Goal: Task Accomplishment & Management: Complete application form

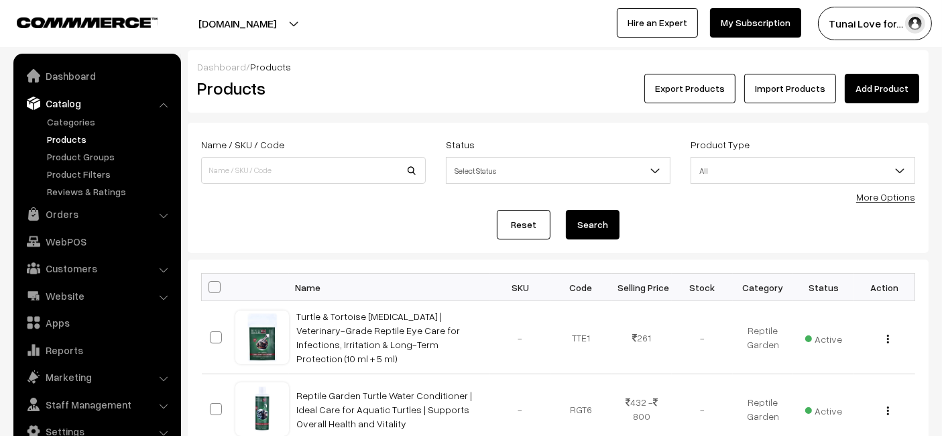
click at [882, 95] on link "Add Product" at bounding box center [882, 88] width 74 height 29
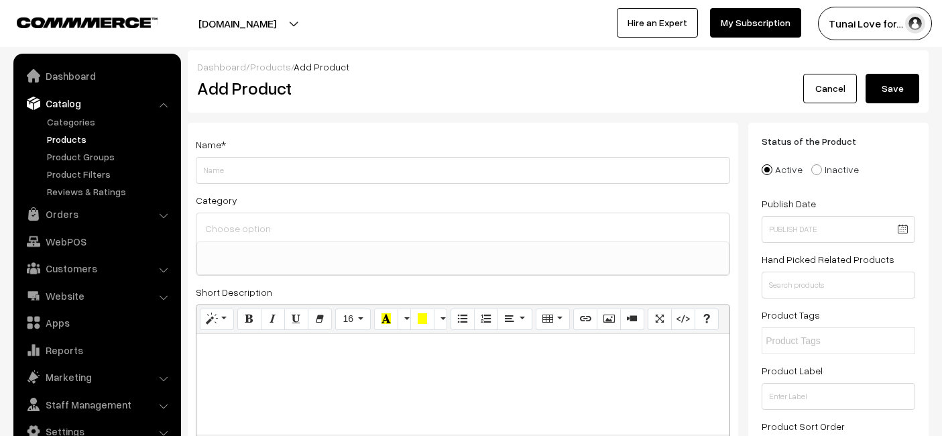
select select
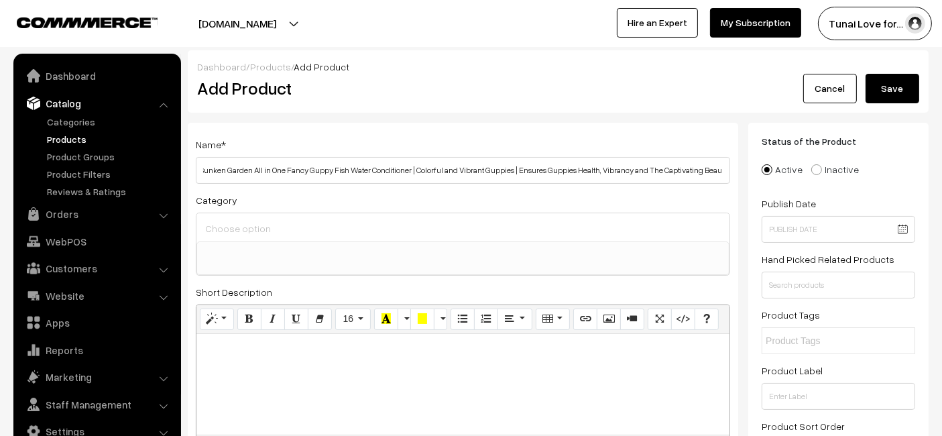
scroll to position [0, 1]
type input "Sunken Garden All in One Fancy Guppy Fish Water Conditioner | Colorful and Vibr…"
click at [821, 88] on link "Cancel" at bounding box center [830, 88] width 54 height 29
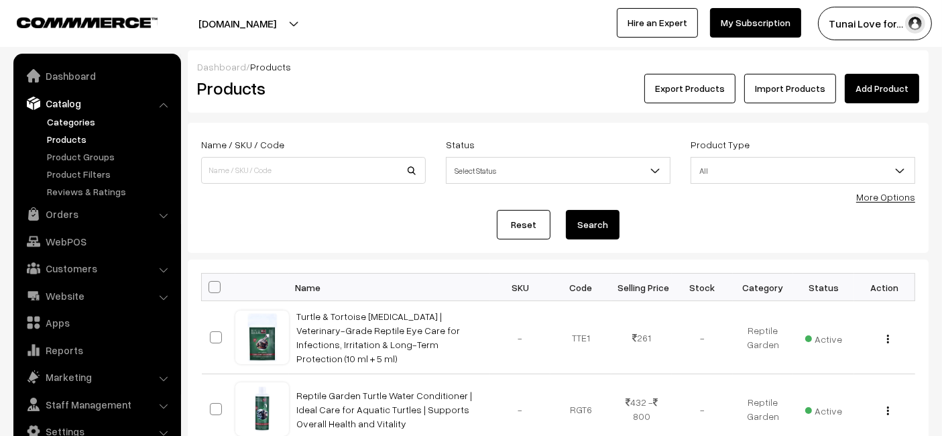
click at [65, 119] on link "Categories" at bounding box center [110, 122] width 133 height 14
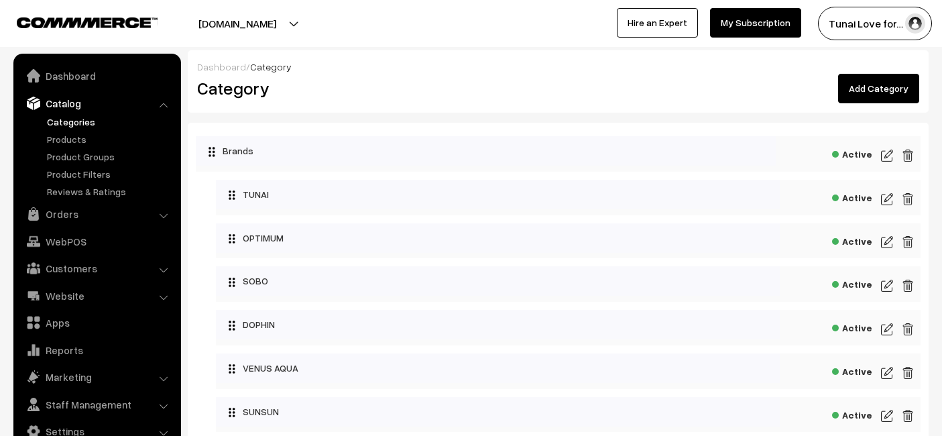
click at [894, 83] on link "Add Category" at bounding box center [878, 88] width 81 height 29
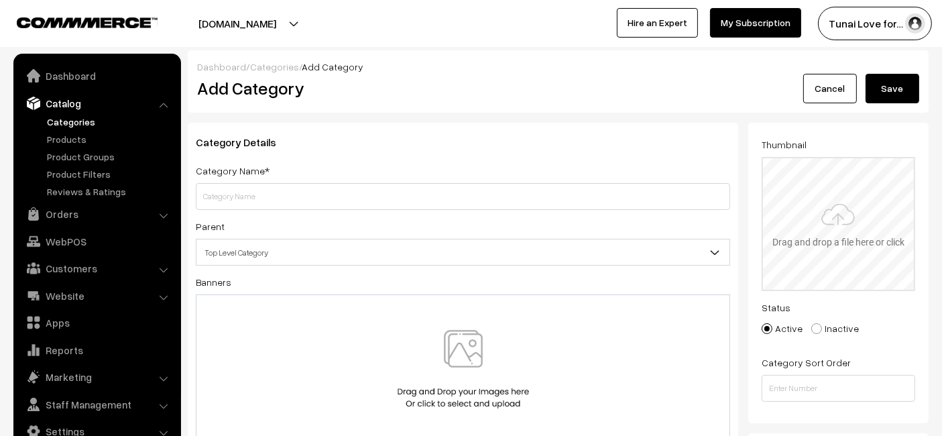
click at [832, 209] on input "file" at bounding box center [838, 223] width 151 height 131
click at [494, 184] on input "text" at bounding box center [463, 196] width 534 height 27
click at [218, 205] on input "text" at bounding box center [463, 196] width 534 height 27
click at [279, 196] on input "text" at bounding box center [463, 196] width 534 height 27
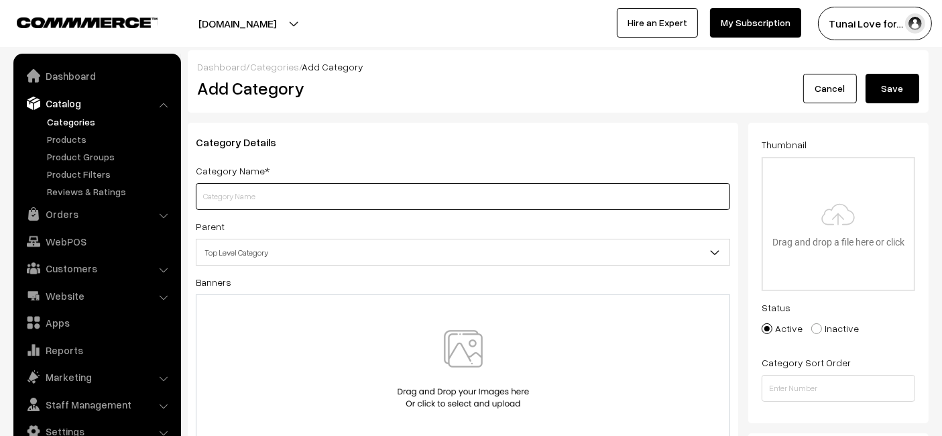
paste input "Sunken Garden All in One Fancy Guppy Fish Water Conditioner | Colorful and Vibr…"
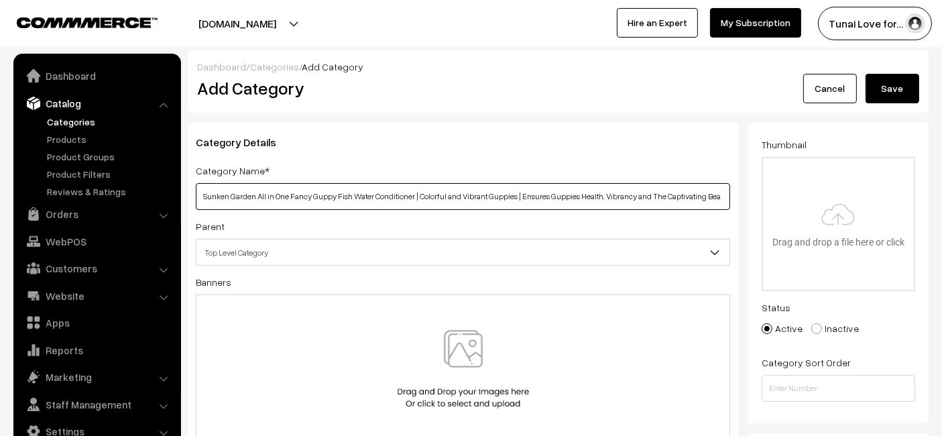
scroll to position [0, 26]
drag, startPoint x: 721, startPoint y: 187, endPoint x: 251, endPoint y: 206, distance: 470.3
click at [251, 206] on input "Sunken Garden All in One Fancy Guppy Fish Water Conditioner | Colorful and Vibr…" at bounding box center [463, 196] width 534 height 27
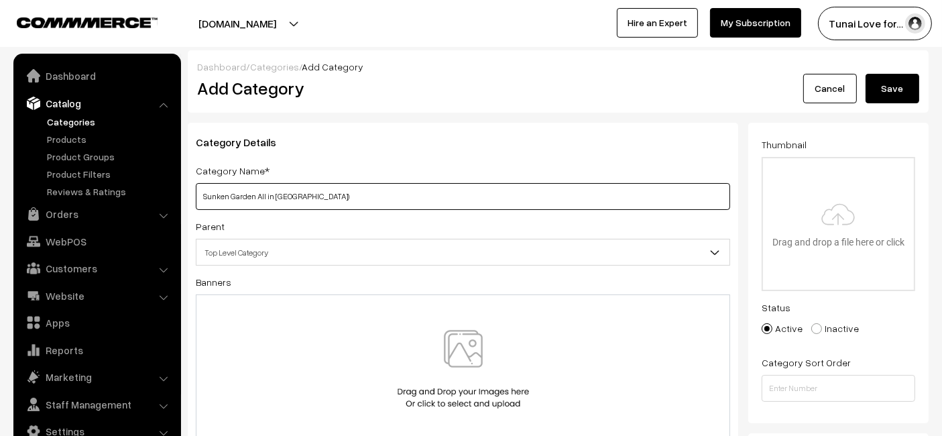
scroll to position [0, 0]
type input "[GEOGRAPHIC_DATA]"
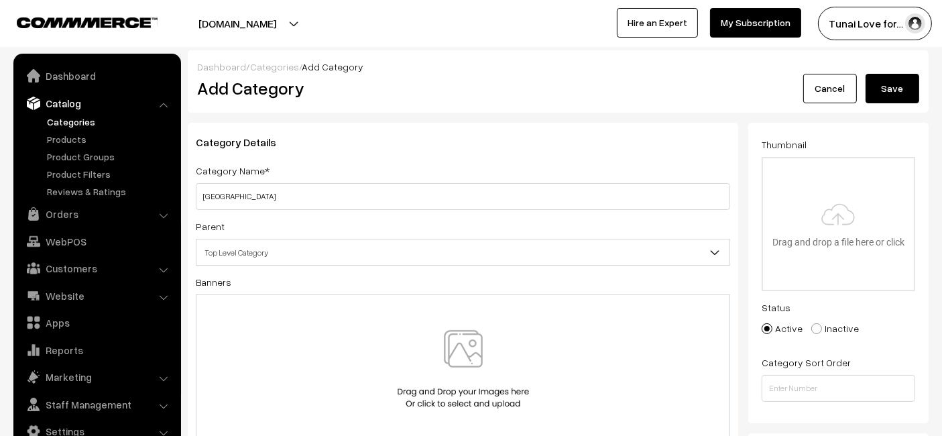
click at [343, 168] on div "Category Name* Sunken Garden" at bounding box center [463, 186] width 534 height 48
click at [890, 95] on button "Save" at bounding box center [892, 88] width 54 height 29
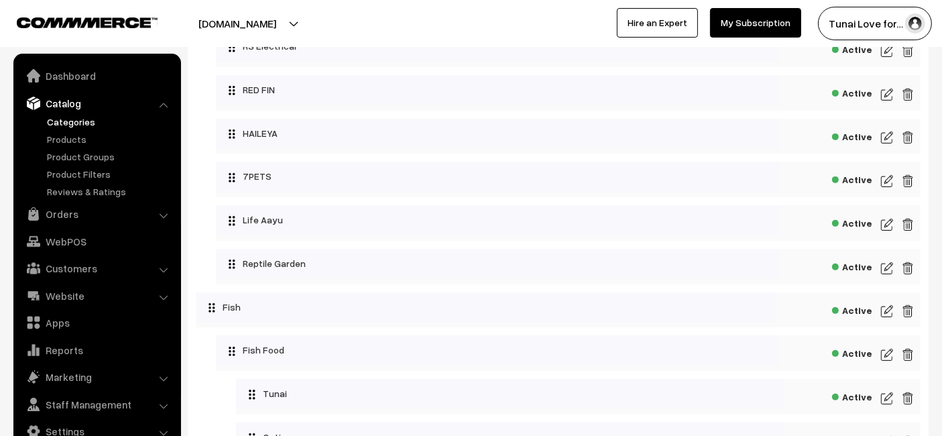
scroll to position [410, 0]
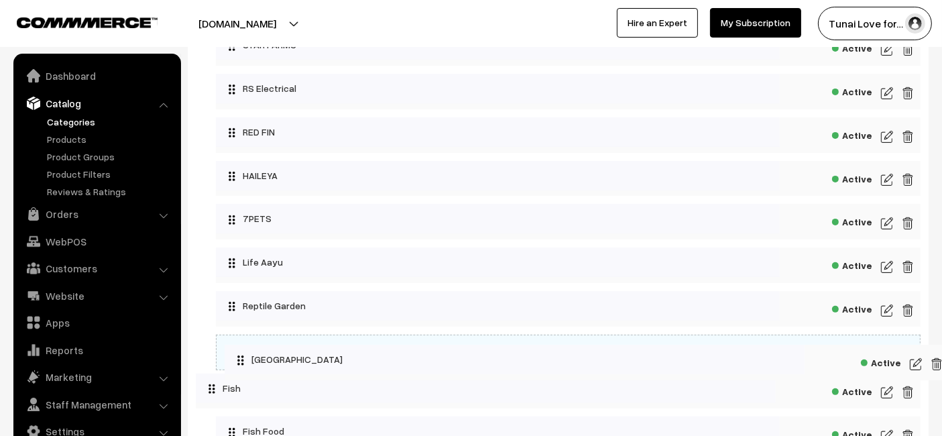
drag, startPoint x: 209, startPoint y: 311, endPoint x: 227, endPoint y: 353, distance: 45.7
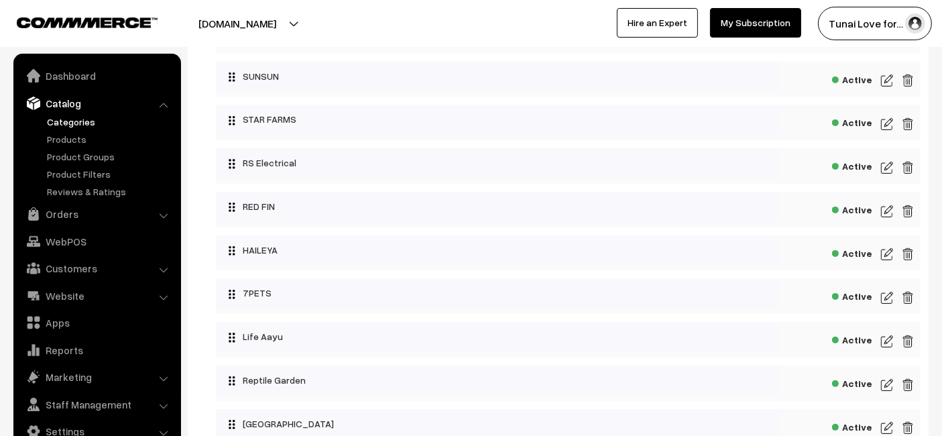
scroll to position [112, 0]
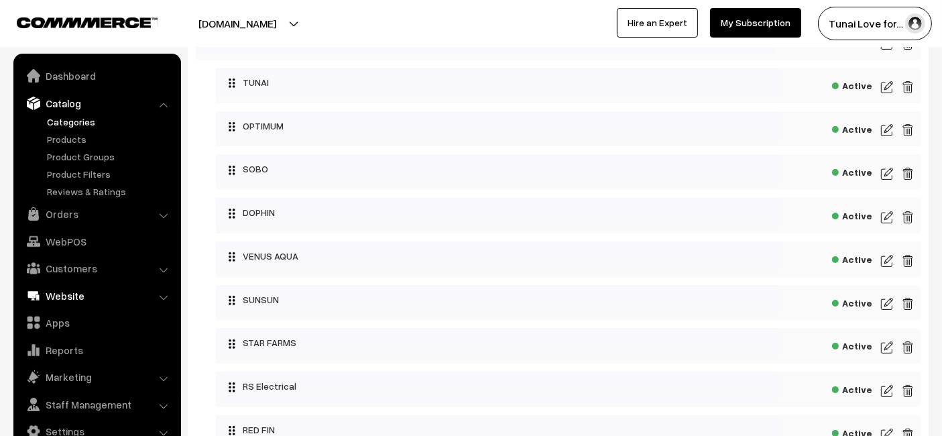
drag, startPoint x: 68, startPoint y: 281, endPoint x: 71, endPoint y: 290, distance: 9.1
click at [71, 290] on ul "Dashboard Catalog" at bounding box center [97, 255] width 168 height 403
click at [74, 298] on link "Website" at bounding box center [97, 296] width 160 height 24
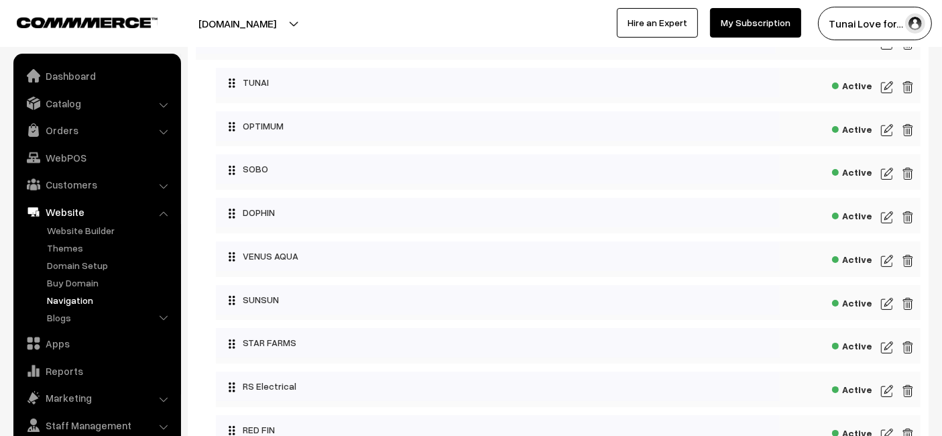
click at [85, 297] on link "Navigation" at bounding box center [110, 300] width 133 height 14
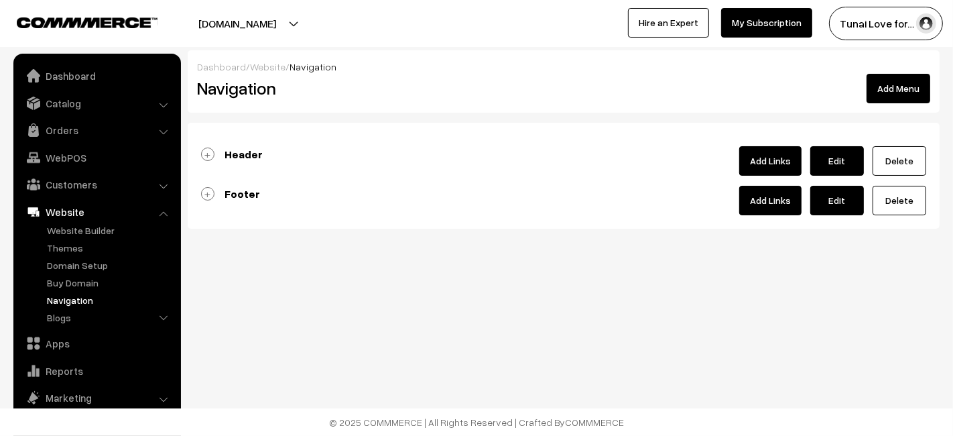
click at [778, 154] on link "Add Links" at bounding box center [770, 160] width 62 height 29
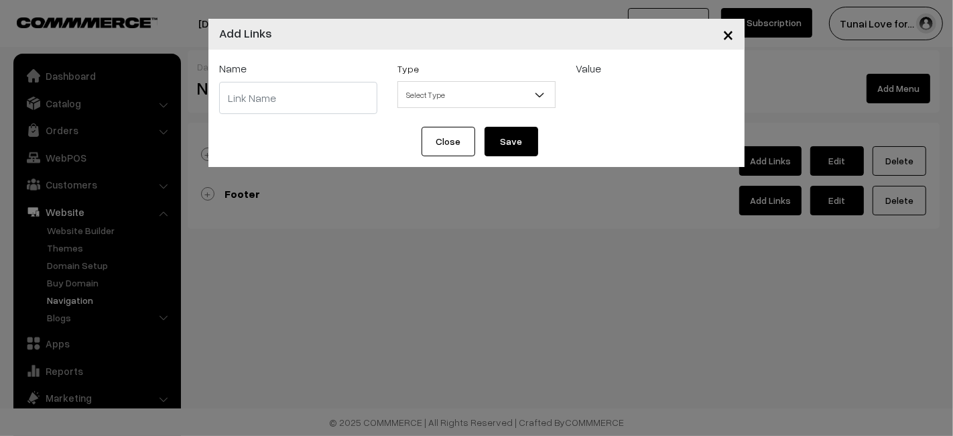
click at [283, 85] on input "text" at bounding box center [298, 98] width 158 height 32
click at [314, 107] on input "text" at bounding box center [298, 98] width 158 height 32
paste input "[GEOGRAPHIC_DATA]"
type input "[GEOGRAPHIC_DATA]"
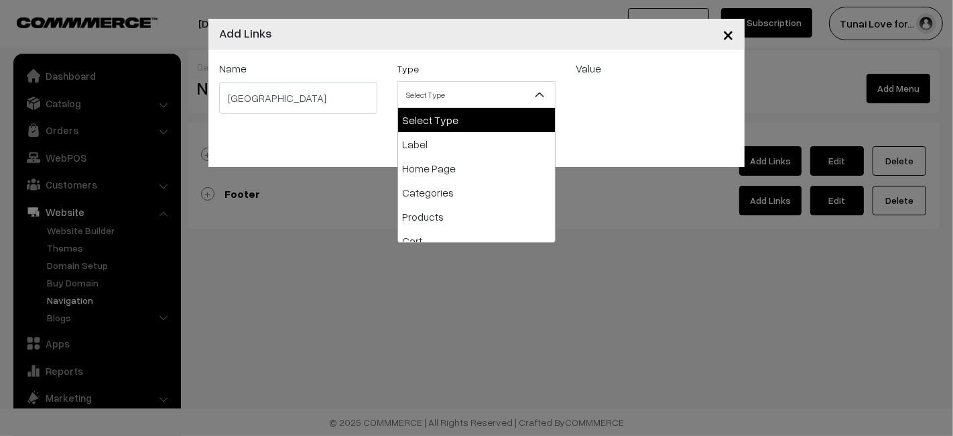
click at [447, 94] on span "Select Type" at bounding box center [476, 94] width 157 height 23
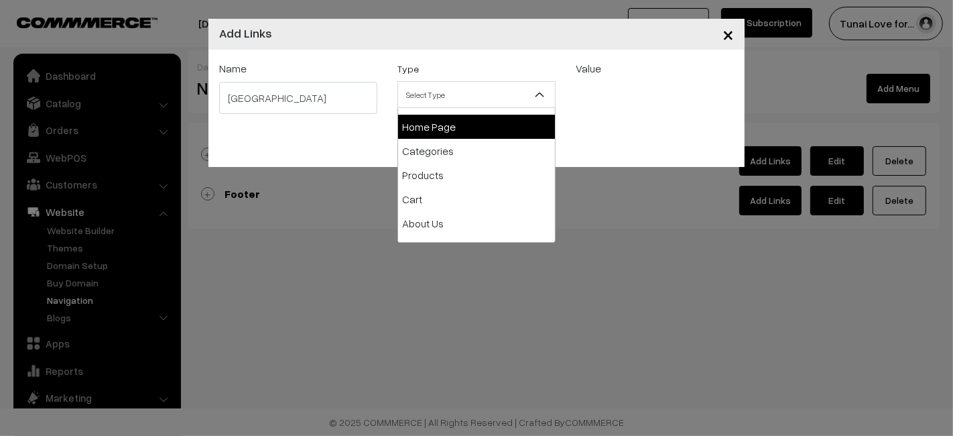
scroll to position [74, 0]
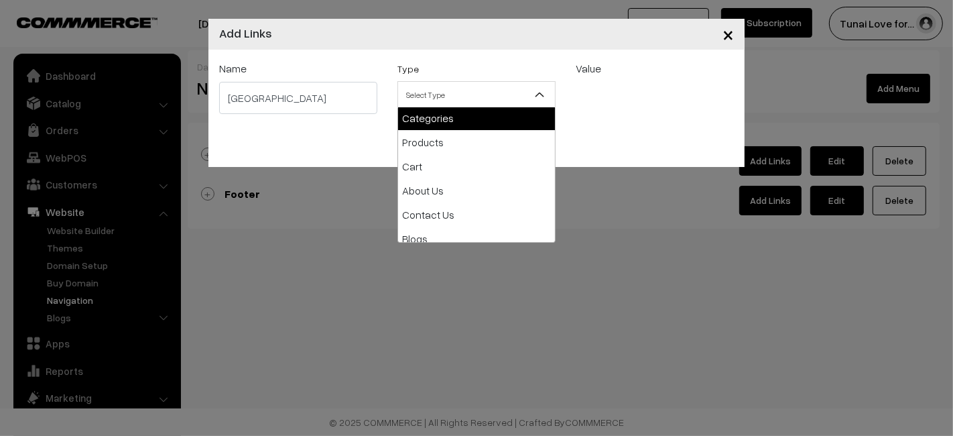
select select "categories"
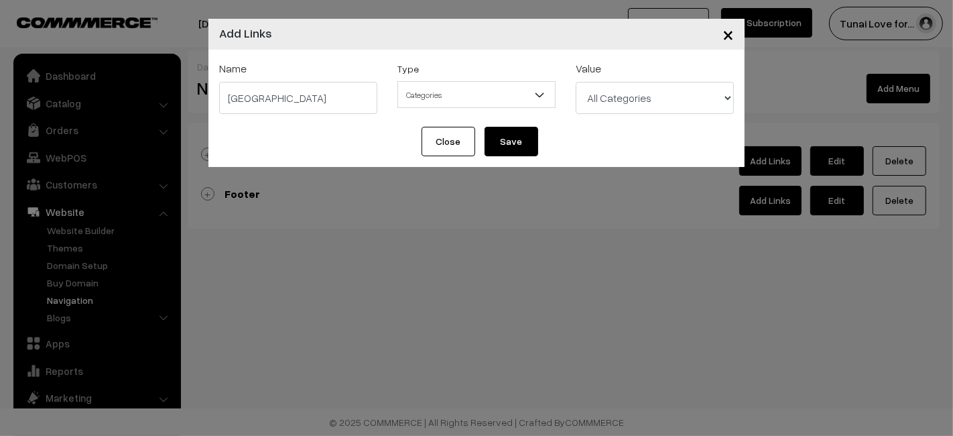
click at [650, 88] on select "All Categories Brands Brands > TUNAI Brands > OPTIMUM Brands > SOBO Brands > DO…" at bounding box center [655, 98] width 158 height 32
select select "52"
click at [576, 82] on select "All Categories Brands Brands > TUNAI Brands > OPTIMUM Brands > SOBO Brands > DO…" at bounding box center [655, 98] width 158 height 32
click at [493, 139] on button "Save" at bounding box center [512, 141] width 54 height 29
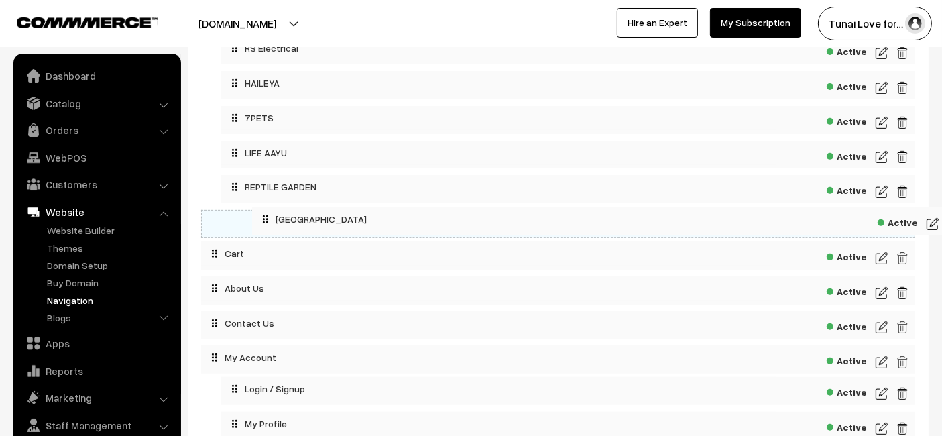
scroll to position [489, 0]
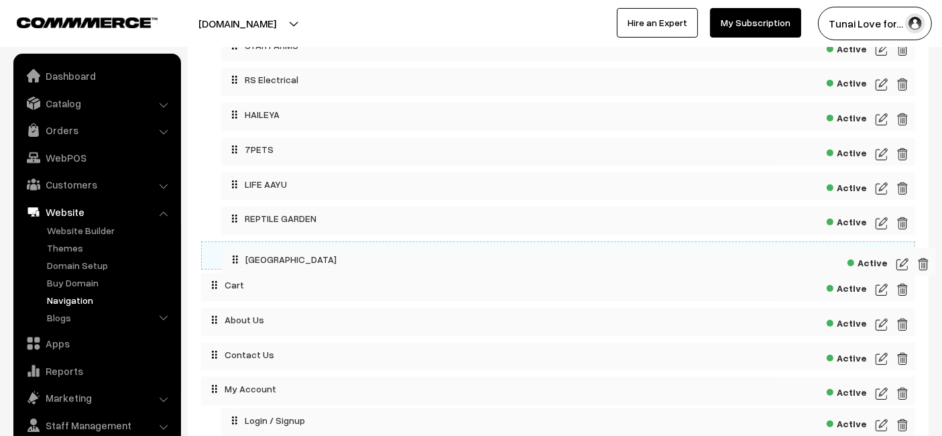
drag, startPoint x: 215, startPoint y: 278, endPoint x: 236, endPoint y: 253, distance: 32.3
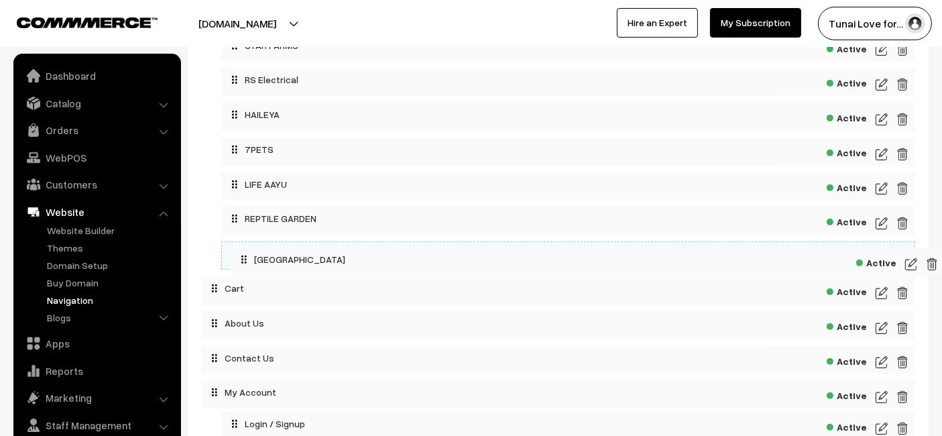
drag, startPoint x: 214, startPoint y: 252, endPoint x: 243, endPoint y: 251, distance: 29.5
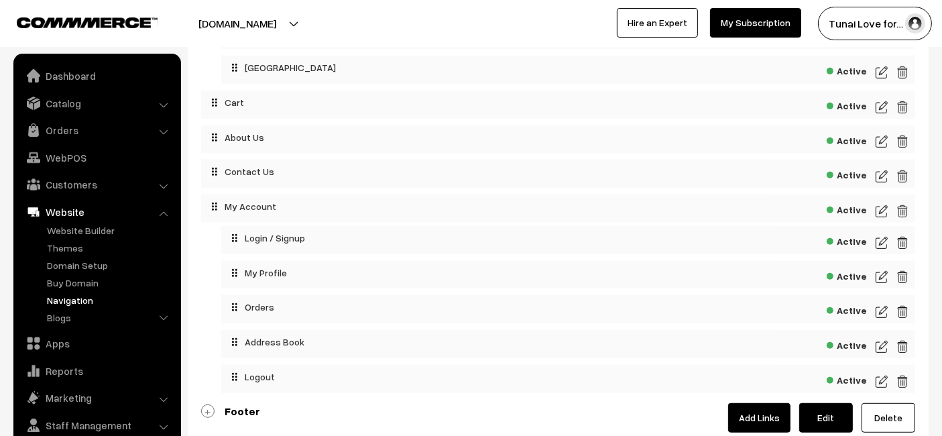
scroll to position [779, 0]
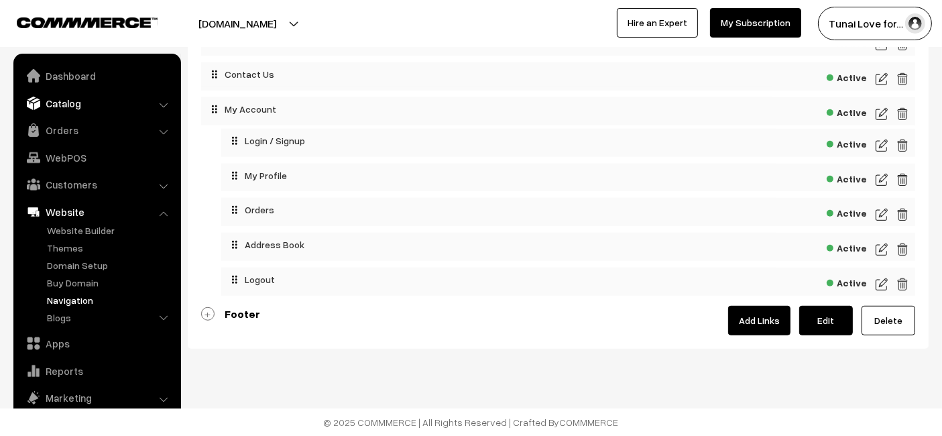
click at [80, 105] on link "Catalog" at bounding box center [97, 103] width 160 height 24
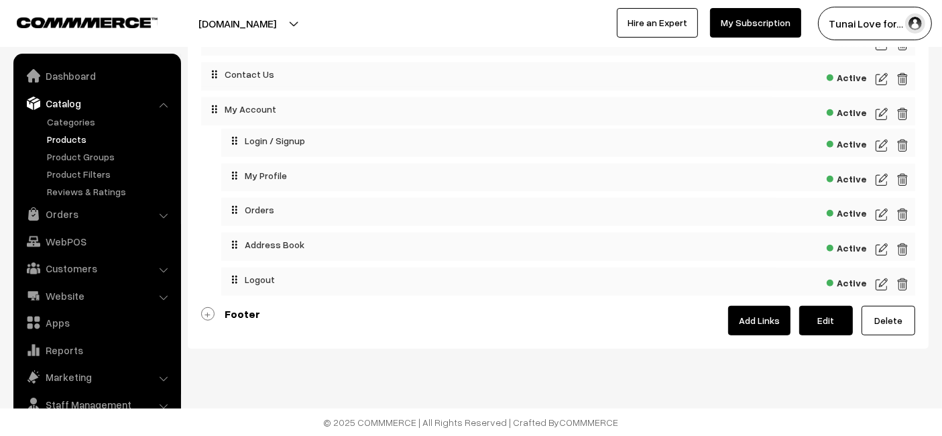
click at [68, 139] on link "Products" at bounding box center [110, 139] width 133 height 14
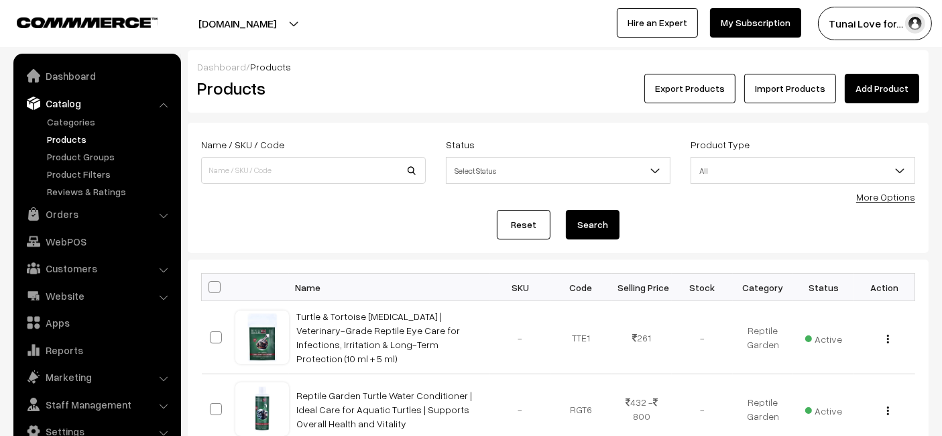
click at [853, 93] on link "Add Product" at bounding box center [882, 88] width 74 height 29
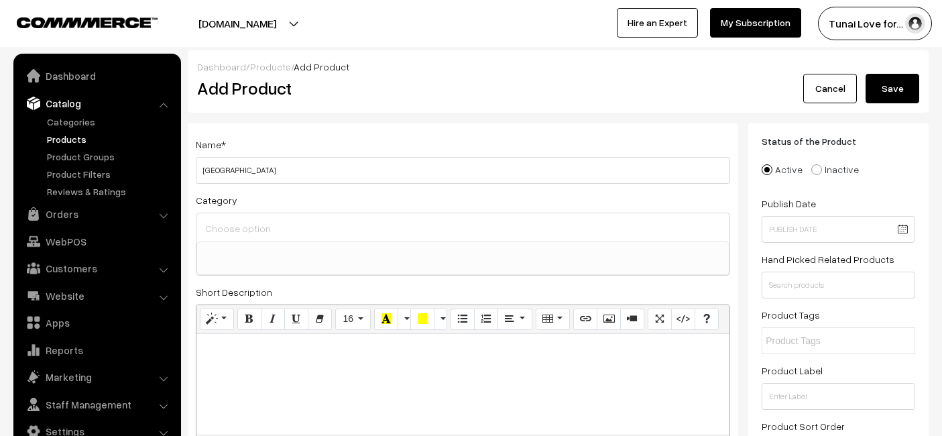
select select
drag, startPoint x: 402, startPoint y: 159, endPoint x: 78, endPoint y: 148, distance: 324.0
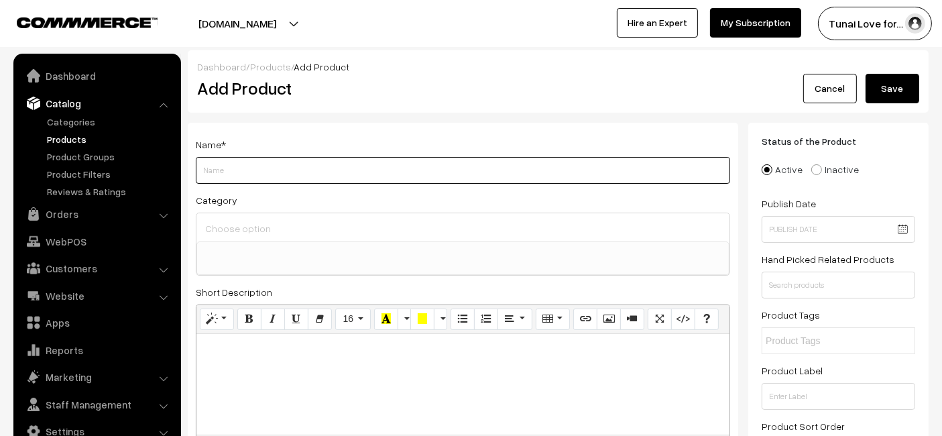
paste input "Sunken Garden All in One Fancy Guppy Fish Water Conditioner | Colorful and Vibr…"
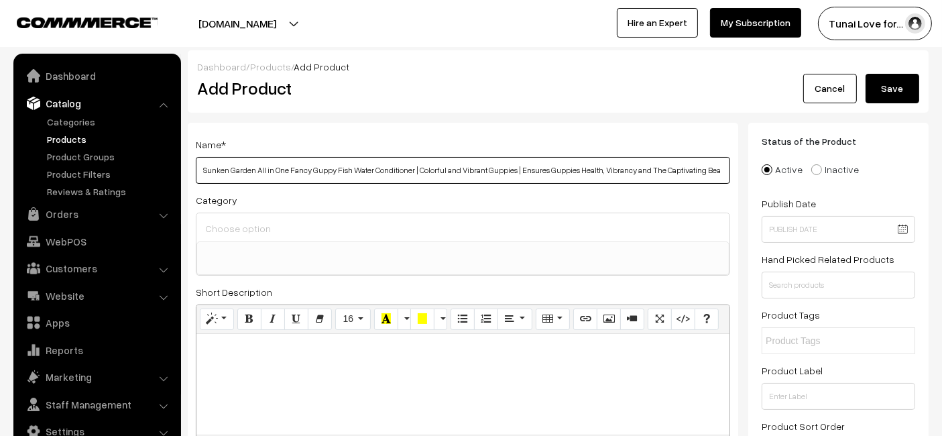
scroll to position [0, 26]
type input "Sunken Garden All in One Fancy Guppy Fish Water Conditioner | Colorful and Vibr…"
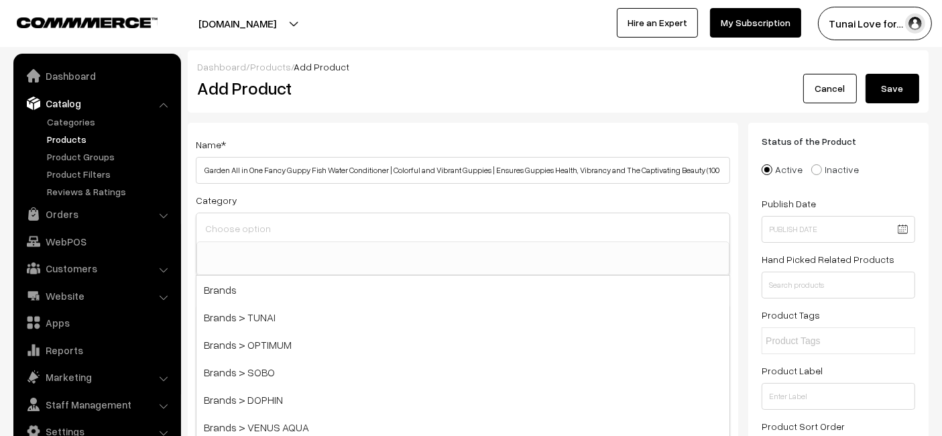
scroll to position [0, 0]
click at [264, 230] on input at bounding box center [463, 228] width 522 height 19
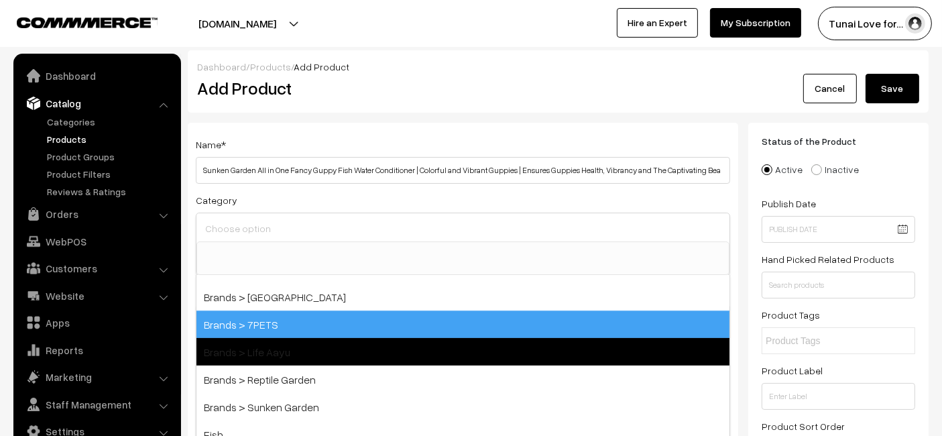
scroll to position [298, 0]
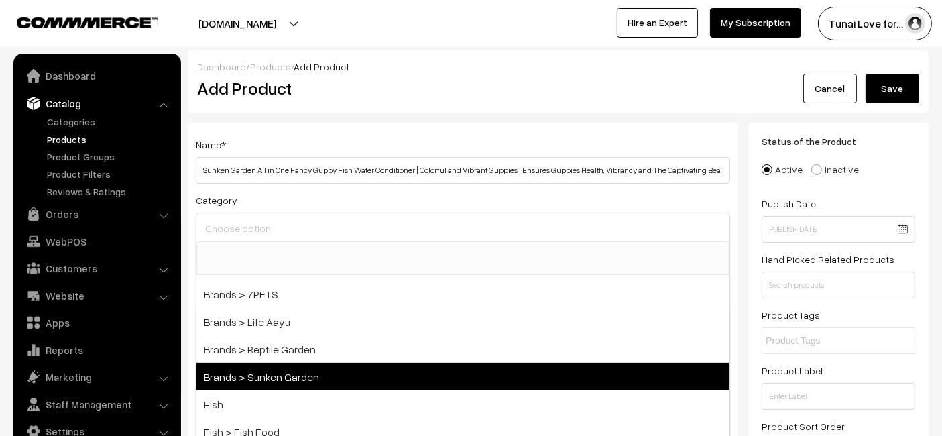
click at [287, 367] on span "Brands > Sunken Garden" at bounding box center [462, 376] width 533 height 27
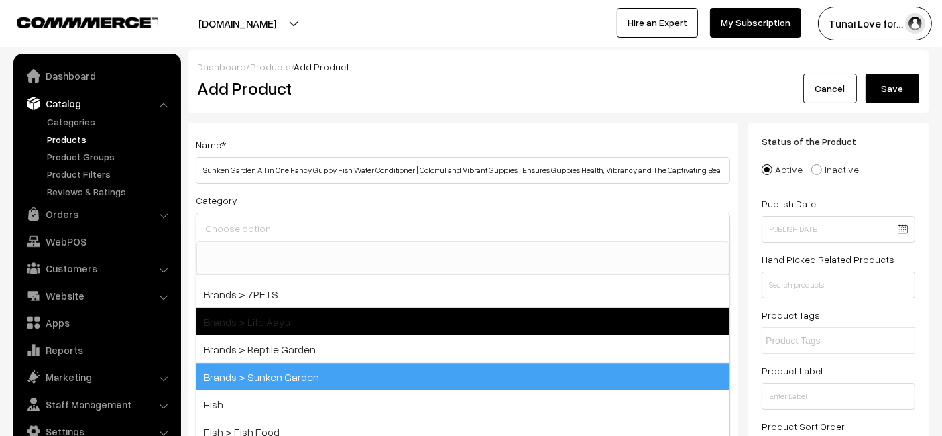
select select "52"
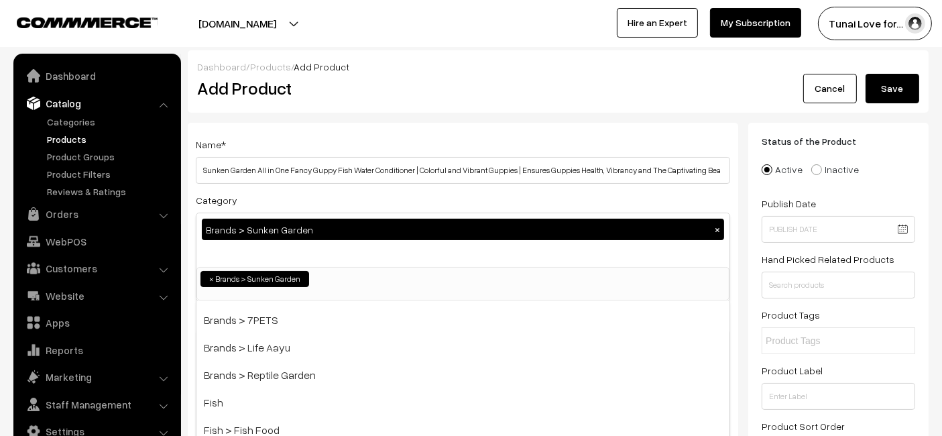
scroll to position [122, 0]
click at [331, 104] on div "Dashboard / Products / Add Product Add Product Cancel Save" at bounding box center [558, 81] width 741 height 62
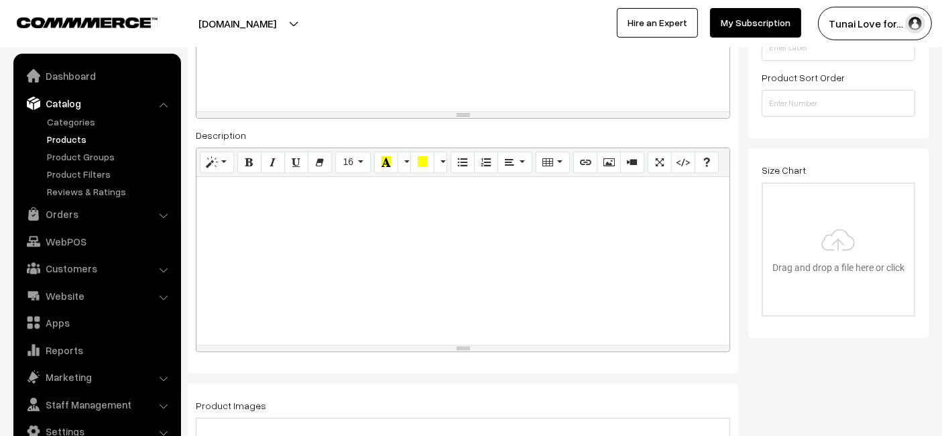
scroll to position [372, 0]
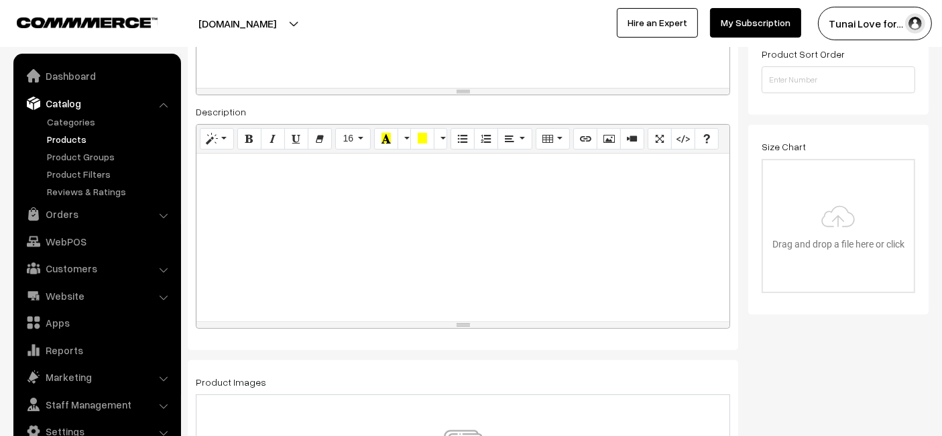
click at [301, 173] on p at bounding box center [463, 168] width 520 height 16
paste div
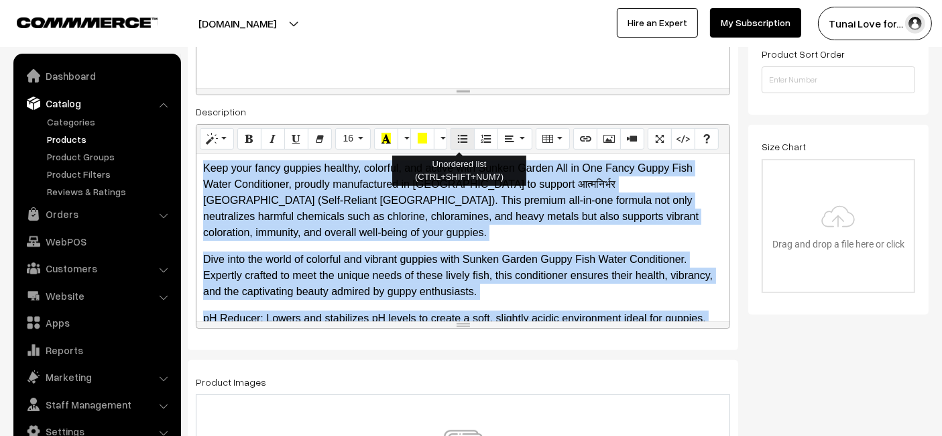
click at [450, 139] on button "Unordered list (CTRL+SHIFT+NUM7)" at bounding box center [462, 138] width 24 height 21
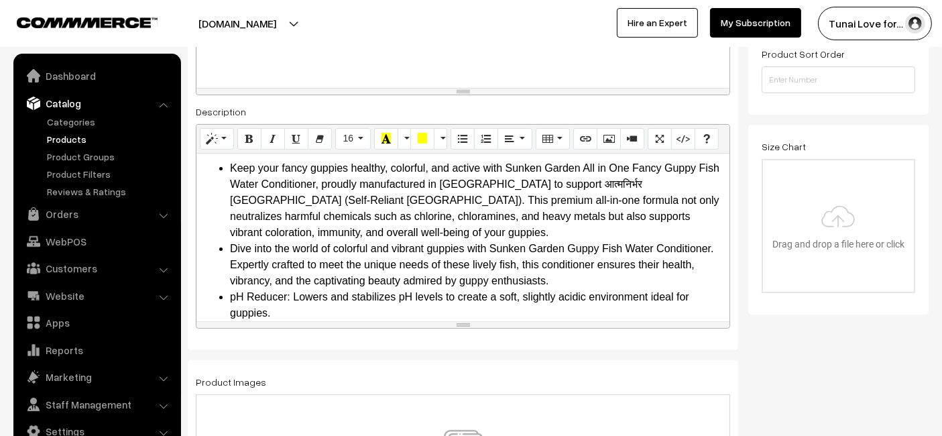
click at [490, 105] on div "Description Normal Quote Code Header 1 Header 2 Header 3 Header 4 Header 5 Head…" at bounding box center [463, 215] width 534 height 225
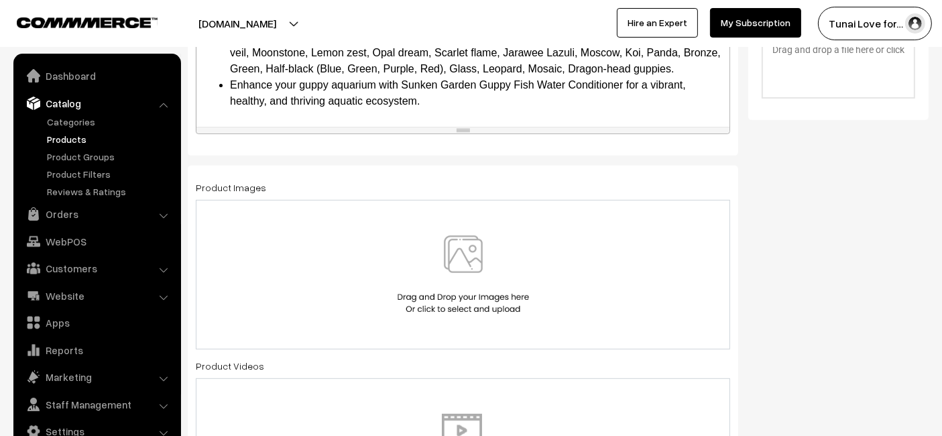
scroll to position [670, 0]
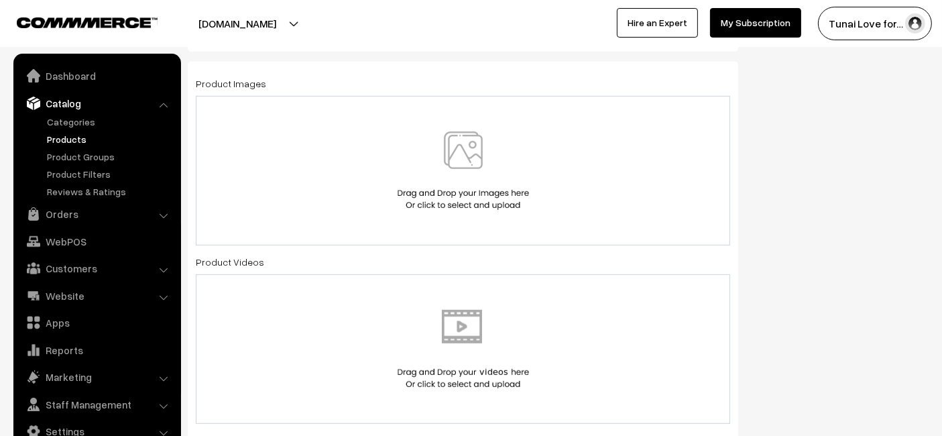
click at [389, 139] on div at bounding box center [463, 170] width 506 height 78
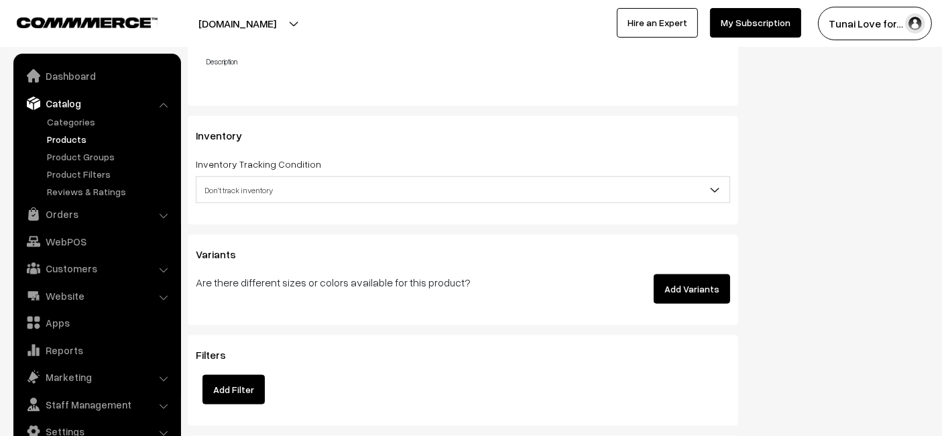
scroll to position [1638, 0]
click at [717, 286] on button "Add Variants" at bounding box center [692, 287] width 76 height 29
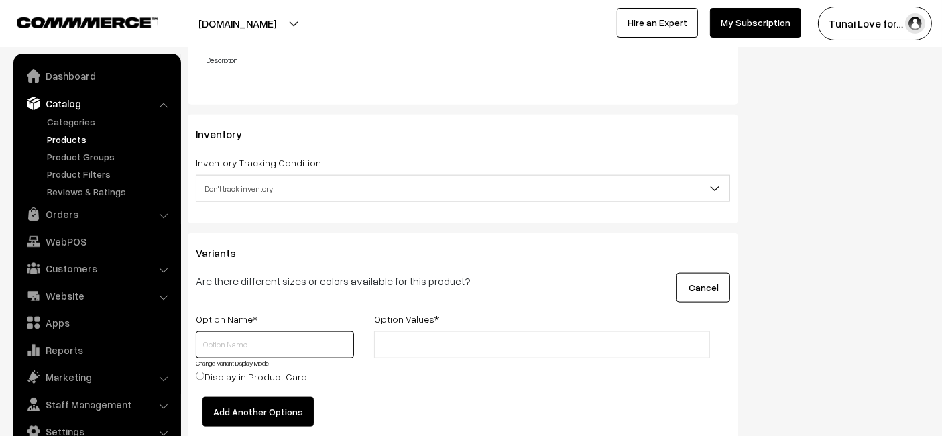
click at [315, 346] on input "text" at bounding box center [275, 344] width 158 height 27
type input "Size"
click at [463, 344] on input "text" at bounding box center [436, 345] width 117 height 14
type input "100ml"
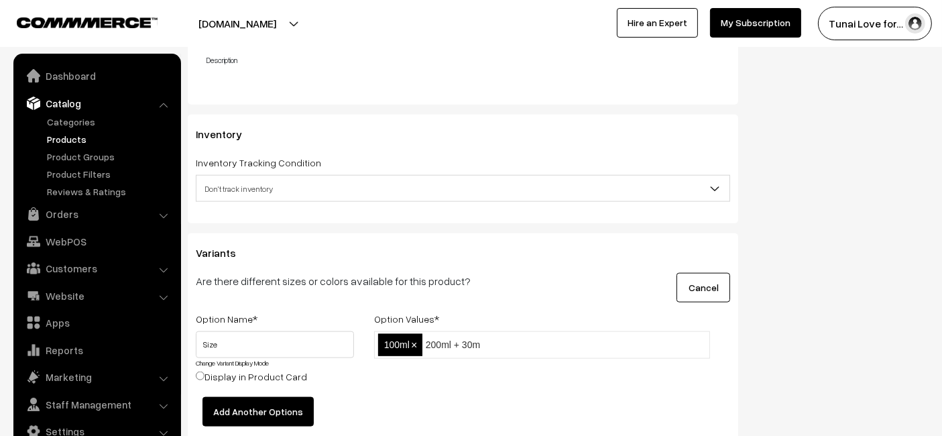
type input "200ml + 30ml"
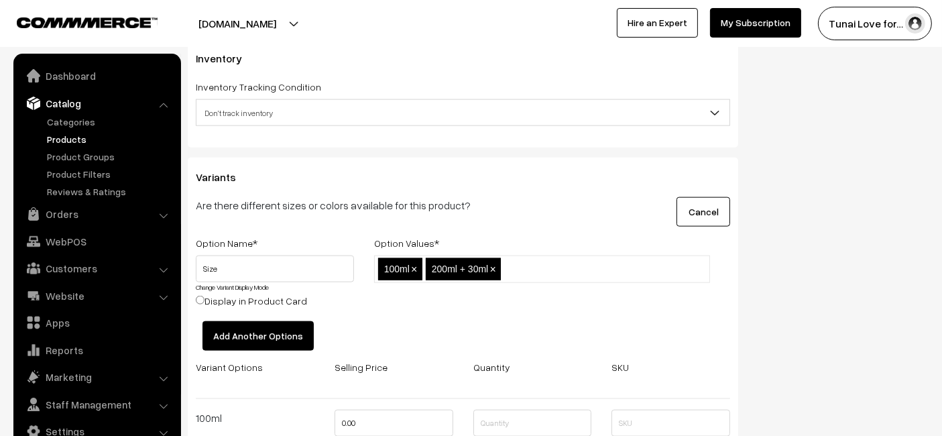
scroll to position [1862, 0]
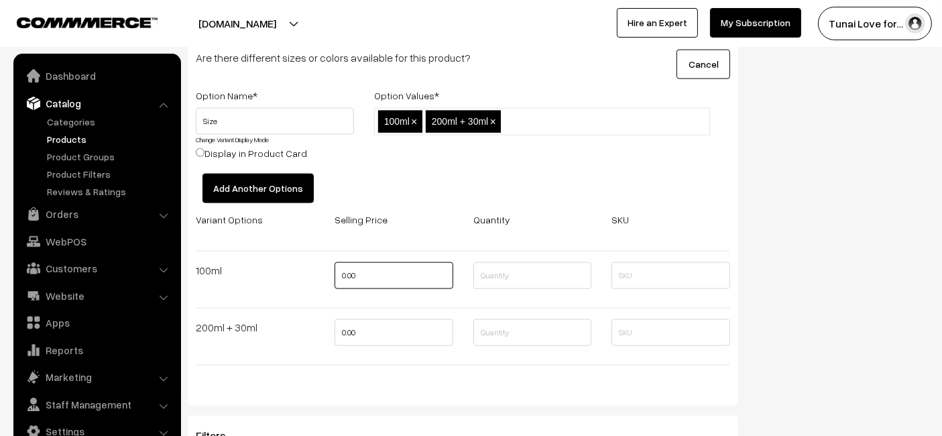
click at [383, 279] on input "0.00" at bounding box center [394, 275] width 119 height 27
type input "395"
click at [358, 332] on input "0.00" at bounding box center [394, 332] width 119 height 27
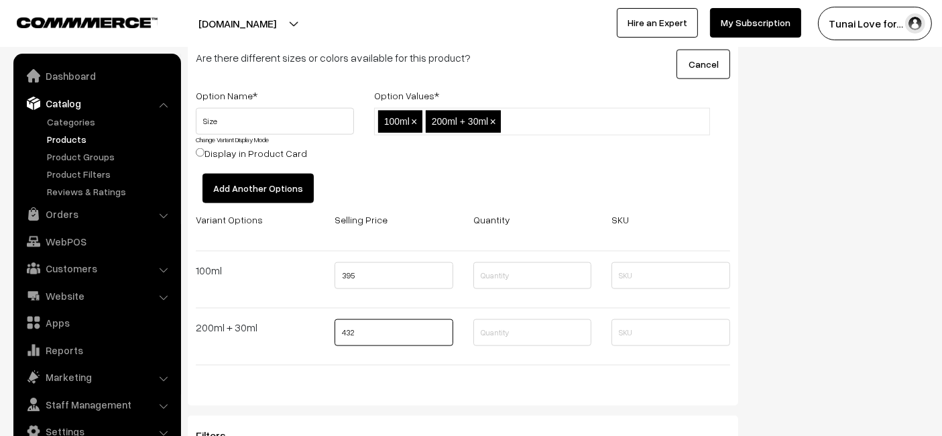
type input "432"
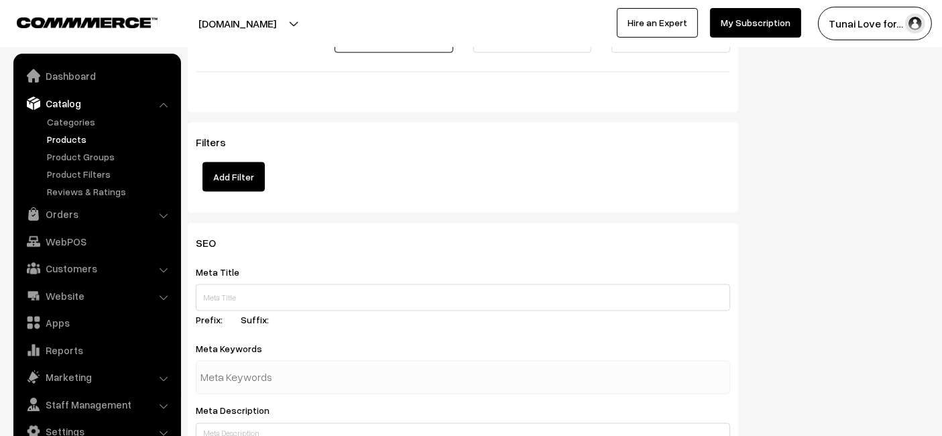
scroll to position [2234, 0]
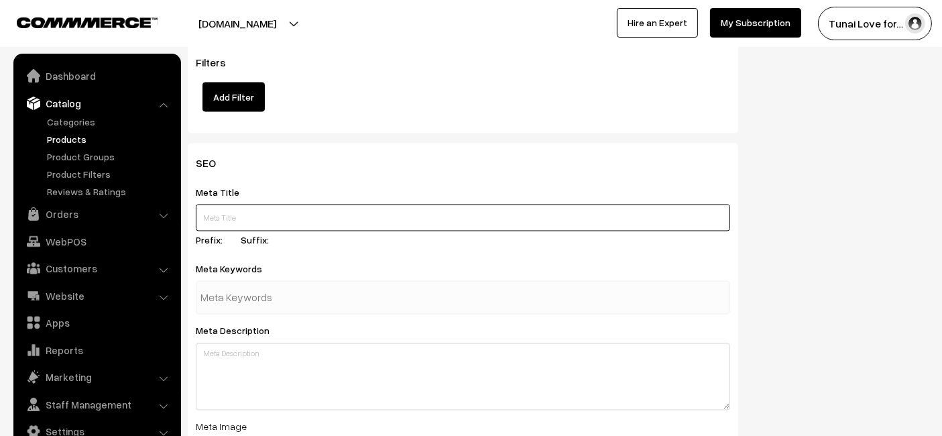
click at [306, 220] on input "text" at bounding box center [463, 217] width 534 height 27
paste input "Sunken Garden Fancy Guppy Fish Water Conditioner"
type input "Sunken Garden Fancy Guppy Fish Water Conditioner"
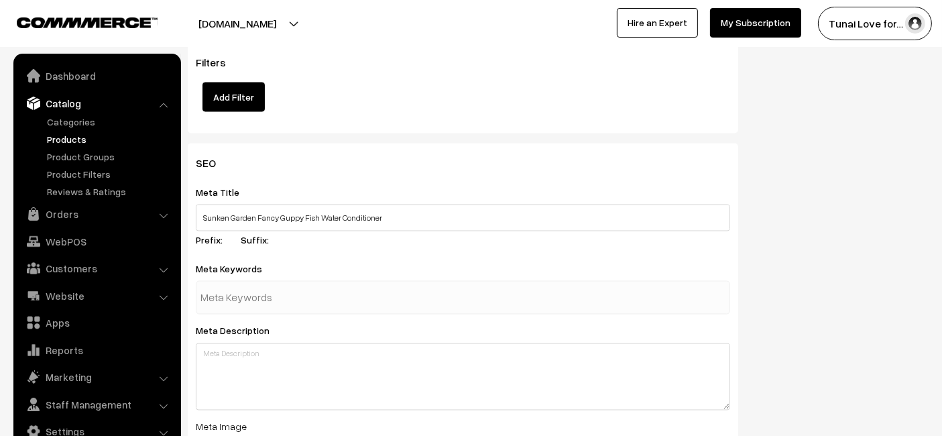
click at [255, 290] on input "text" at bounding box center [269, 297] width 139 height 27
paste input "guppy water conditioner"
type input "guppy water conditioner"
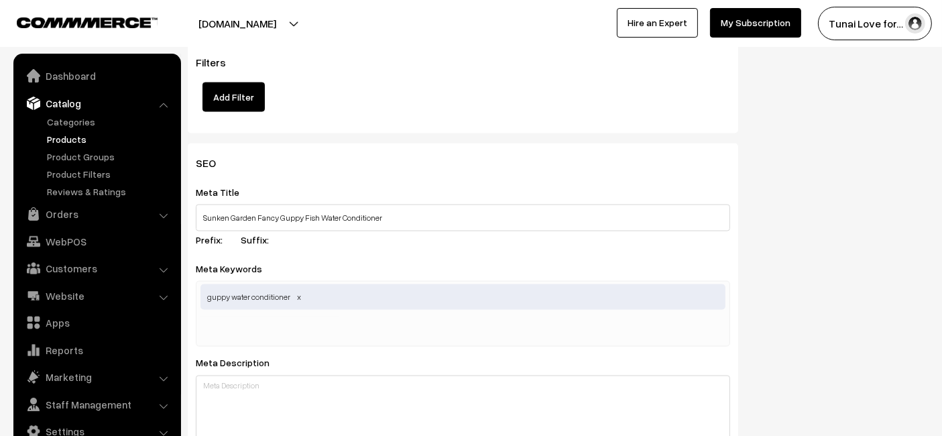
drag, startPoint x: 629, startPoint y: 257, endPoint x: 586, endPoint y: 222, distance: 55.3
click at [630, 255] on div "SEO Meta Title Sunken Garden Fancy Guppy Fish Water Conditioner Prefix: Suffix:…" at bounding box center [463, 413] width 550 height 541
click at [395, 324] on div "guppy water conditioner" at bounding box center [463, 314] width 534 height 66
paste input ", fish water conditioner"
click at [206, 334] on input ", fish water conditioner" at bounding box center [269, 329] width 139 height 27
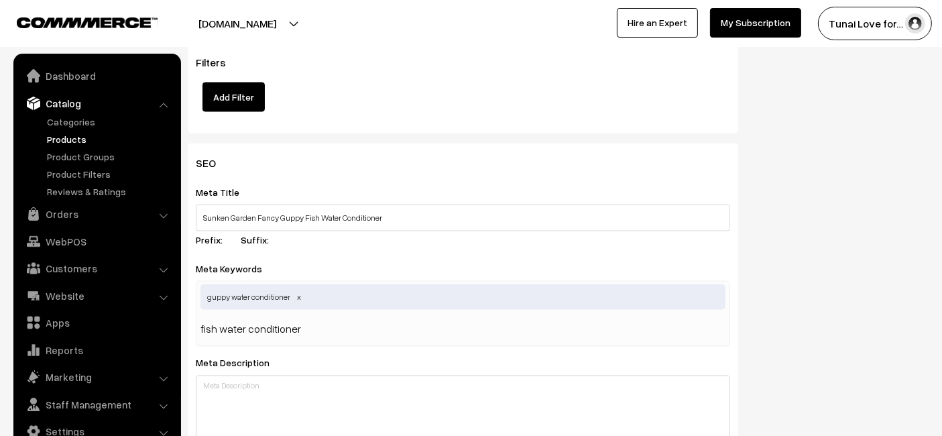
type input "fish water conditioner"
click at [859, 368] on div "SEO Meta Title Sunken Garden Fancy Guppy Fish Water Conditioner Prefix: Suffix:…" at bounding box center [558, 418] width 761 height 551
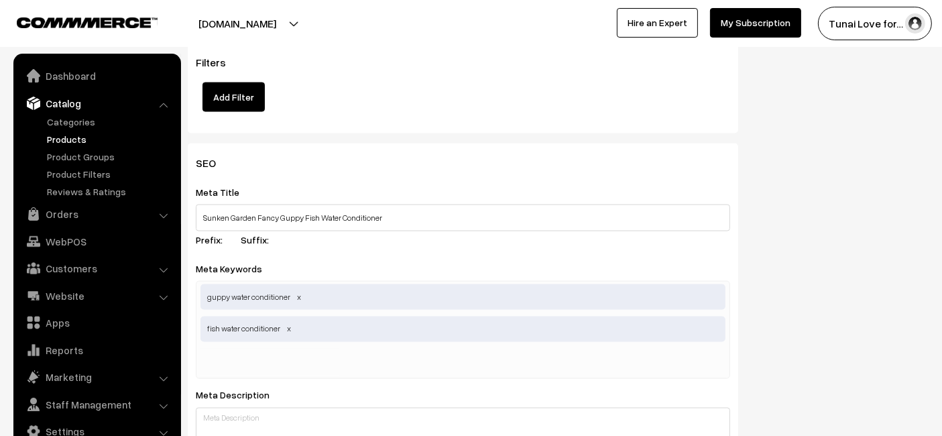
click at [302, 349] on input "text" at bounding box center [269, 362] width 139 height 27
paste input "aquarium water treatment,"
type input "aquarium water treatment"
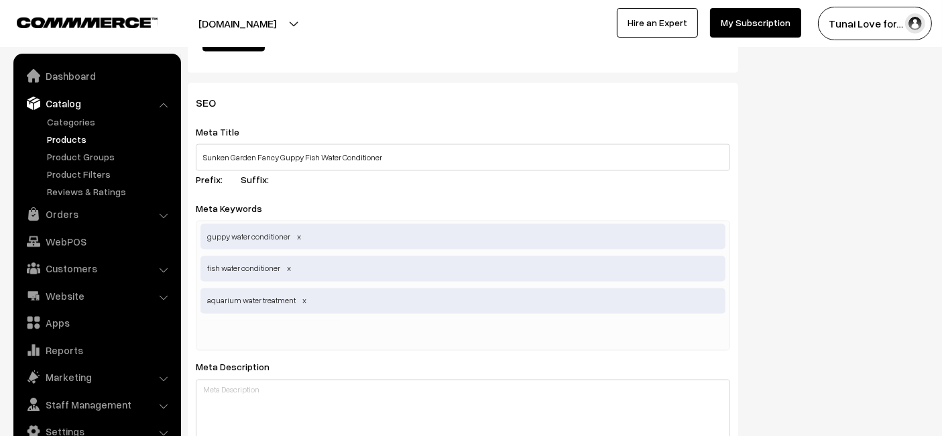
scroll to position [2606, 0]
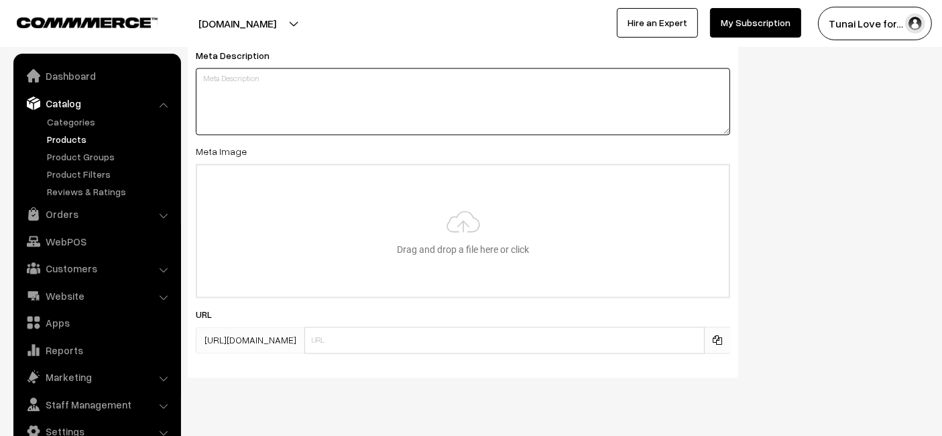
click at [286, 103] on textarea at bounding box center [463, 101] width 534 height 67
click at [253, 94] on textarea at bounding box center [463, 101] width 534 height 67
paste textarea "Sunken Garden All in One Water Conditioner keeps guppies healthy and vibrant by…"
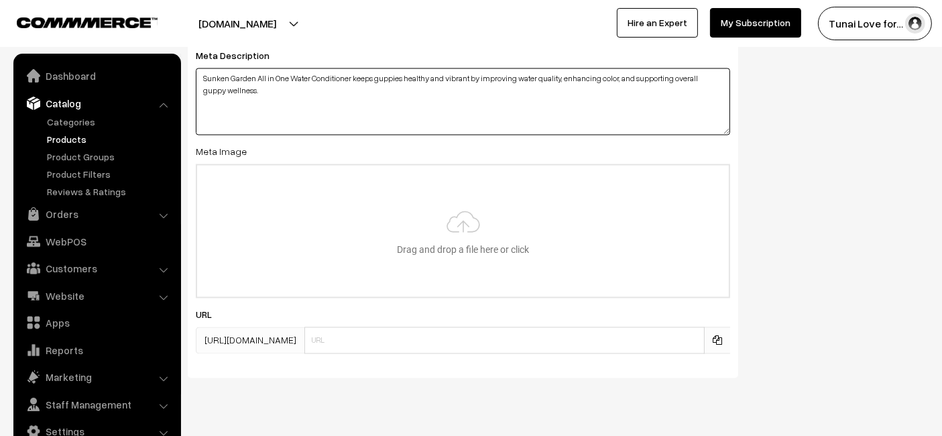
type textarea "Sunken Garden All in One Water Conditioner keeps guppies healthy and vibrant by…"
type input "C:\fakepath\sunken-garden-fancy-guppy-fish-water-conditioner.jpg.jpg"
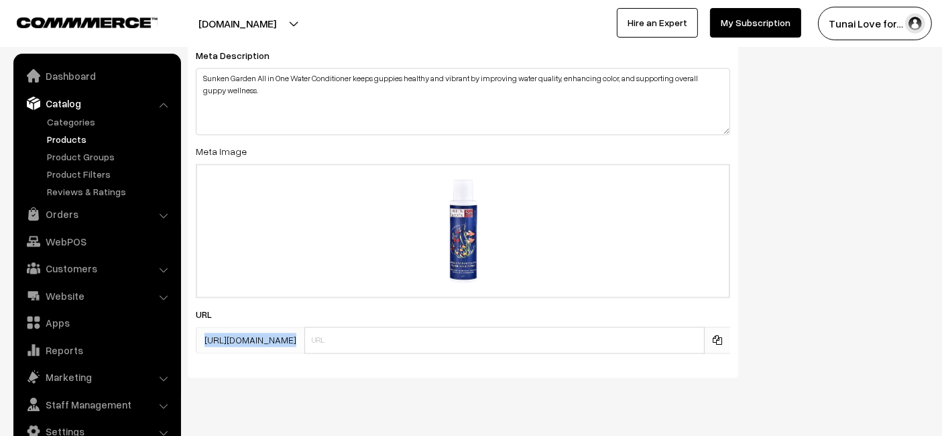
drag, startPoint x: 422, startPoint y: 318, endPoint x: 420, endPoint y: 341, distance: 22.9
click at [421, 332] on div "URL https://tunai.in/products/" at bounding box center [463, 330] width 534 height 48
click at [420, 342] on input "text" at bounding box center [504, 339] width 400 height 27
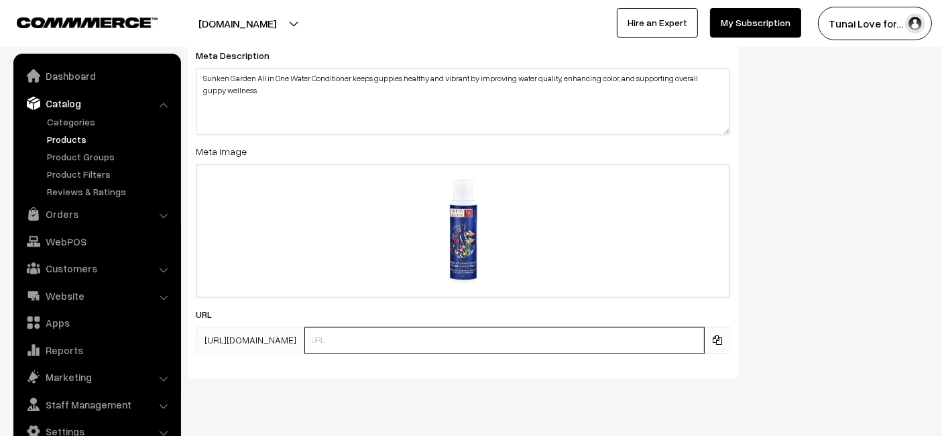
paste input "https://www.yourstore.com/sunken-garden-fancy-guppy-fish-water-conditioner"
drag, startPoint x: 410, startPoint y: 337, endPoint x: 218, endPoint y: 349, distance: 192.8
click at [218, 349] on div "SEO Meta Title Sunken Garden Fancy Guppy Fish Water Conditioner Prefix: Suffix:…" at bounding box center [463, 73] width 550 height 605
type input "sunken-garden-fancy-guppy-fish-water-conditioner"
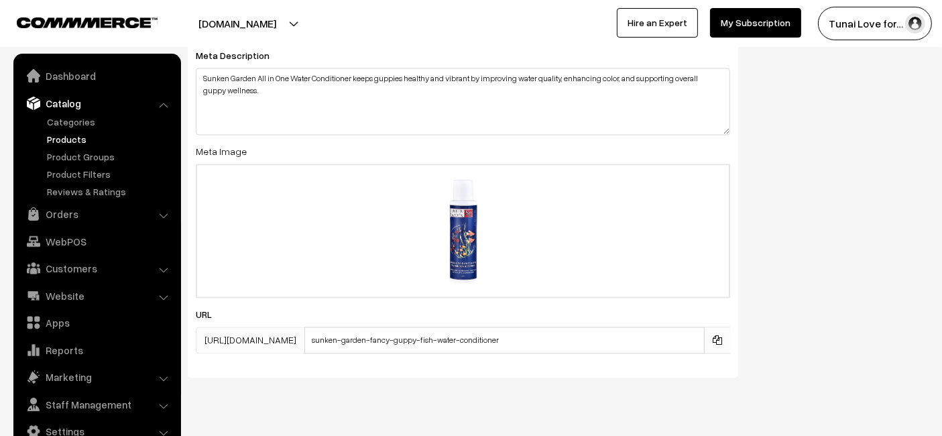
click at [757, 271] on div "SEO Meta Title Sunken Garden Fancy Guppy Fish Water Conditioner Prefix: Suffix:…" at bounding box center [558, 78] width 761 height 615
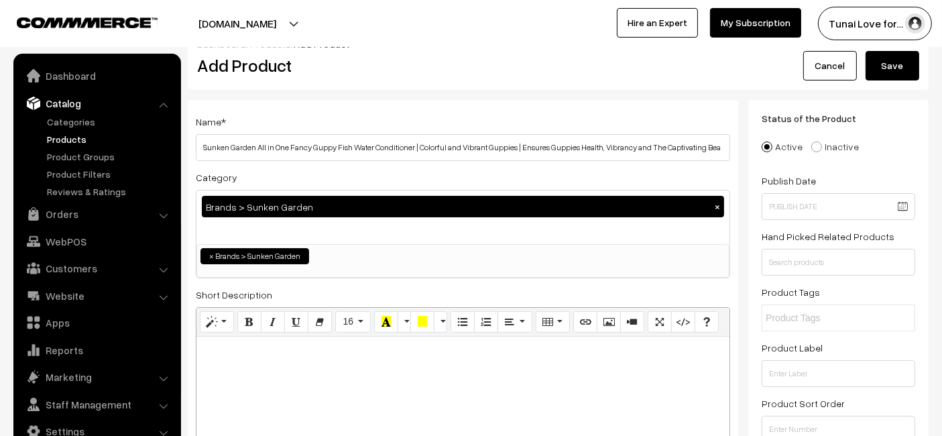
scroll to position [0, 0]
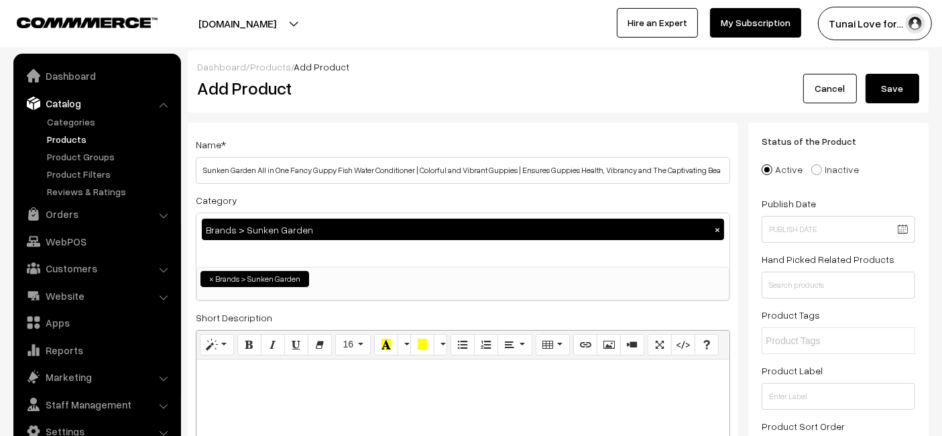
click at [909, 97] on button "Save" at bounding box center [892, 88] width 54 height 29
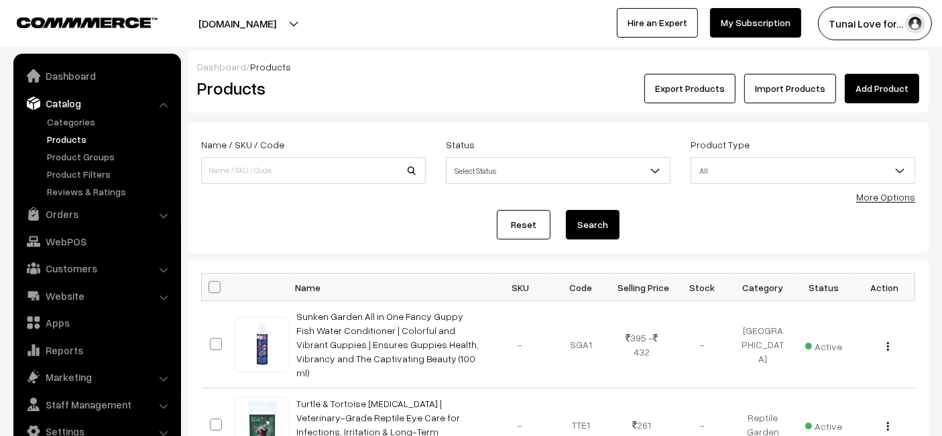
click at [896, 82] on link "Add Product" at bounding box center [882, 88] width 74 height 29
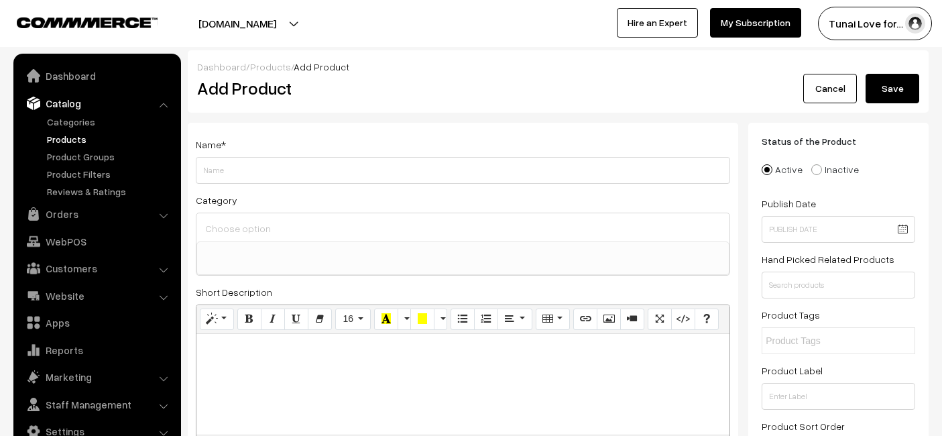
select select
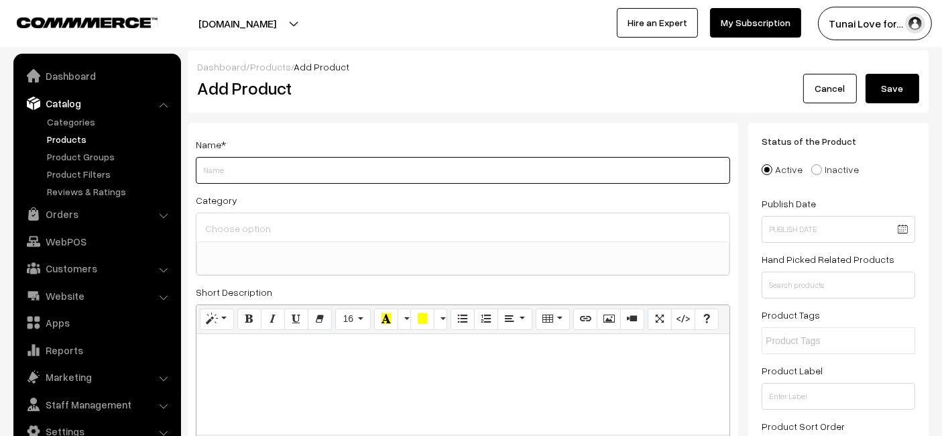
paste input "Sunken Garden Amazon Fish Water Conditioner | pH Reducer + Chlorine Neutralizer…"
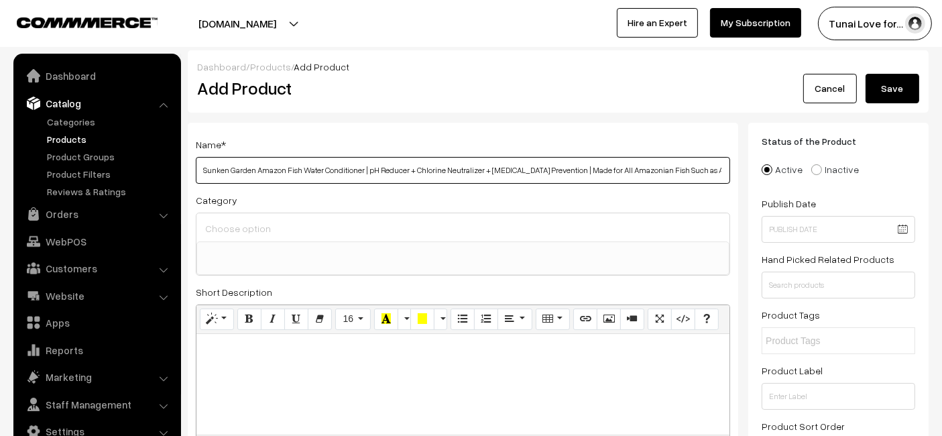
scroll to position [0, 43]
drag, startPoint x: 326, startPoint y: 171, endPoint x: 379, endPoint y: 160, distance: 53.5
click at [327, 168] on input "Sunken Garden Amazon Fish Water Conditioner | pH Reducer + Chlorine Neutralizer…" at bounding box center [463, 170] width 534 height 27
drag, startPoint x: 726, startPoint y: 172, endPoint x: 697, endPoint y: 171, distance: 28.8
click at [697, 171] on input "Sunken Garden Amazon Fish Water Conditioner | pH Reducer + Chlorine Neutralizer…" at bounding box center [463, 170] width 534 height 27
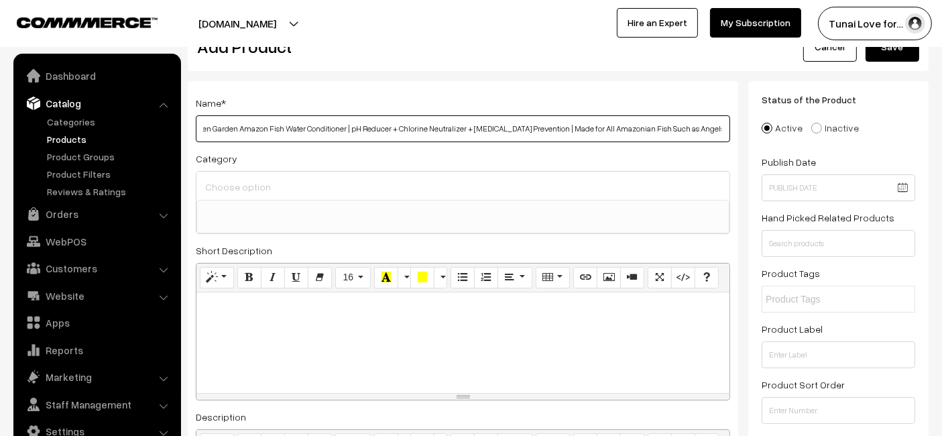
scroll to position [74, 0]
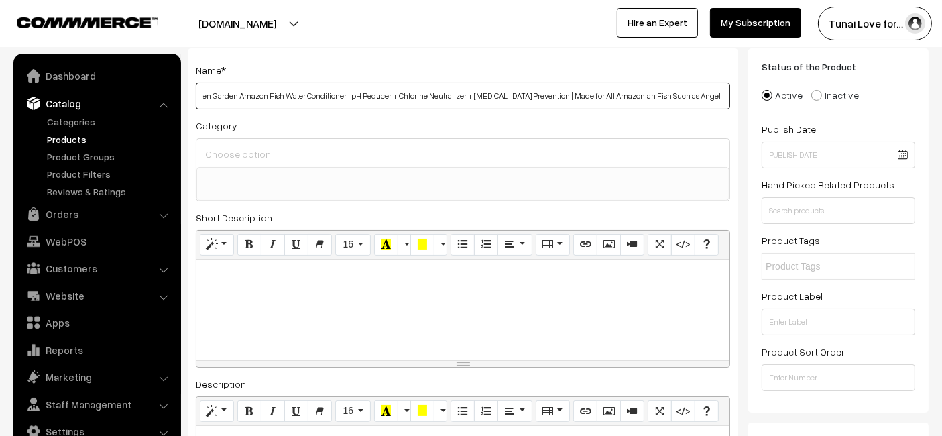
type input "Sunken Garden Amazon Fish Water Conditioner | pH Reducer + Chlorine Neutralizer…"
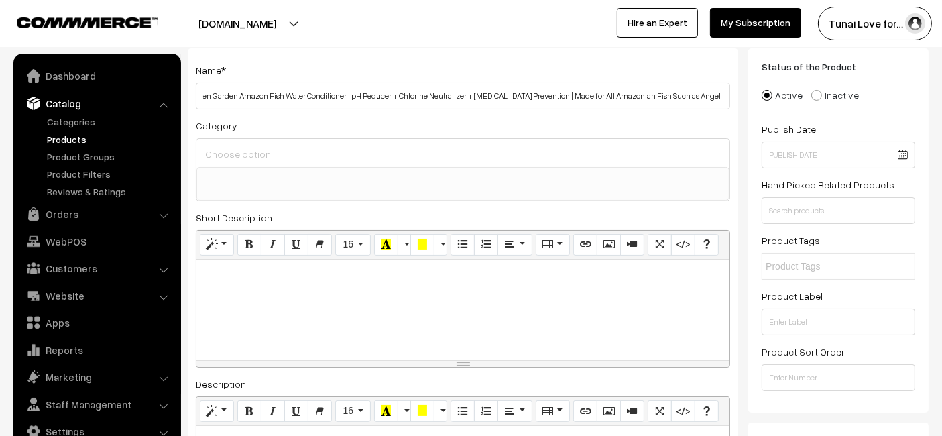
click at [432, 194] on span at bounding box center [462, 184] width 533 height 34
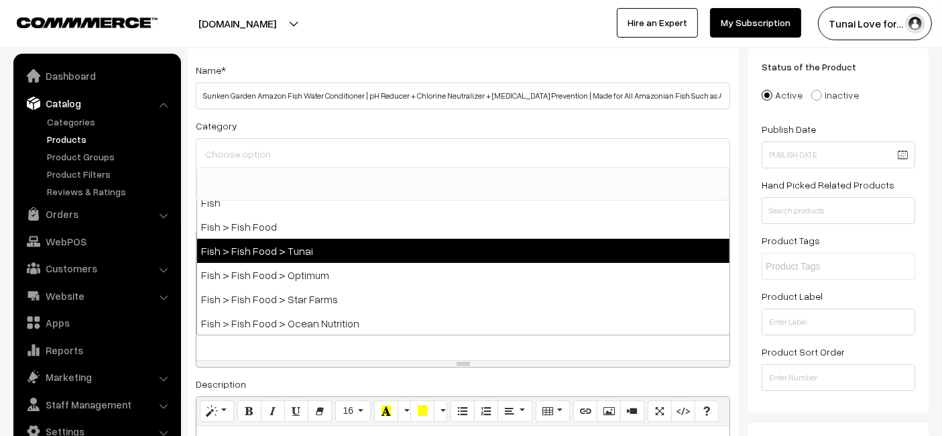
scroll to position [298, 0]
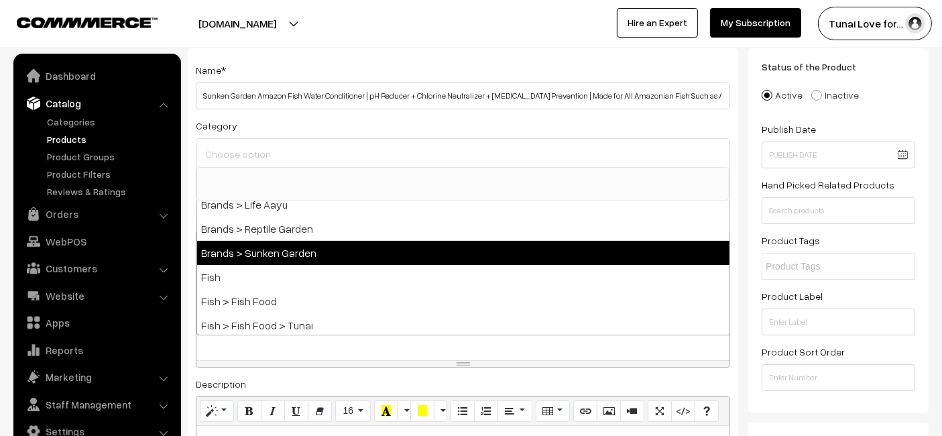
select select "52"
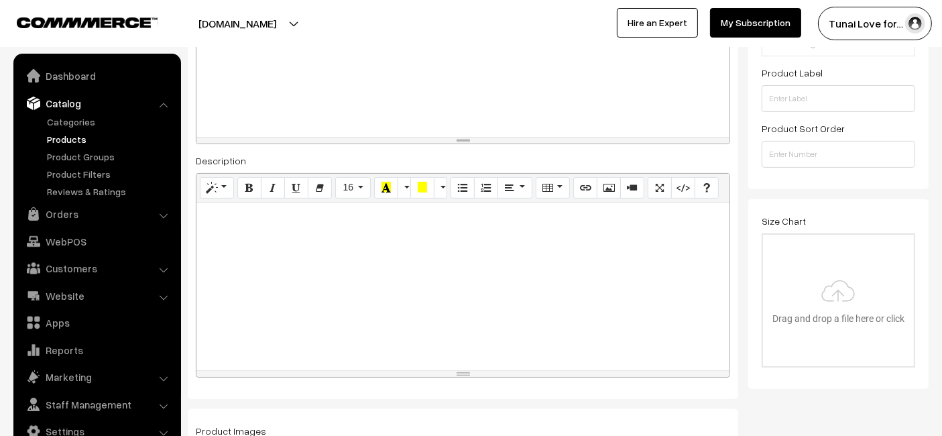
click at [398, 263] on div at bounding box center [462, 286] width 533 height 168
paste div
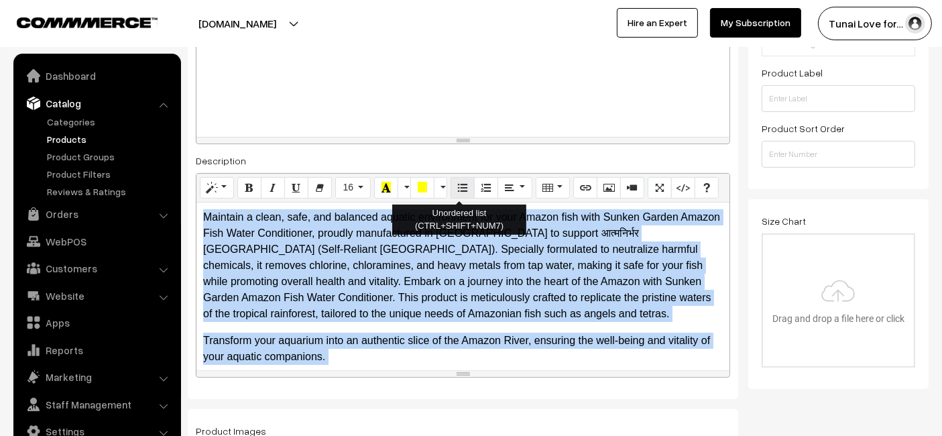
click at [458, 182] on icon "Unordered list (CTRL+SHIFT+NUM7)" at bounding box center [462, 187] width 9 height 11
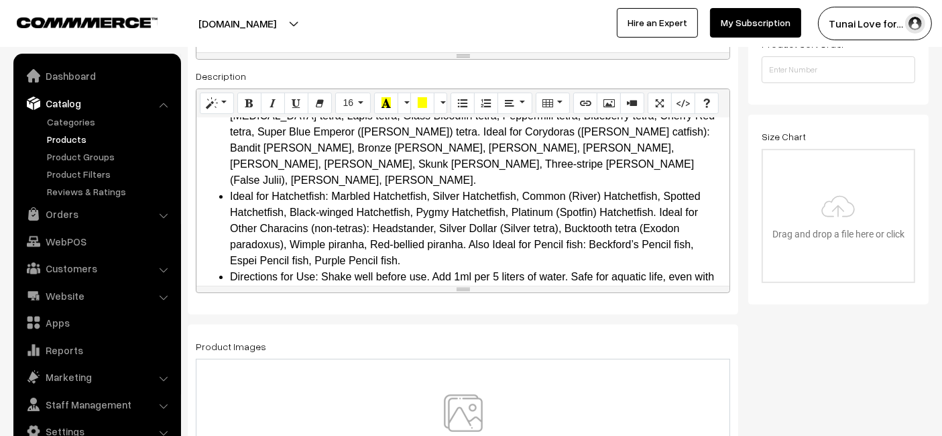
scroll to position [521, 0]
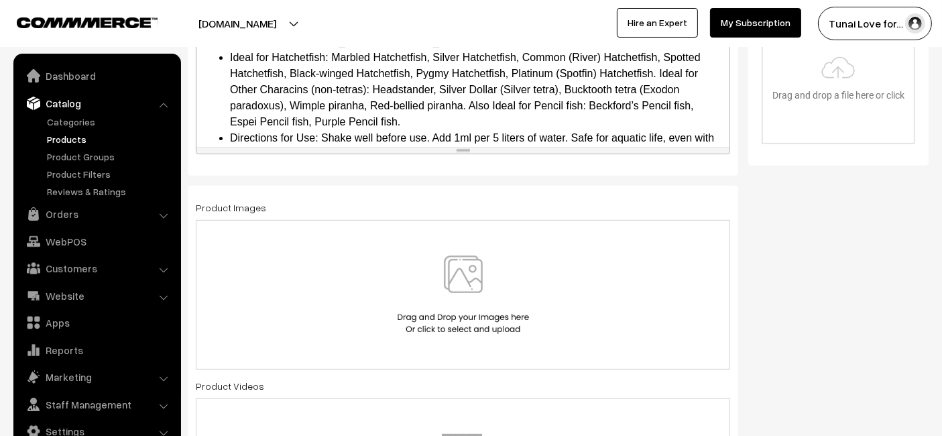
click at [440, 224] on div at bounding box center [463, 294] width 534 height 149
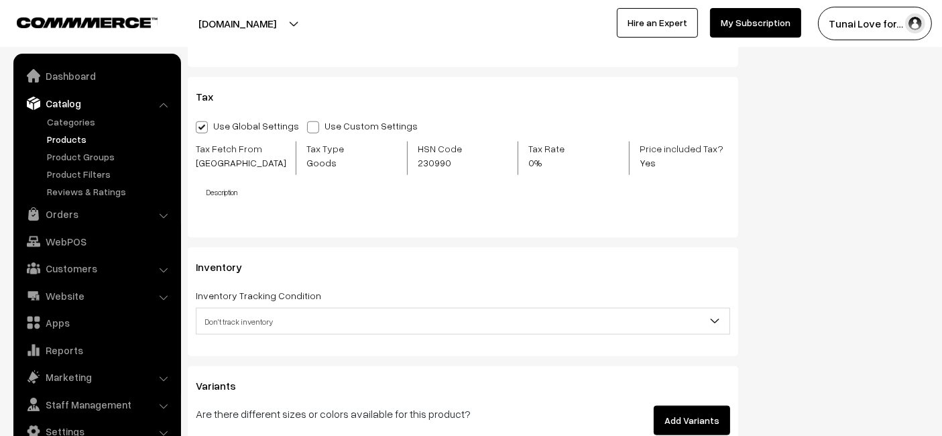
scroll to position [1564, 0]
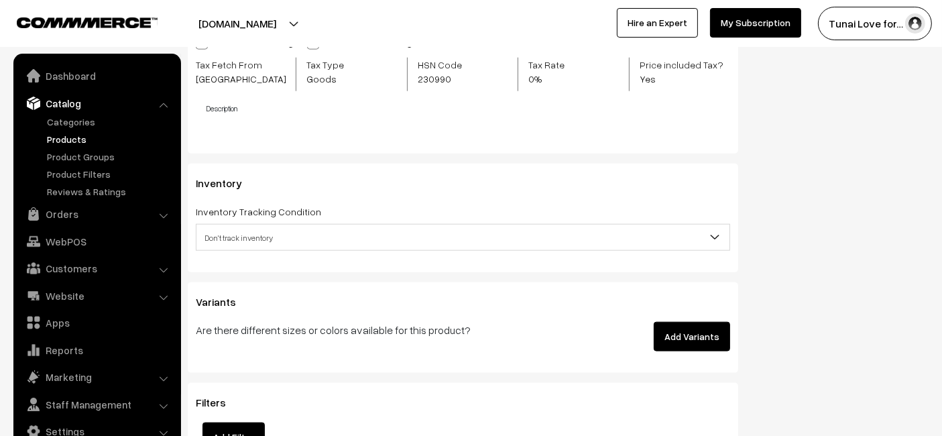
click at [697, 334] on button "Add Variants" at bounding box center [692, 336] width 76 height 29
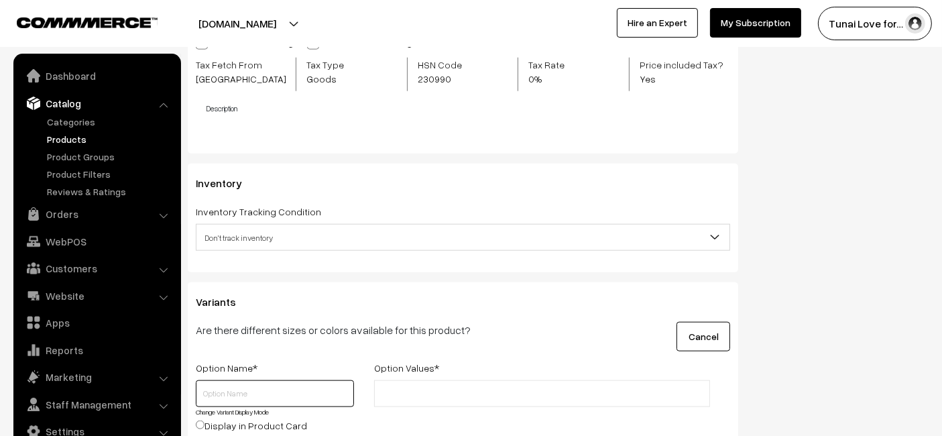
click at [271, 395] on input "text" at bounding box center [275, 393] width 158 height 27
type input "Size"
drag, startPoint x: 471, startPoint y: 372, endPoint x: 463, endPoint y: 385, distance: 15.6
click at [469, 378] on div "Option Name * Option Values * Size Change Variant Display Mode Display in Produ…" at bounding box center [463, 402] width 554 height 86
click at [465, 388] on input "text" at bounding box center [436, 394] width 117 height 14
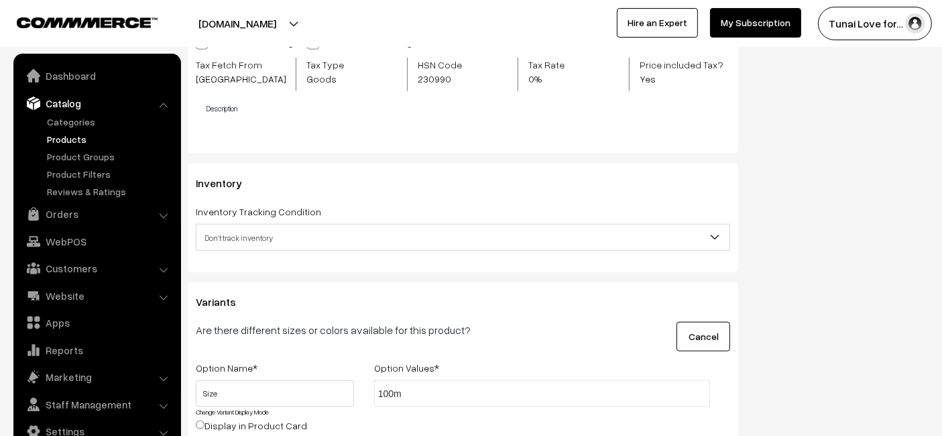
type input "100ml"
type input "200ml + 30ml"
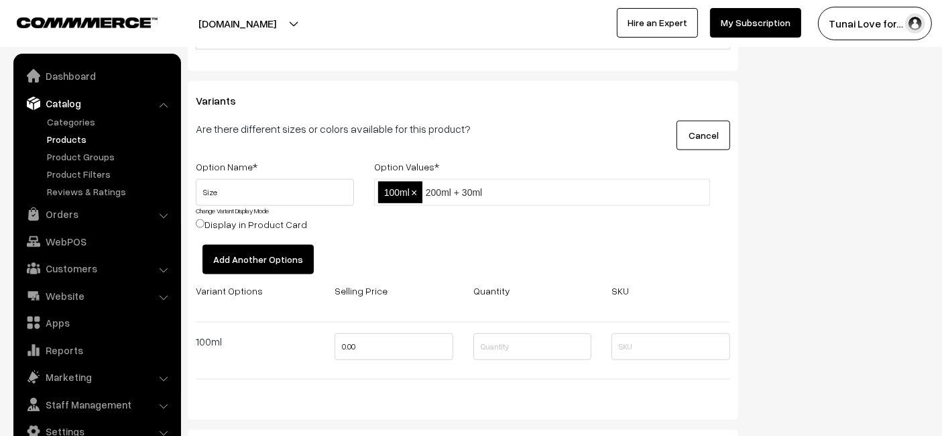
scroll to position [1787, 0]
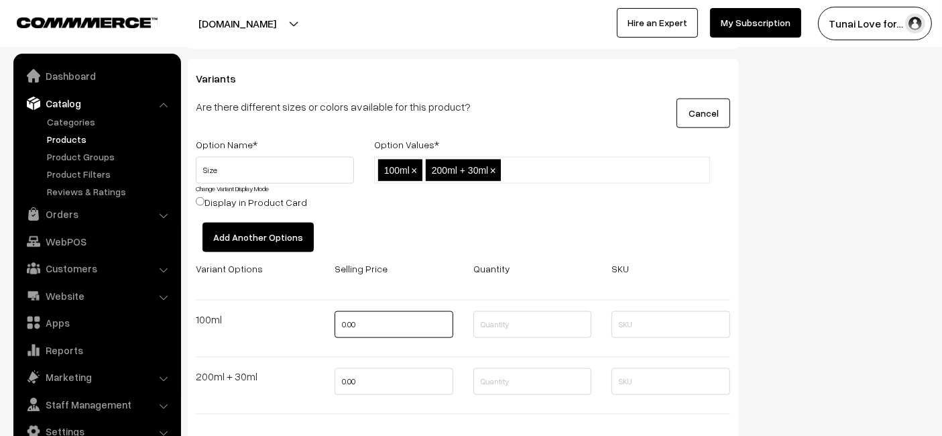
click at [372, 322] on input "0.00" at bounding box center [394, 324] width 119 height 27
type input "395"
click at [380, 382] on input "0.00" at bounding box center [394, 381] width 119 height 27
click at [410, 381] on input "0.00" at bounding box center [394, 381] width 119 height 27
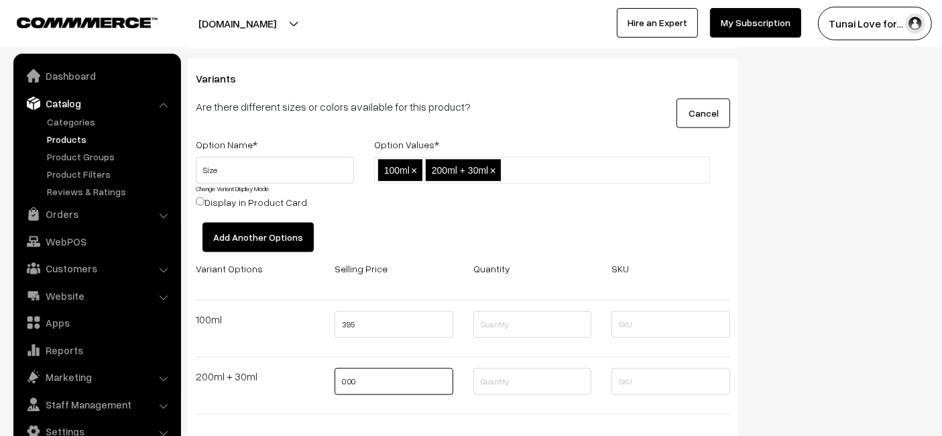
click at [409, 381] on input "0.00" at bounding box center [394, 381] width 119 height 27
click at [404, 381] on input "0.00" at bounding box center [394, 381] width 119 height 27
type input "0"
type input "432"
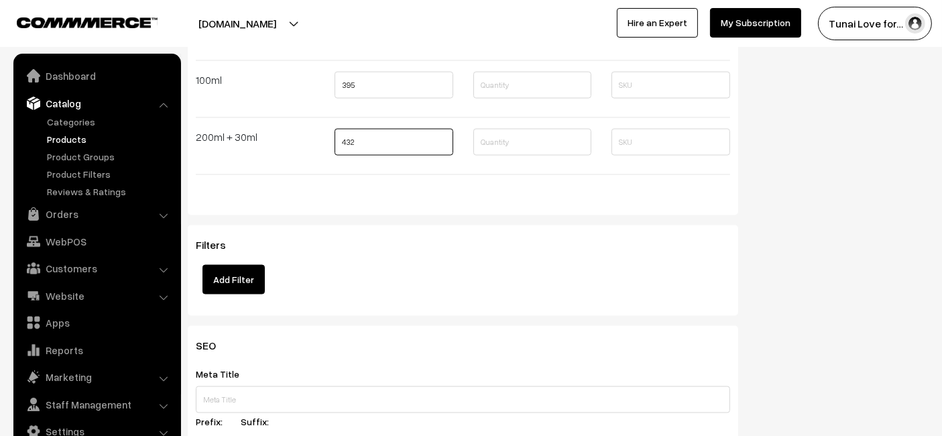
scroll to position [2160, 0]
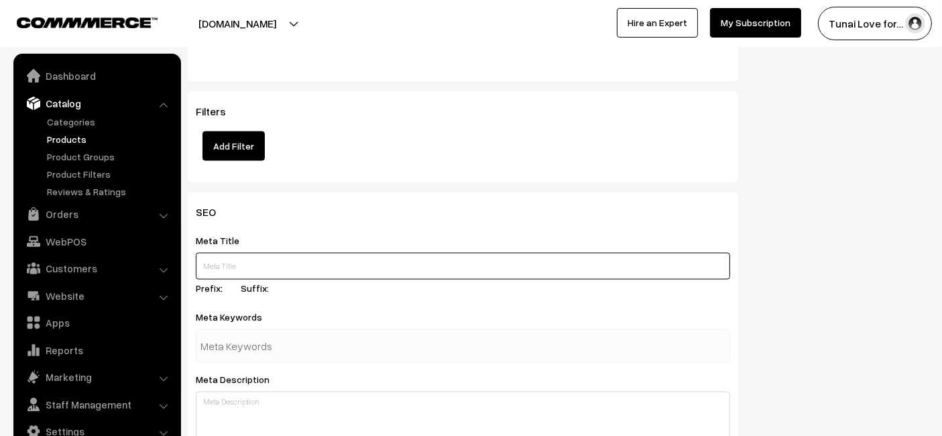
click at [238, 259] on input "text" at bounding box center [463, 266] width 534 height 27
paste input "Sunken Garden Amazon Fish Water Conditioner"
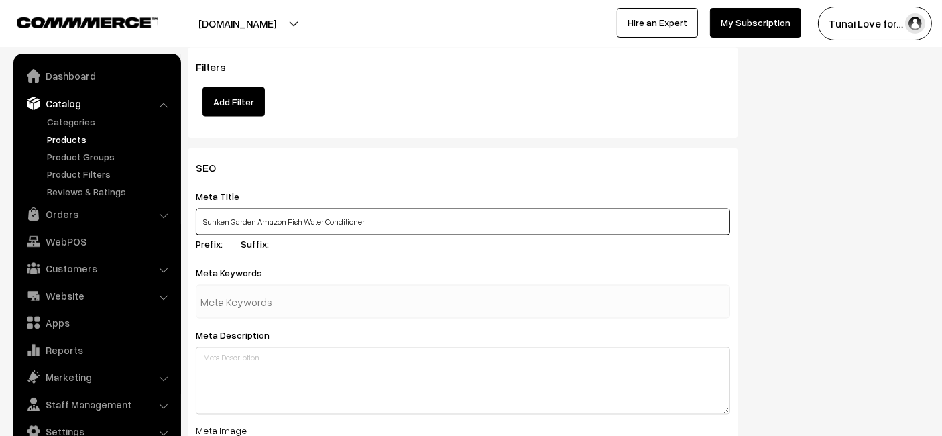
scroll to position [2234, 0]
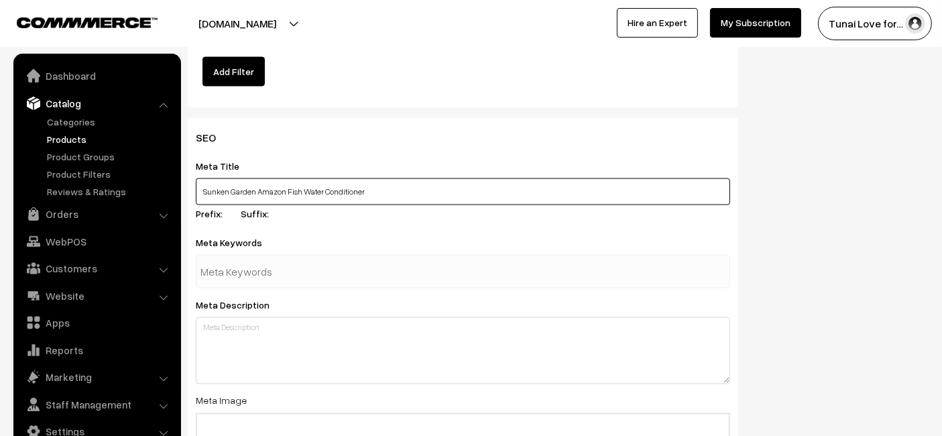
type input "Sunken Garden Amazon Fish Water Conditioner"
click at [337, 275] on input "text" at bounding box center [269, 271] width 139 height 27
paste input "aquarium conditioner"
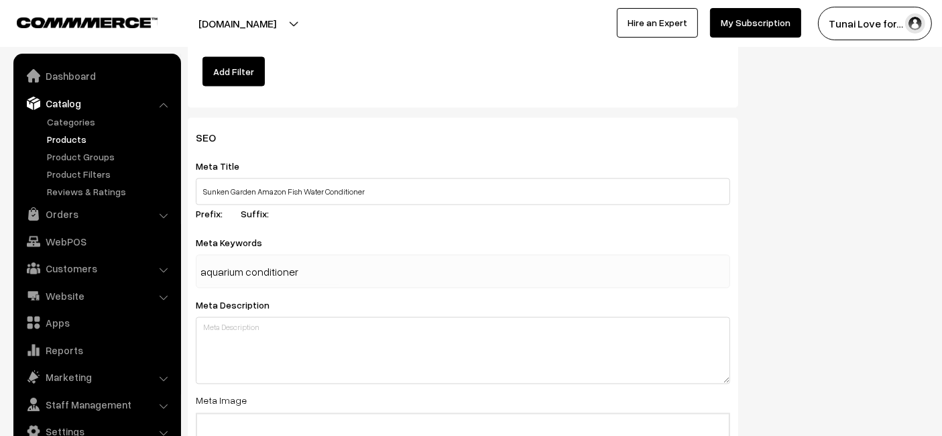
type input "aquarium conditioner"
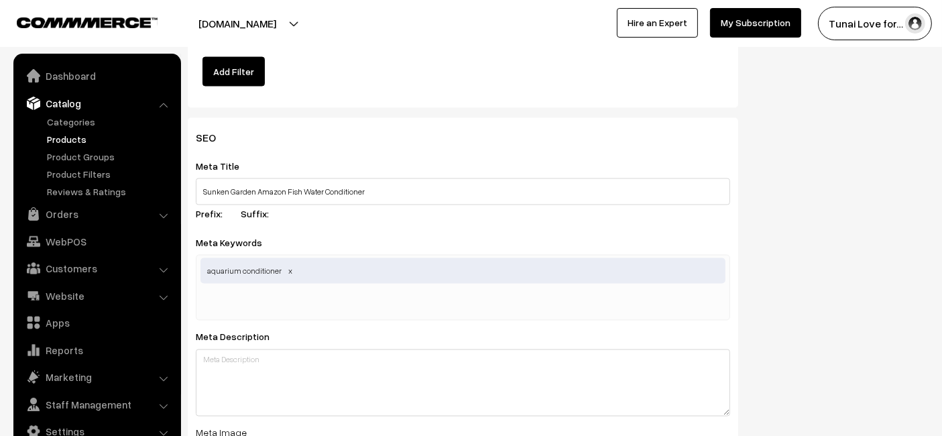
click at [676, 217] on div "Meta Title Sunken Garden Amazon Fish Water Conditioner Prefix: Suffix:" at bounding box center [463, 192] width 534 height 68
click at [295, 302] on input "text" at bounding box center [269, 303] width 139 height 27
paste input ", tetra fish care"
type input "tetra fish care"
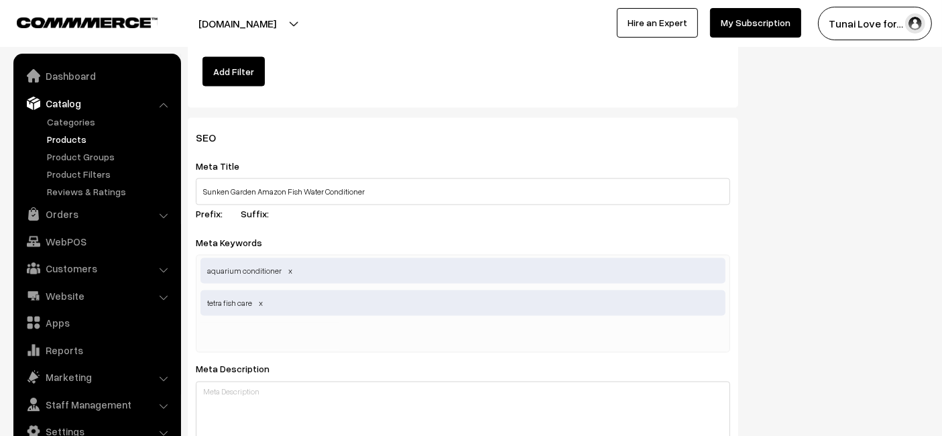
paste input "fish water conditioner"
type input "fish water conditioner"
click at [479, 188] on input "Sunken Garden Amazon Fish Water Conditioner" at bounding box center [463, 191] width 534 height 27
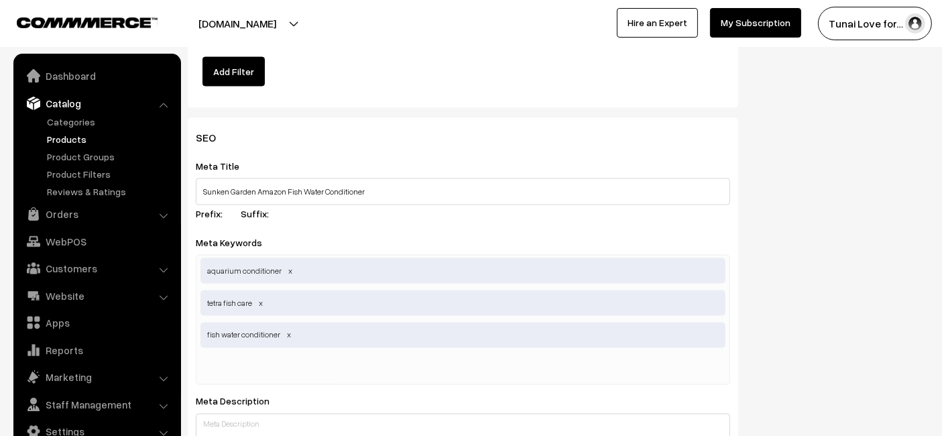
paste input "pH reducer for aquarium"
type input "pH reducer for aquarium"
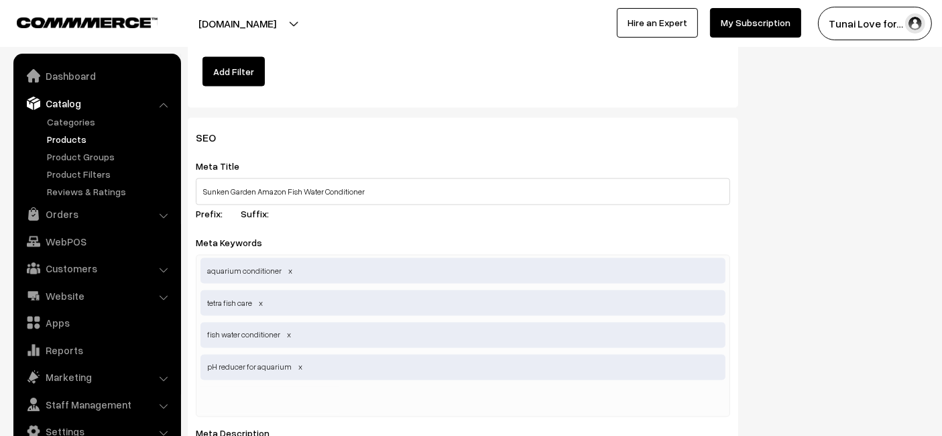
click at [788, 170] on div "SEO Meta Title Sunken Garden Amazon Fish Water Conditioner Prefix: Suffix: Meta…" at bounding box center [558, 442] width 761 height 648
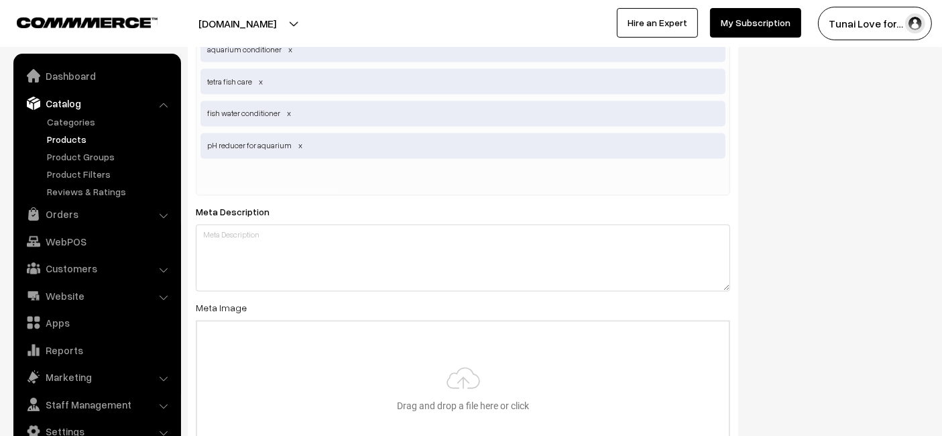
scroll to position [2458, 0]
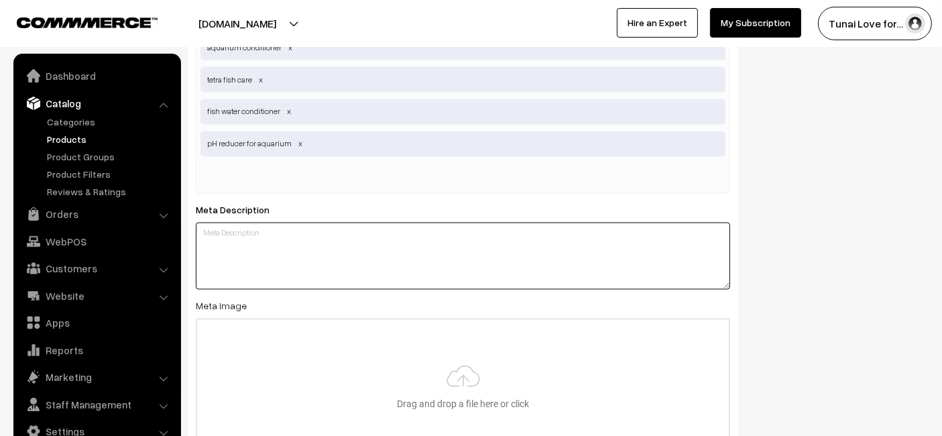
paste textarea "Sunken Garden Amazon Fish Water Conditioner balances pH, neutralizes chlorine, …"
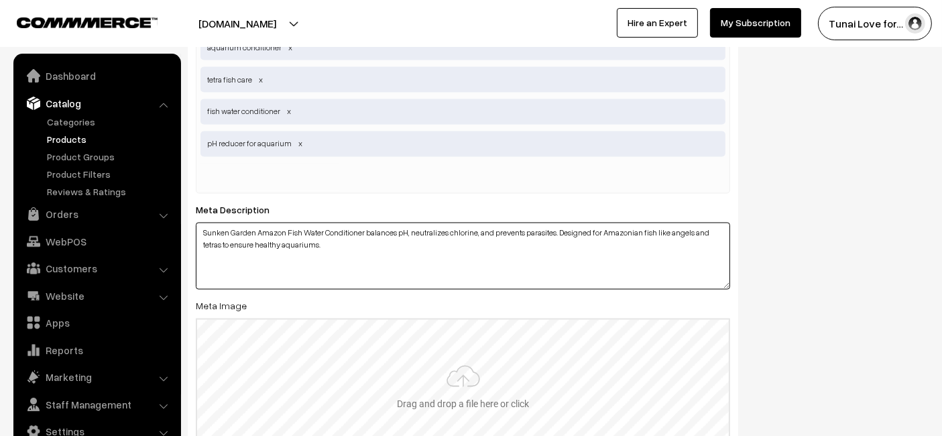
scroll to position [2606, 0]
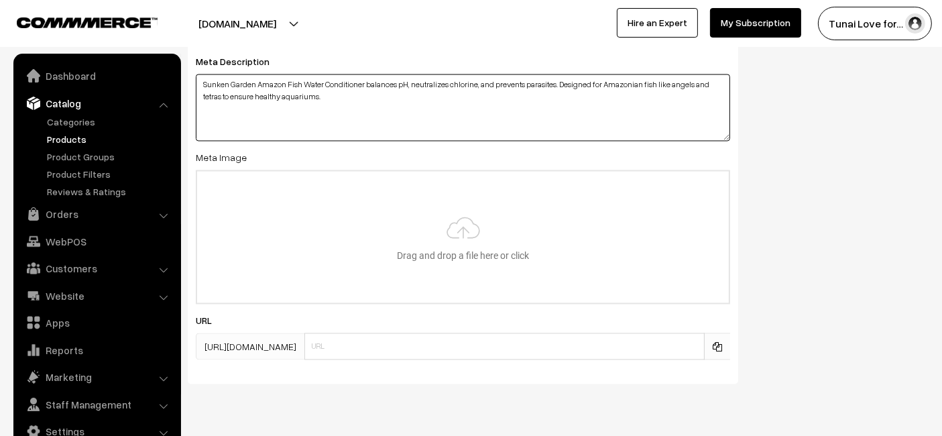
type textarea "Sunken Garden Amazon Fish Water Conditioner balances pH, neutralizes chlorine, …"
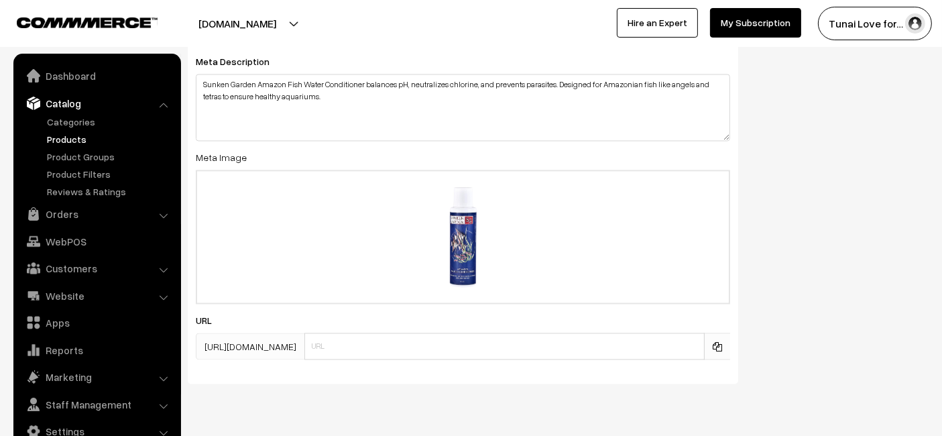
drag, startPoint x: 467, startPoint y: 249, endPoint x: 699, endPoint y: 304, distance: 238.9
click at [699, 304] on div "SEO Meta Title Sunken Garden Amazon Fish Water Conditioner Prefix: Suffix: Meta…" at bounding box center [463, 65] width 550 height 638
type input "C:\fakepath\sunken-garden-amazon-fish-water-conditioner.jpg"
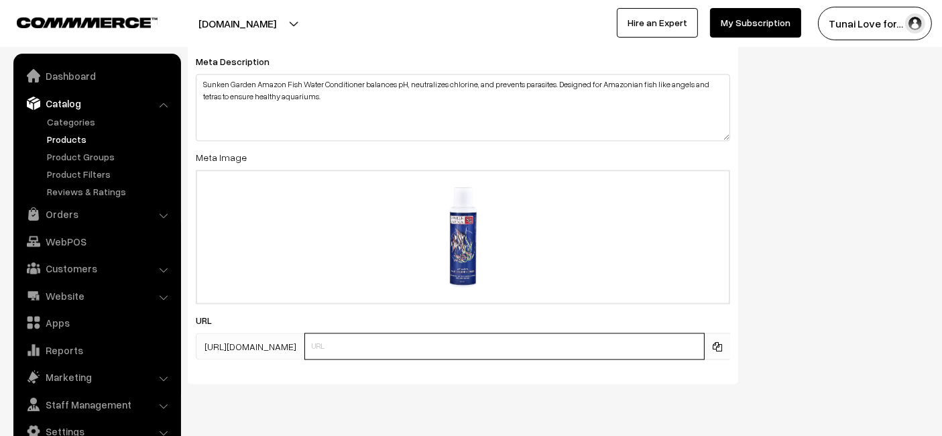
paste input "https://www.yourstore.com/sunken-garden-amazon-fish-water-conditioner"
drag, startPoint x: 413, startPoint y: 342, endPoint x: 255, endPoint y: 360, distance: 159.2
click at [255, 360] on div "SEO Meta Title Sunken Garden Amazon Fish Water Conditioner Prefix: Suffix: Meta…" at bounding box center [463, 65] width 550 height 638
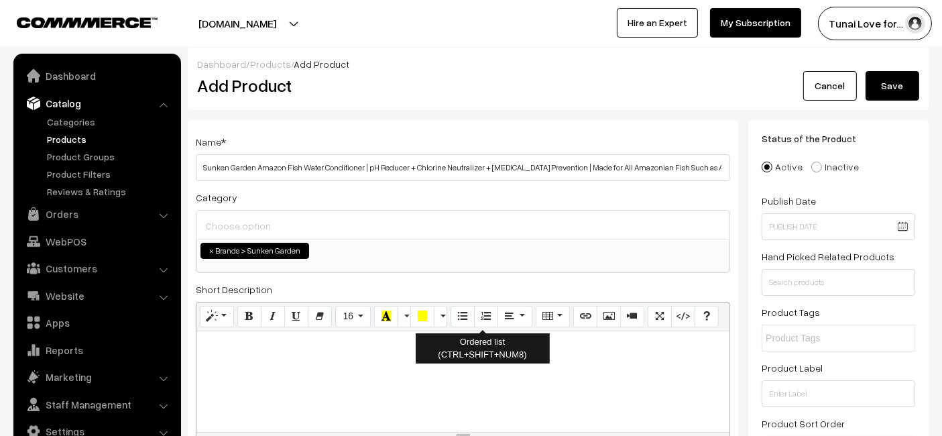
scroll to position [0, 0]
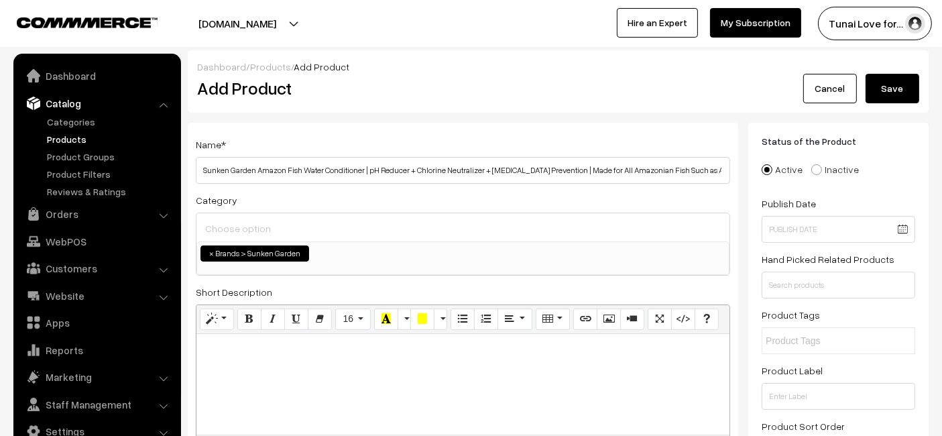
type input "sunken-garden-amazon-fish-water-conditioner"
click at [881, 90] on button "Save" at bounding box center [892, 88] width 54 height 29
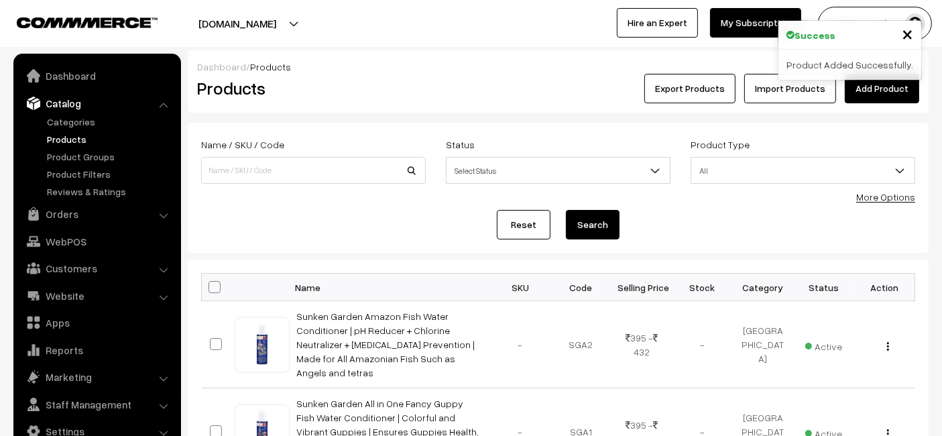
click at [362, 316] on link "Sunken Garden Amazon Fish Water Conditioner | pH Reducer + Chlorine Neutralizer…" at bounding box center [386, 344] width 178 height 68
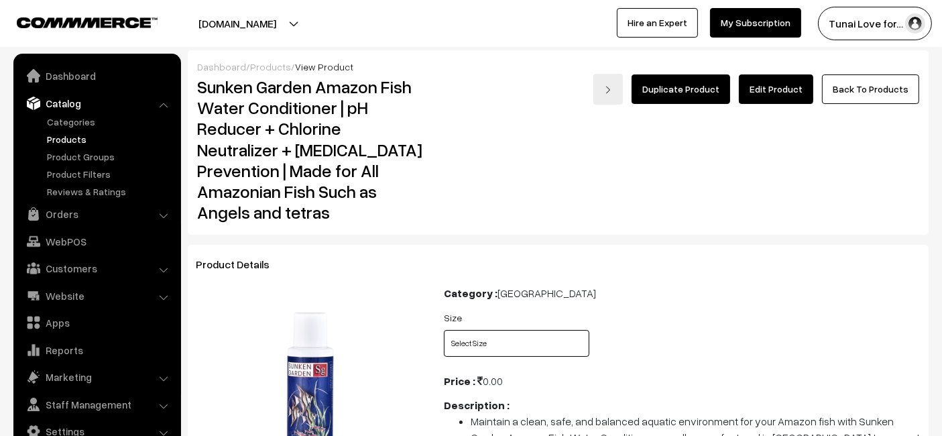
drag, startPoint x: 489, startPoint y: 343, endPoint x: 485, endPoint y: 334, distance: 10.5
click at [489, 343] on select "Select Size 100ml 200ml + 30ml" at bounding box center [516, 343] width 145 height 27
select select "SGA2_XVY"
click at [444, 330] on select "Select Size 100ml 200ml + 30ml" at bounding box center [516, 343] width 145 height 27
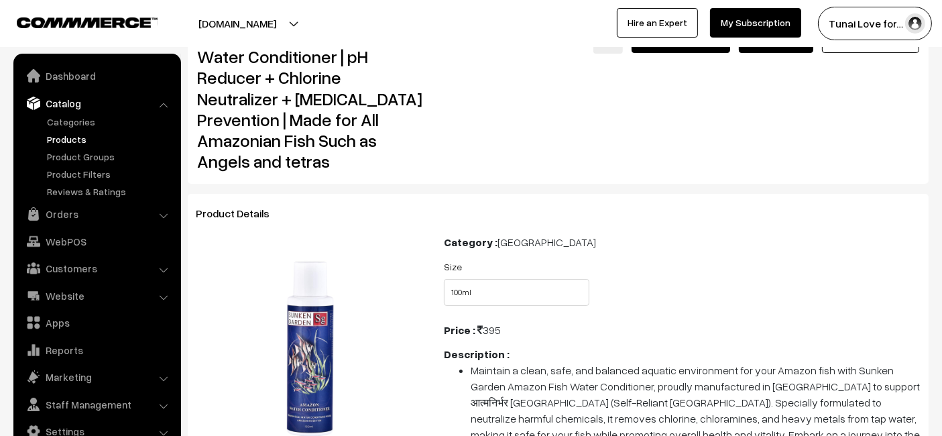
scroll to position [74, 0]
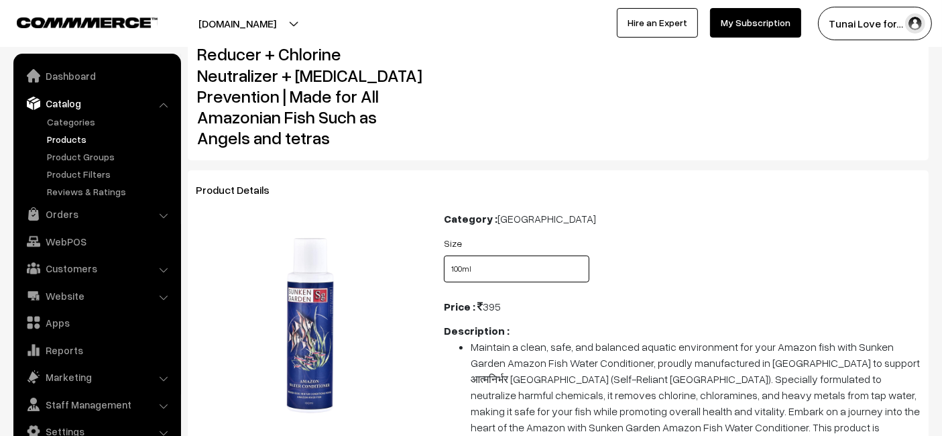
drag, startPoint x: 503, startPoint y: 267, endPoint x: 508, endPoint y: 271, distance: 7.1
click at [503, 267] on select "Select Size 100ml 200ml + 30ml" at bounding box center [516, 268] width 145 height 27
select select "SGA2_2WT"
click at [444, 255] on select "Select Size 100ml 200ml + 30ml" at bounding box center [516, 268] width 145 height 27
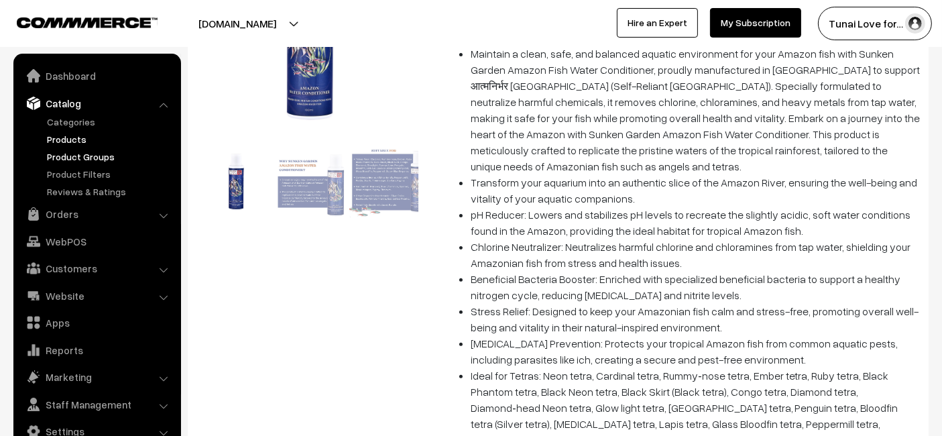
scroll to position [345, 0]
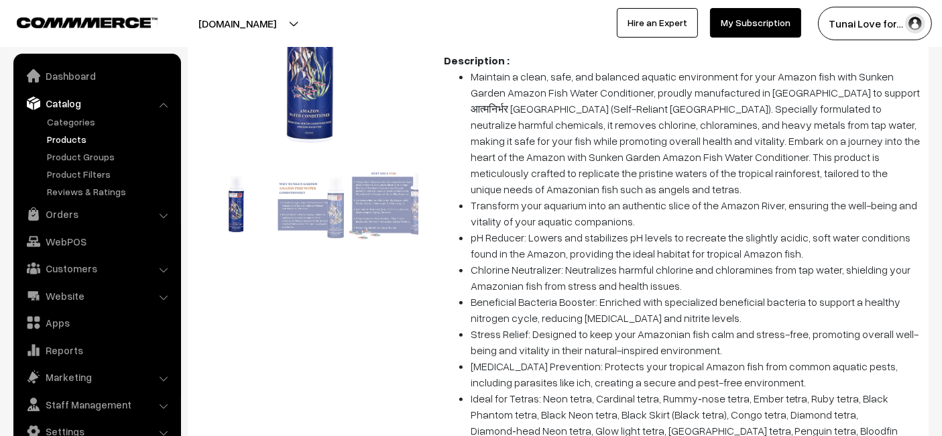
click at [66, 135] on link "Products" at bounding box center [110, 139] width 133 height 14
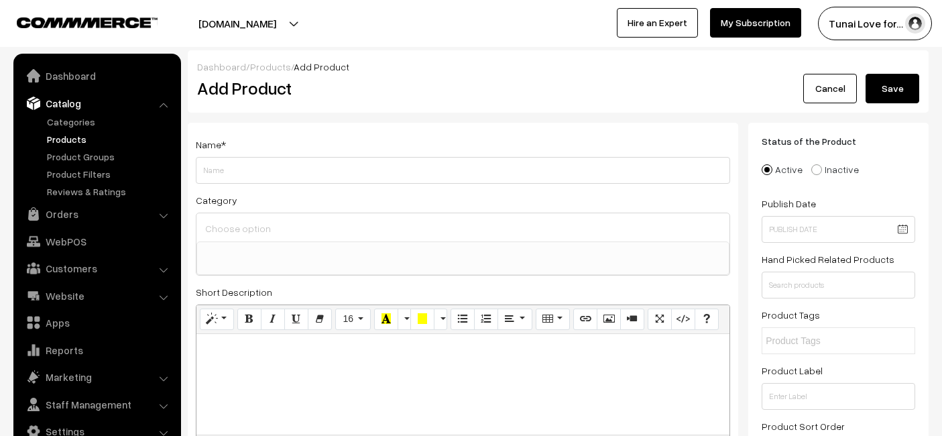
select select
click at [566, 172] on input "Sunken Garden Anti Chlorine | Dechlorinator + 15-Strain Beneficial Bacteria | W…" at bounding box center [463, 170] width 534 height 27
drag, startPoint x: 664, startPoint y: 166, endPoint x: 607, endPoint y: 169, distance: 57.0
click at [607, 169] on input "Sunken Garden Anti Chlorine | Dechlorinator + 15-Strain Beneficial Bacteria | W…" at bounding box center [463, 170] width 534 height 27
type input "Sunken Garden Anti Chlorine | Dechlorinator + 15-Strain Beneficial Bacteria | W…"
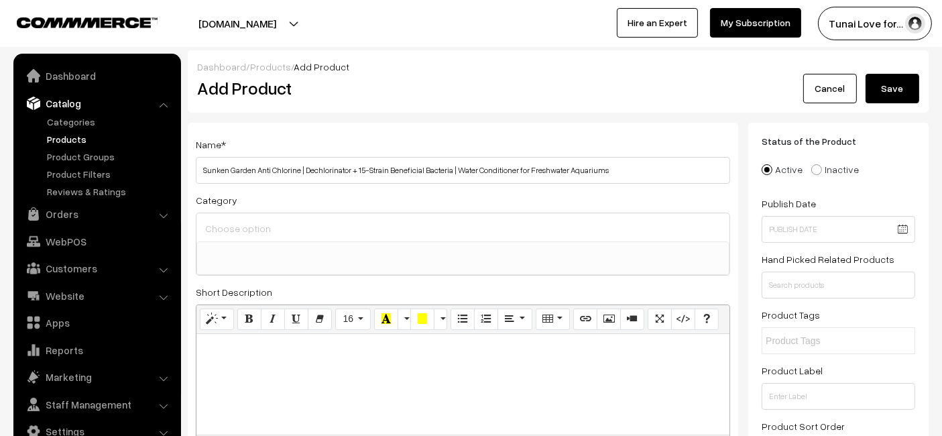
click at [324, 243] on ul at bounding box center [463, 250] width 532 height 17
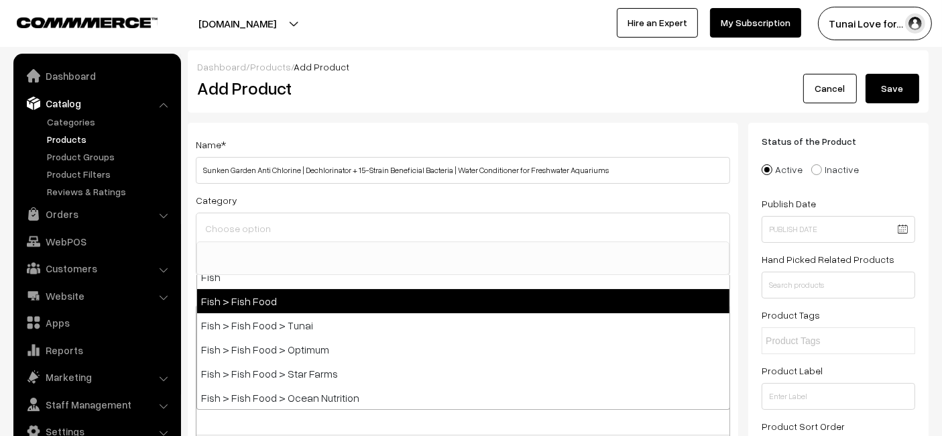
scroll to position [298, 0]
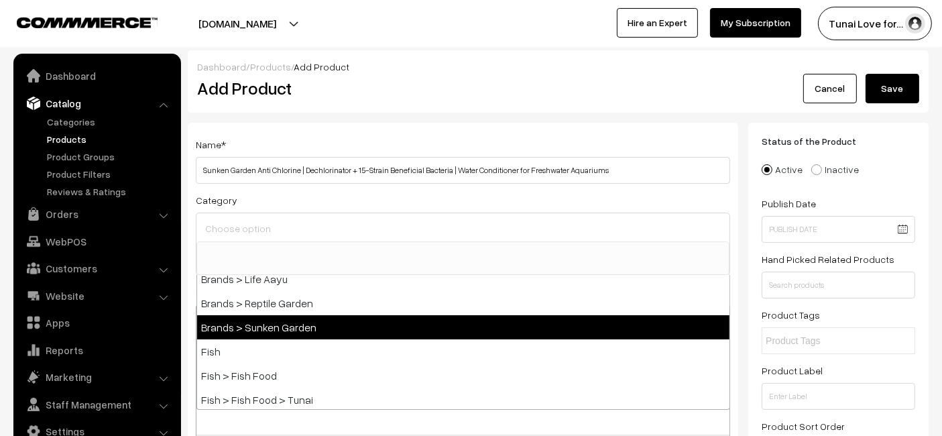
select select "52"
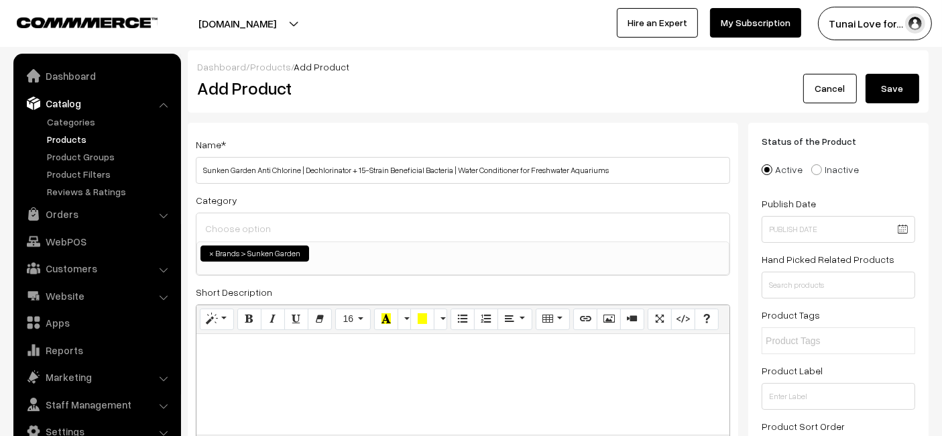
click at [304, 341] on p at bounding box center [463, 349] width 520 height 16
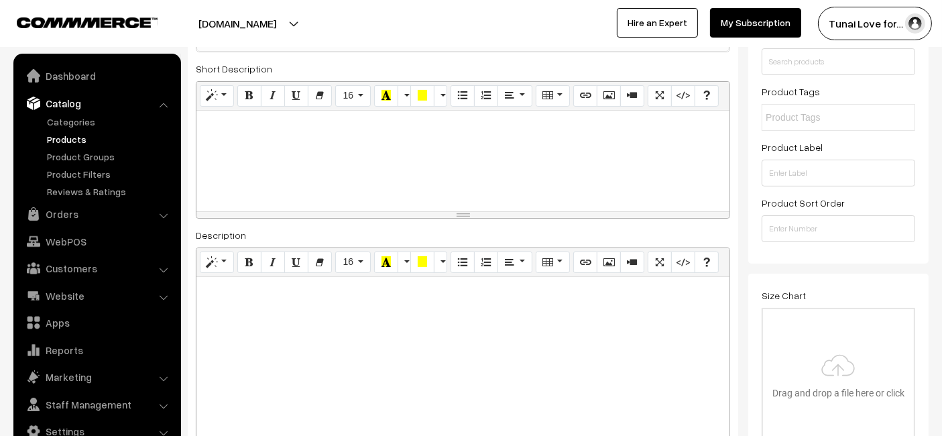
click at [306, 338] on div at bounding box center [462, 361] width 533 height 168
paste div
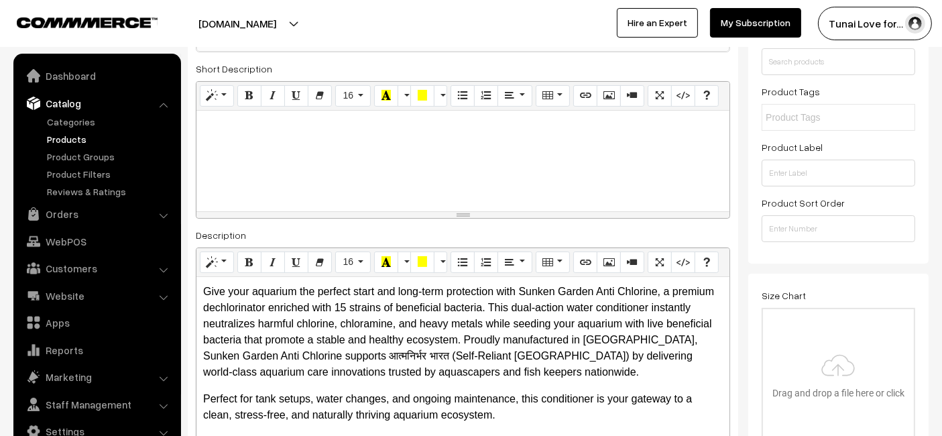
click at [305, 338] on p "Give your aquarium the perfect start and long-term protection with Sunken Garde…" at bounding box center [463, 332] width 520 height 97
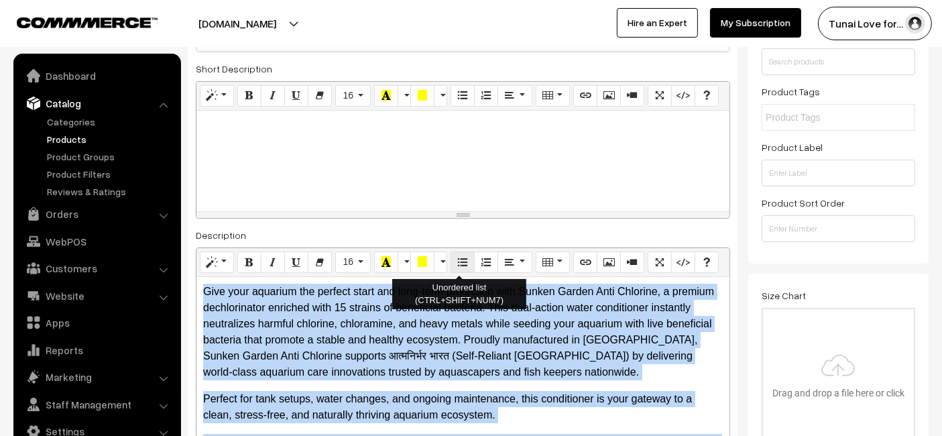
click at [459, 263] on icon "Unordered list (CTRL+SHIFT+NUM7)" at bounding box center [462, 261] width 9 height 11
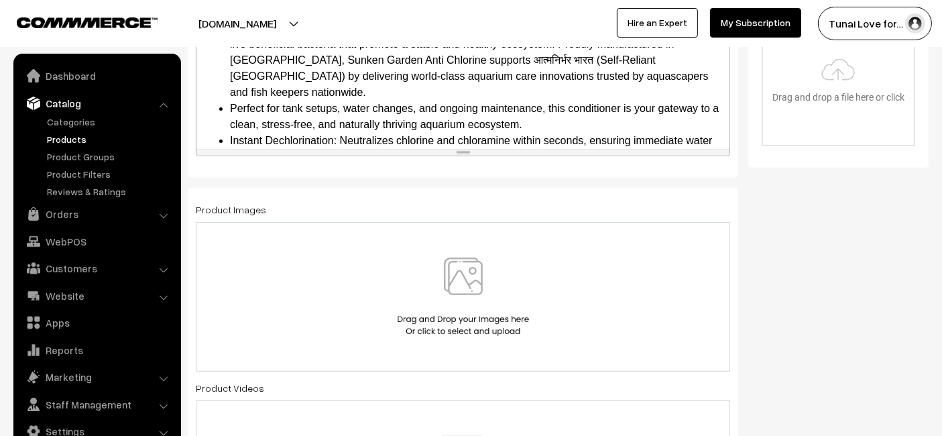
scroll to position [602, 0]
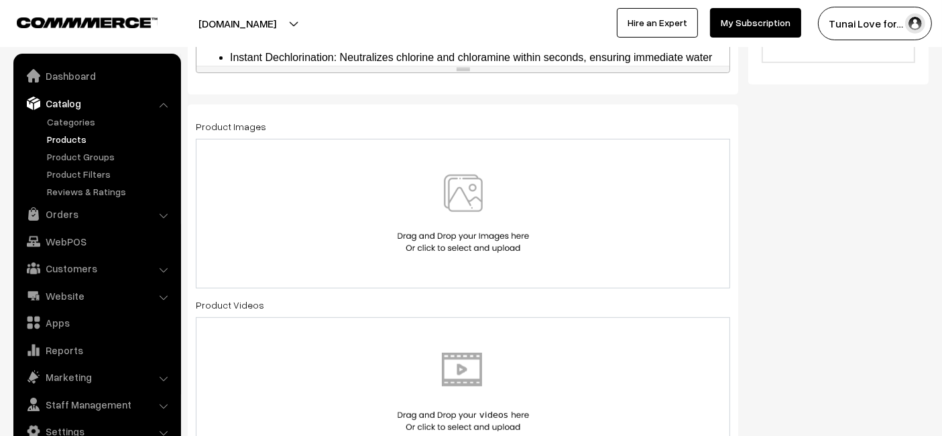
click at [465, 176] on div at bounding box center [463, 213] width 534 height 149
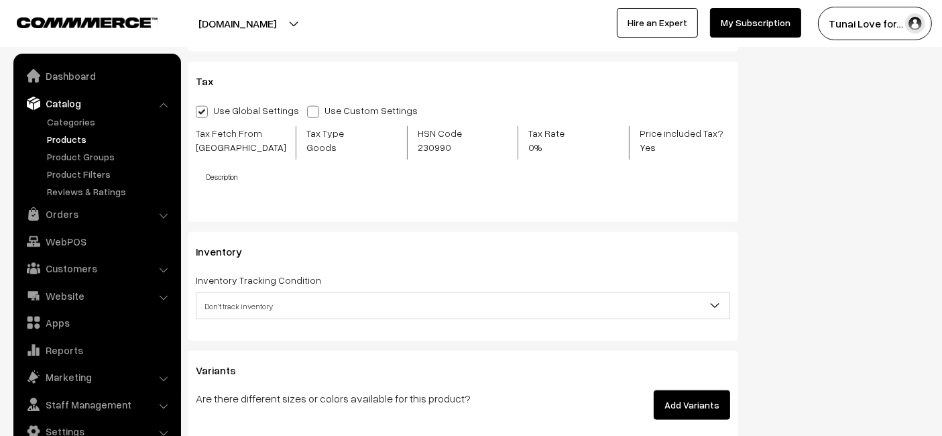
scroll to position [1645, 0]
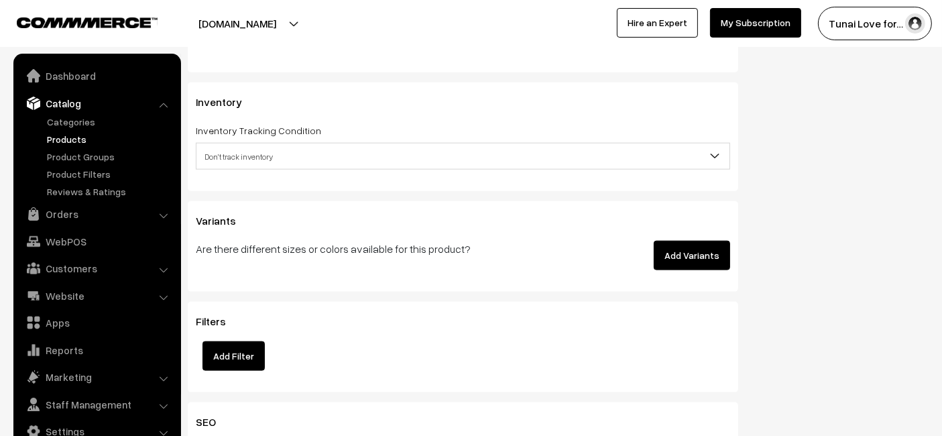
drag, startPoint x: 668, startPoint y: 253, endPoint x: 611, endPoint y: 269, distance: 59.2
click at [667, 253] on button "Add Variants" at bounding box center [692, 255] width 76 height 29
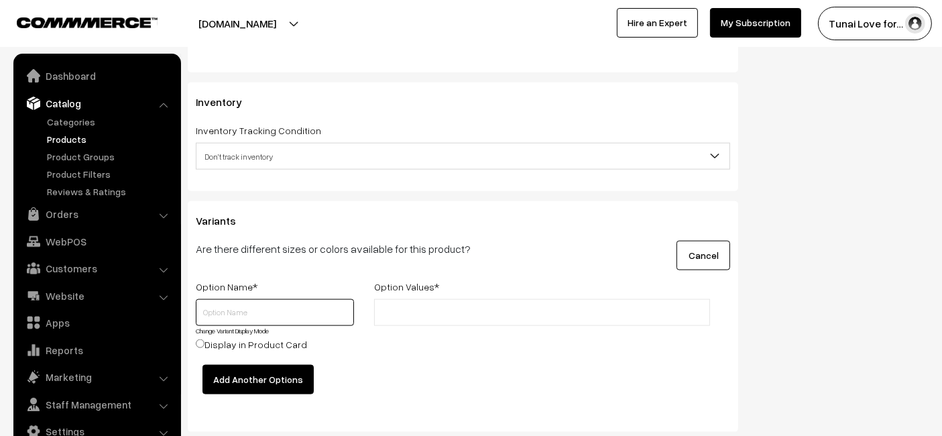
click at [320, 309] on input "text" at bounding box center [275, 312] width 158 height 27
type input "Size"
click at [431, 310] on input "text" at bounding box center [436, 313] width 117 height 14
type input "100ml"
type input "200ml + 30ml"
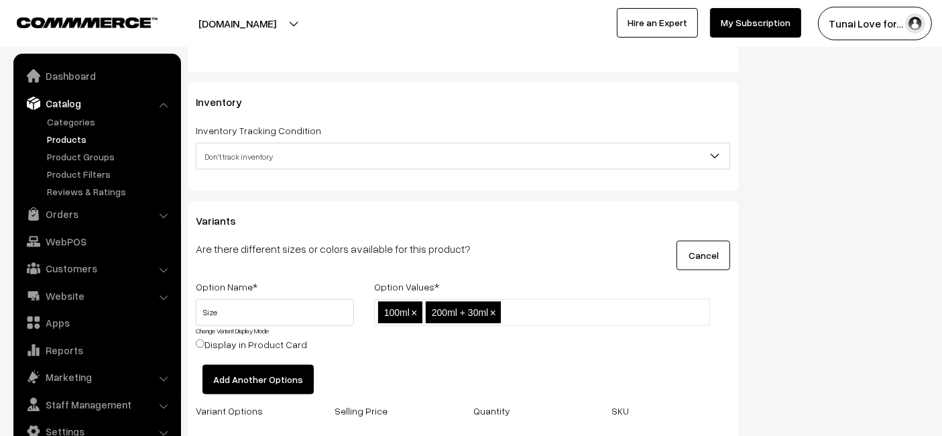
click at [537, 227] on div "Variants Are there different sizes or colors available for this product? Cancel…" at bounding box center [463, 370] width 550 height 339
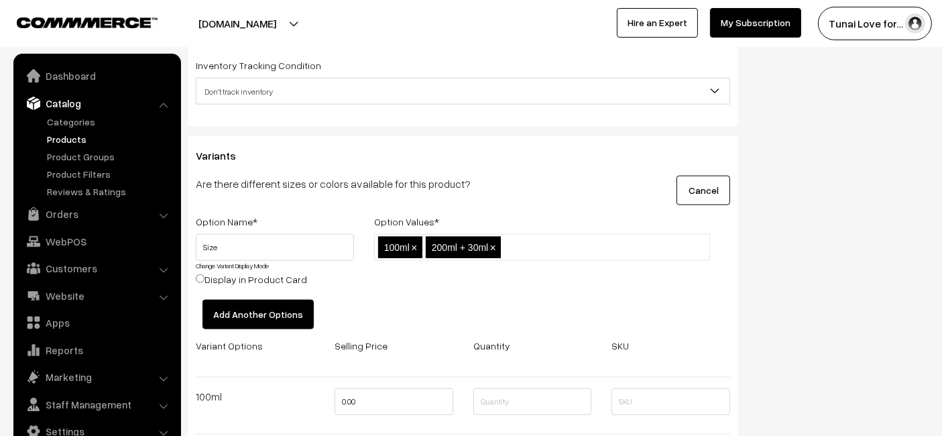
scroll to position [1794, 0]
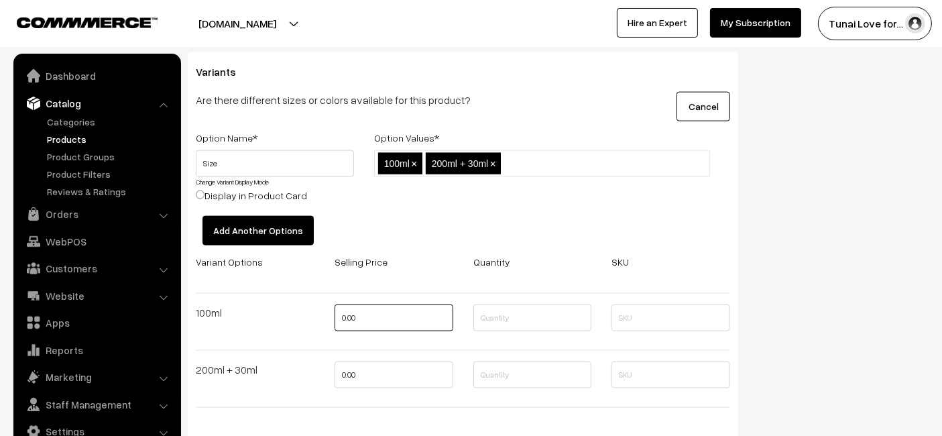
click at [378, 318] on input "0.00" at bounding box center [394, 317] width 119 height 27
type input "395"
click at [404, 368] on input "0.00" at bounding box center [394, 374] width 119 height 27
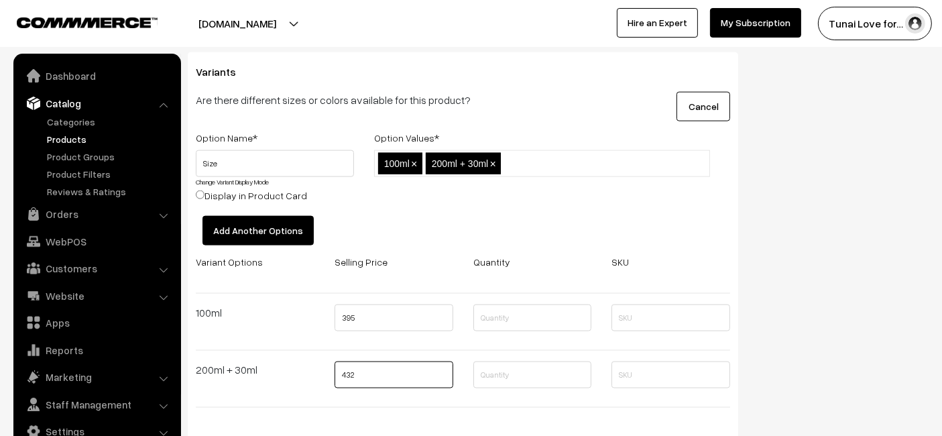
scroll to position [1943, 0]
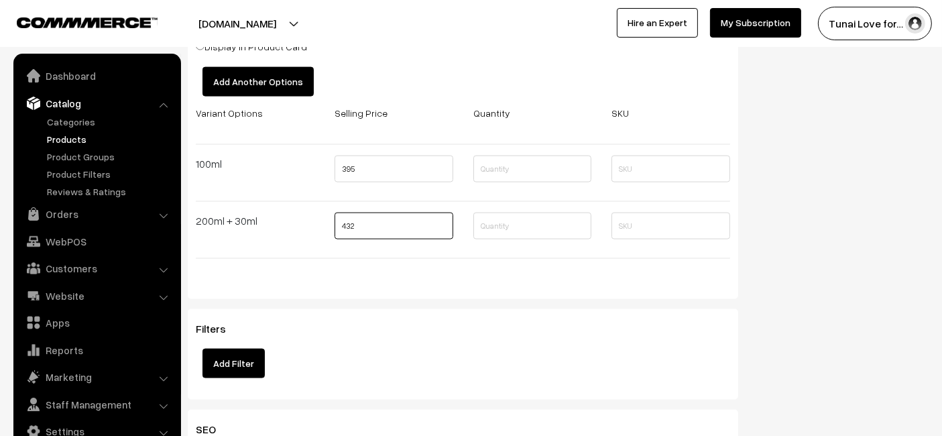
type input "432"
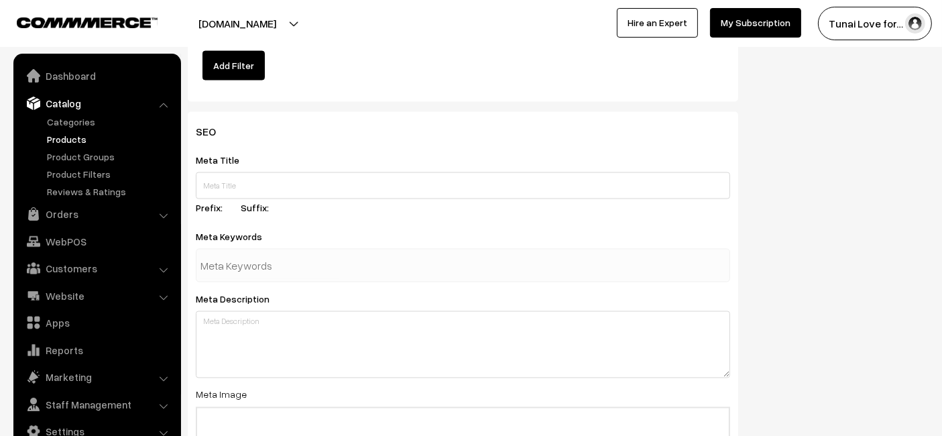
scroll to position [2315, 0]
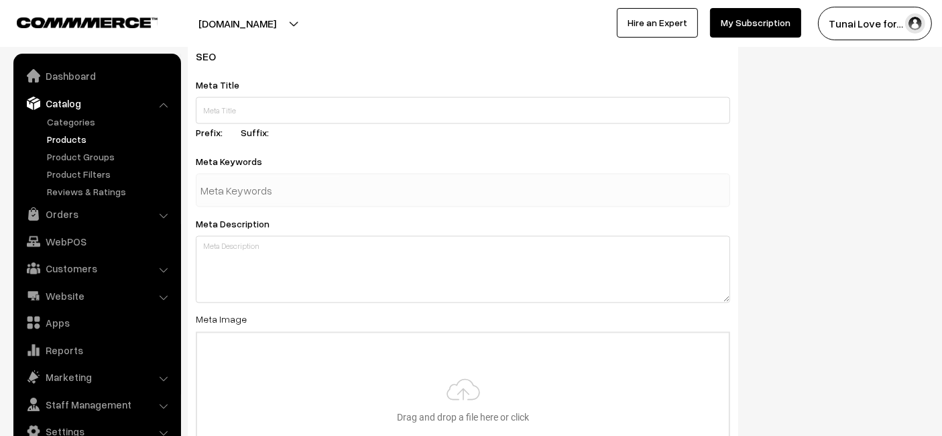
drag, startPoint x: 274, startPoint y: 88, endPoint x: 269, endPoint y: 101, distance: 13.2
click at [269, 101] on div "Meta Title Prefix: Suffix:" at bounding box center [463, 110] width 534 height 68
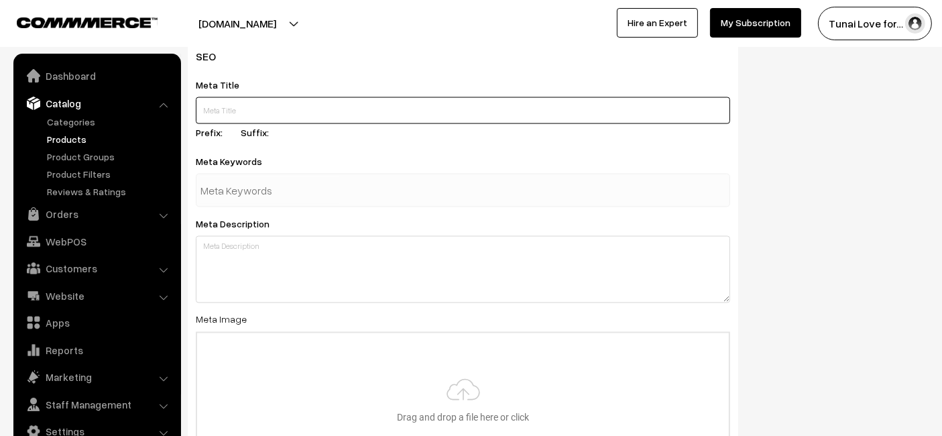
click at [266, 107] on input "text" at bounding box center [463, 110] width 534 height 27
paste input "Sunken Garden Anti Chlorine Water Conditioner for Aquariums"
type input "Sunken Garden Anti Chlorine Water Conditioner for Aquariums"
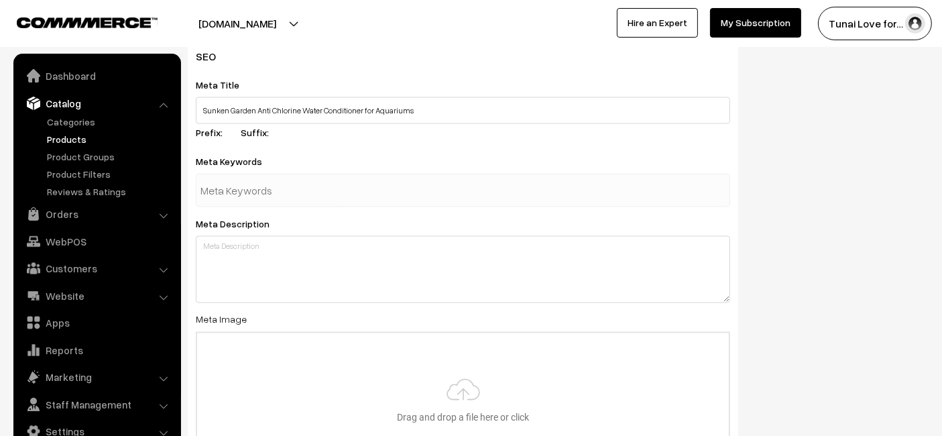
click at [274, 183] on input "text" at bounding box center [269, 190] width 139 height 27
paste input "anti chlorine aquarium,"
type input "anti chlorine aquarium,"
click at [494, 139] on div "Meta Title Sunken Garden Anti Chlorine Water Conditioner for Aquariums Prefix: …" at bounding box center [463, 110] width 534 height 68
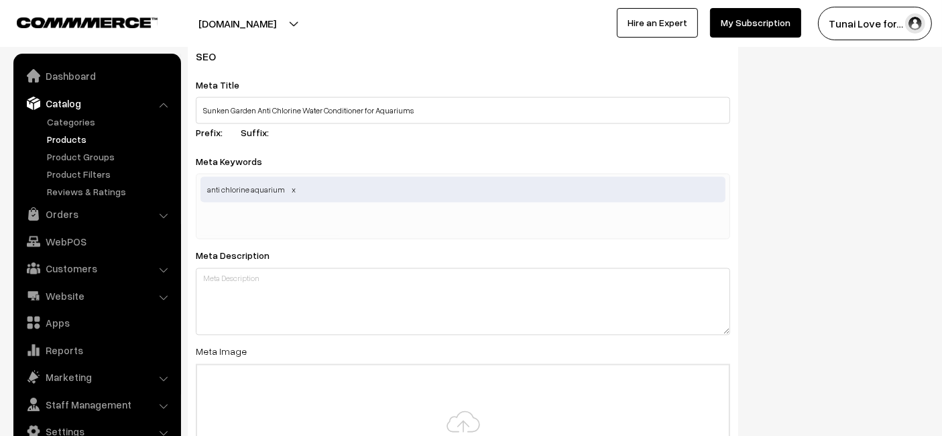
click at [316, 215] on input "text" at bounding box center [269, 222] width 139 height 27
paste input "chlorine remover"
type input "chlorine remover"
drag, startPoint x: 500, startPoint y: 154, endPoint x: 492, endPoint y: 146, distance: 11.4
click at [500, 154] on div "Meta Keywords anti chlorine aquarium,chlorine remover anti chlorine aquarium" at bounding box center [463, 196] width 534 height 86
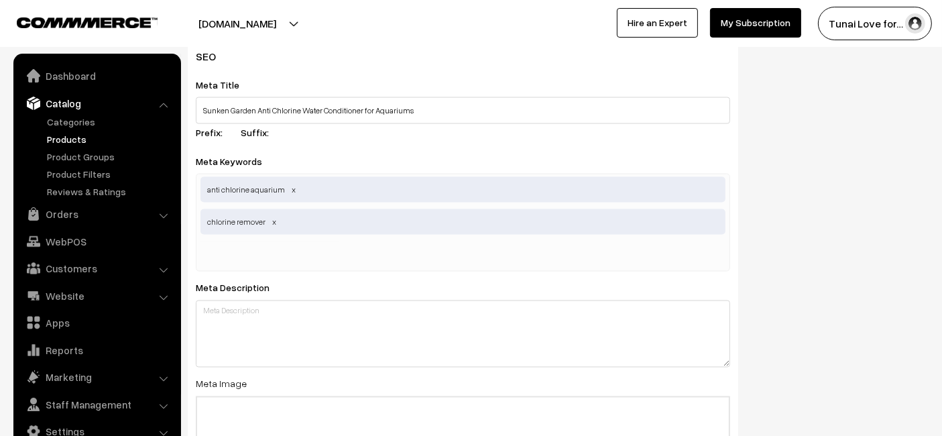
click at [224, 253] on input "text" at bounding box center [269, 254] width 139 height 27
paste input "aquarium water conditioner"
type input "aquarium water conditioner"
click at [816, 187] on div "SEO Meta Title Sunken Garden Anti Chlorine Water Conditioner for Aquariums Pref…" at bounding box center [558, 328] width 761 height 583
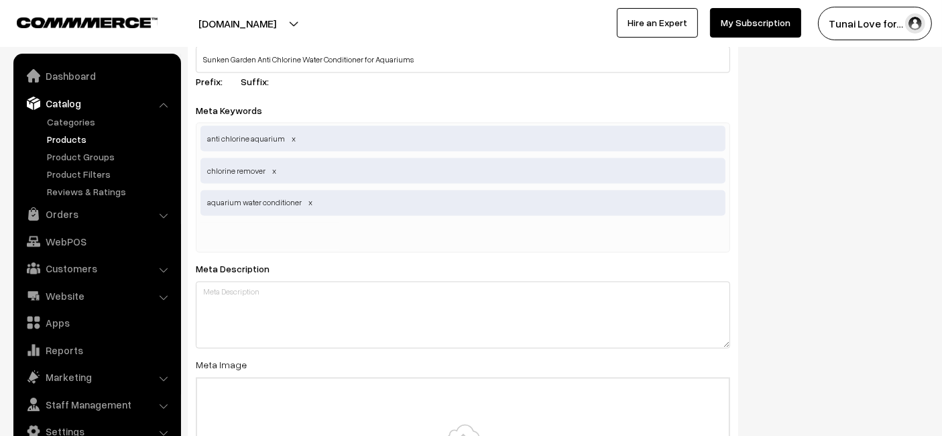
scroll to position [2390, 0]
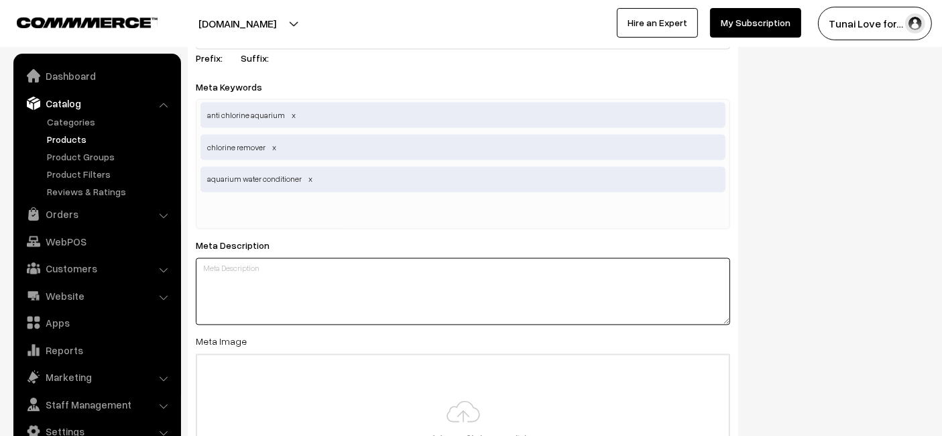
click at [296, 299] on textarea at bounding box center [463, 291] width 534 height 67
paste textarea "Sunken Garden Anti Chlorine is a powerful dechlorinator with 15 strains of bene…"
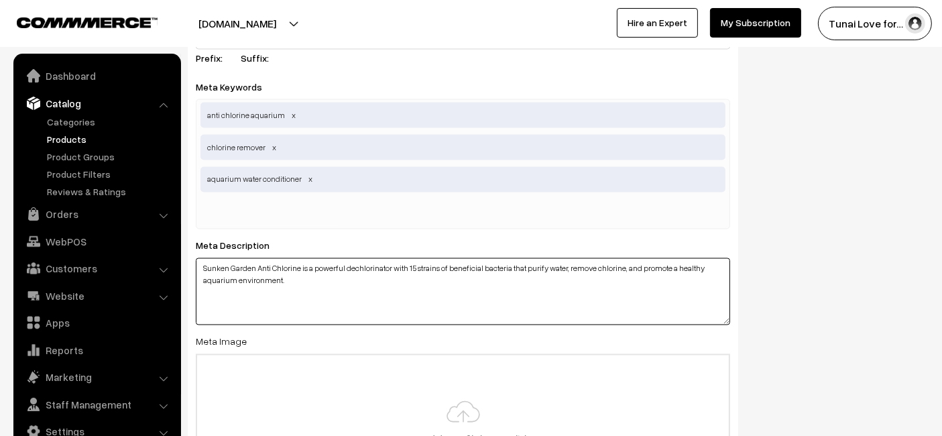
type textarea "Sunken Garden Anti Chlorine is a powerful dechlorinator with 15 strains of bene…"
click at [763, 210] on div "SEO Meta Title Sunken Garden Anti Chlorine Water Conditioner for Aquariums Pref…" at bounding box center [558, 269] width 761 height 615
click at [326, 375] on input "file" at bounding box center [463, 420] width 532 height 131
type input "C:\fakepath\sunken-garden-anti-chlorine-water-conditioner.jpg"
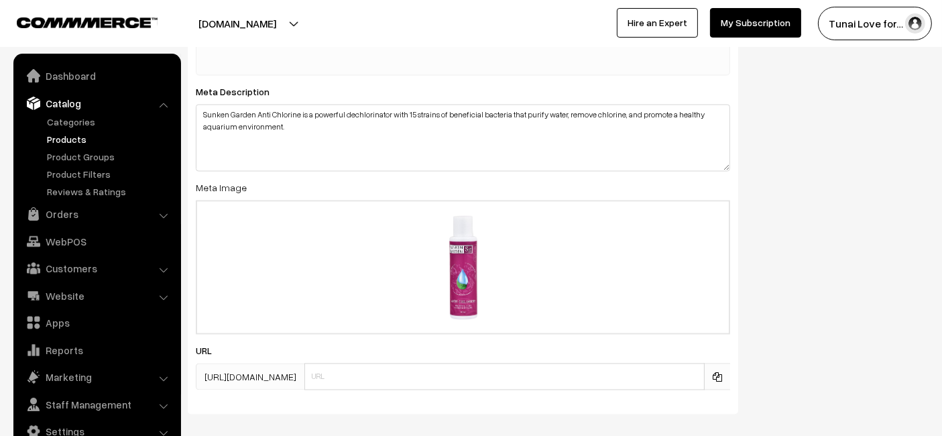
scroll to position [2606, 0]
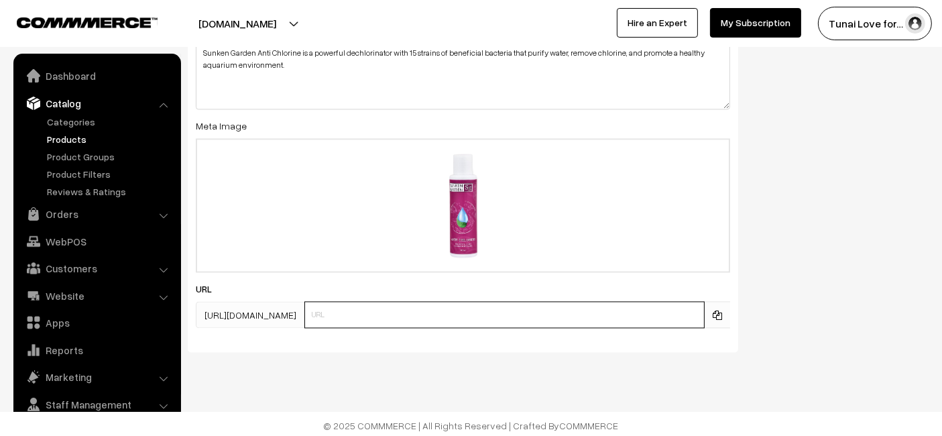
click at [334, 322] on input "text" at bounding box center [504, 314] width 400 height 27
paste input "https://www.yourstore.com/sunken-garden-anti-chlorine-water-conditioner"
drag, startPoint x: 412, startPoint y: 313, endPoint x: 243, endPoint y: 322, distance: 168.5
click at [243, 322] on div "https://tunai.in/products/ https://www.yourstore.com/sunken-garden-anti-chlorin…" at bounding box center [463, 314] width 534 height 27
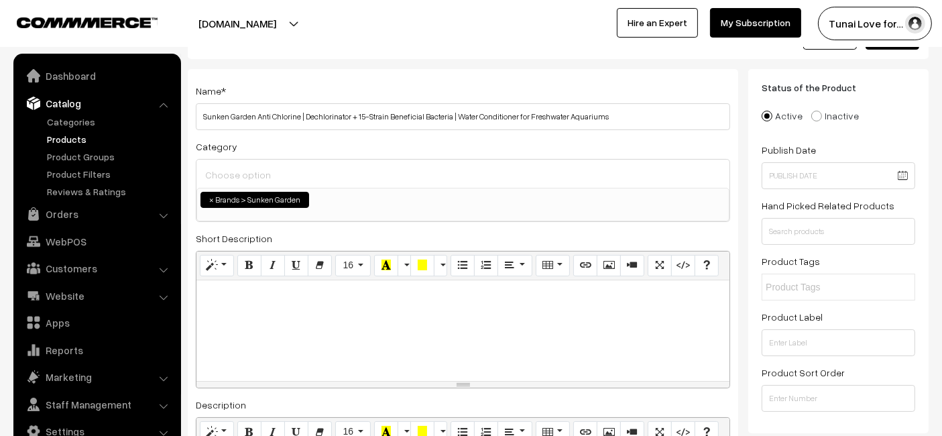
scroll to position [0, 0]
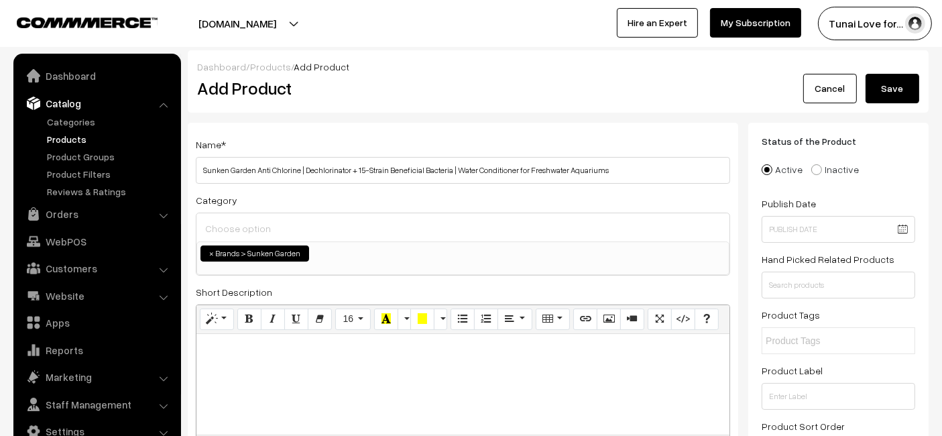
type input "sunken-garden-anti-chlorine-water-conditioner"
click at [904, 91] on button "Save" at bounding box center [892, 88] width 54 height 29
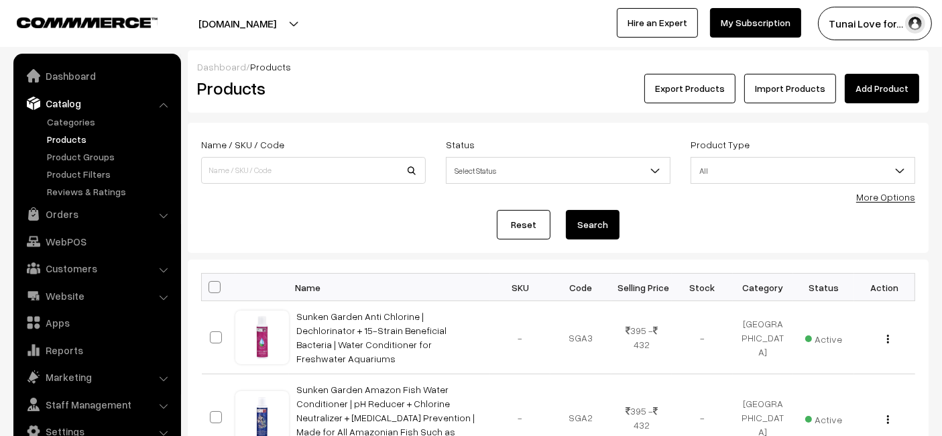
click at [867, 99] on link "Add Product" at bounding box center [882, 88] width 74 height 29
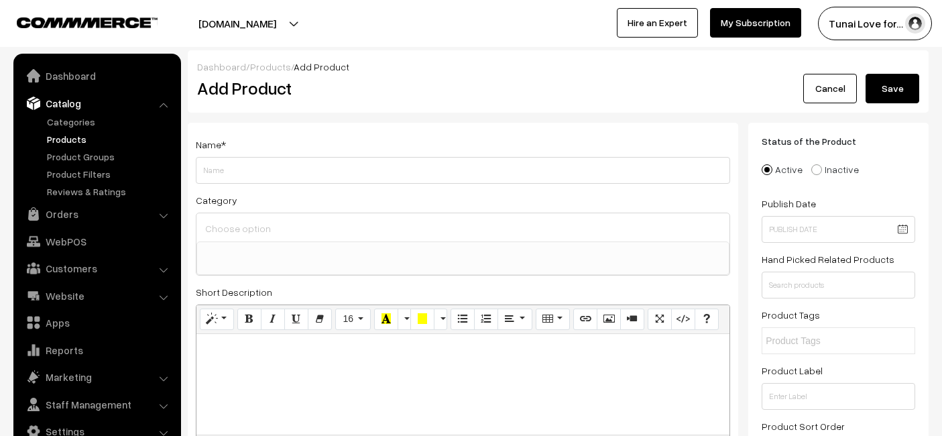
select select
click at [499, 179] on input "Sunken Garden Arowana Water Conditioner | for Strength, Color & Calm Behavior |…" at bounding box center [463, 170] width 534 height 27
drag, startPoint x: 635, startPoint y: 170, endPoint x: 604, endPoint y: 167, distance: 31.6
click at [604, 167] on input "Sunken Garden Arowana Water Conditioner | for Strength, Color & Calm Behavior |…" at bounding box center [463, 170] width 534 height 27
type input "Sunken Garden Arowana Water Conditioner | for Strength, Color & Calm Behavior |…"
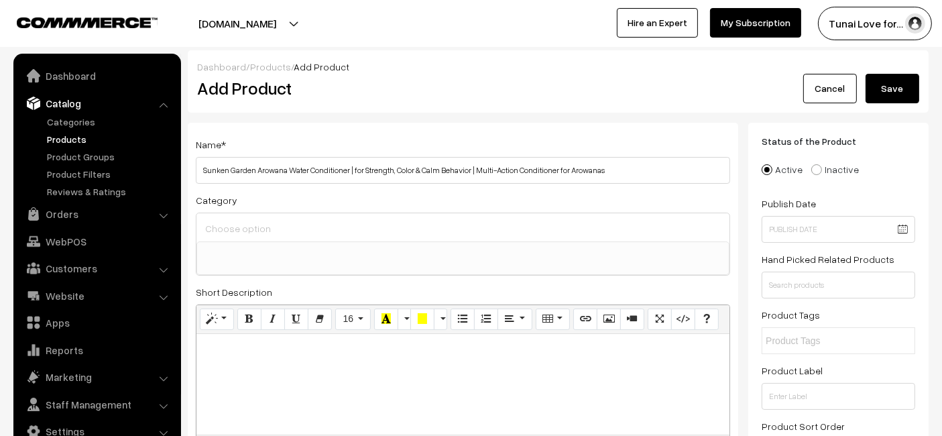
click at [219, 261] on span at bounding box center [462, 258] width 533 height 34
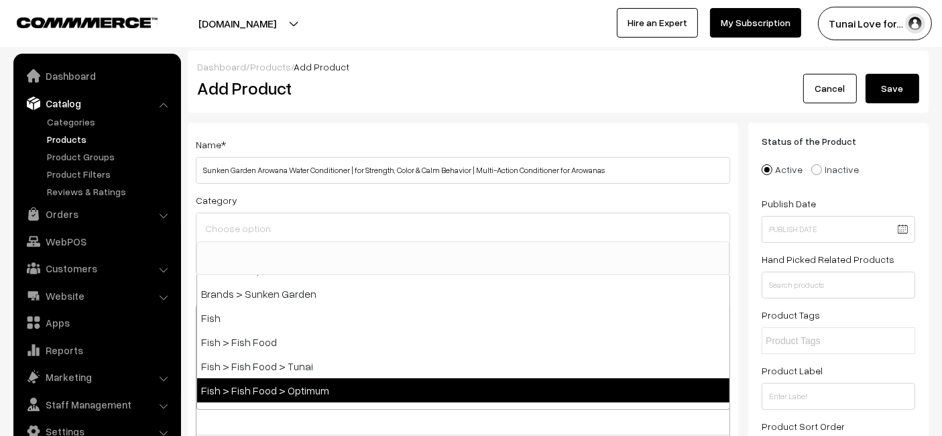
scroll to position [298, 0]
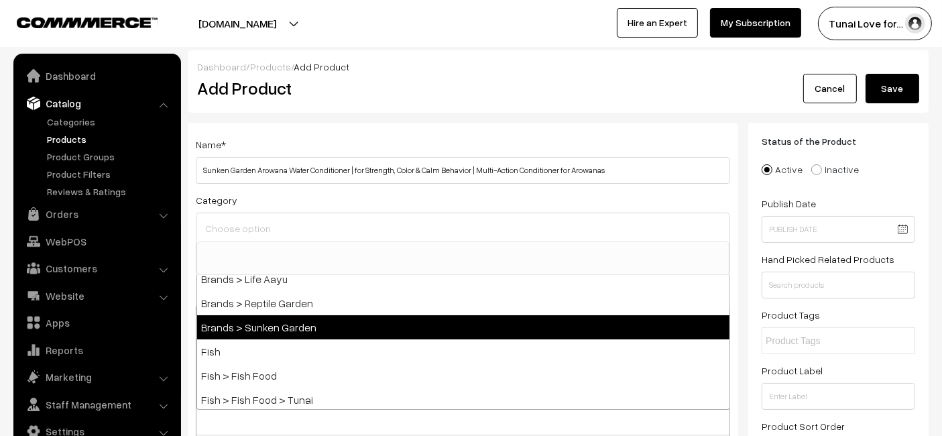
select select "52"
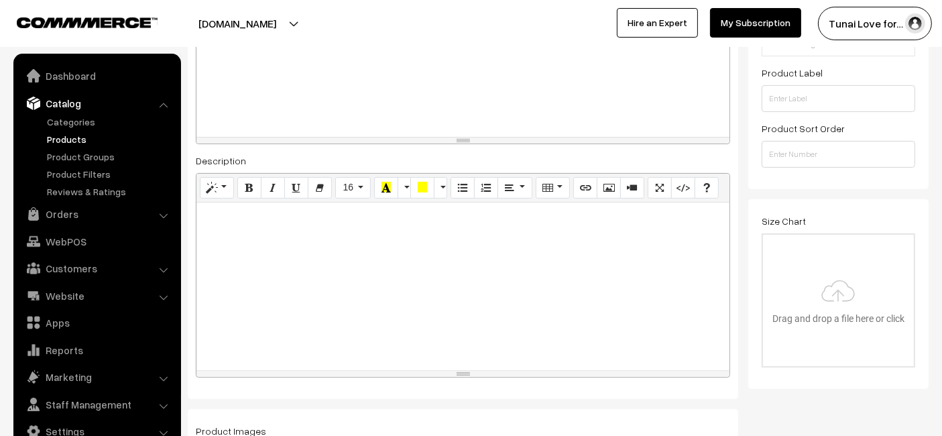
click at [306, 281] on div at bounding box center [462, 286] width 533 height 168
paste div
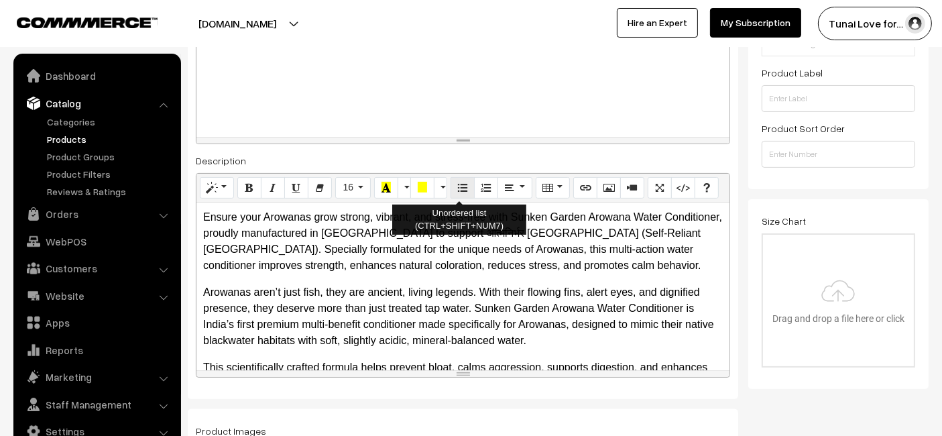
click at [450, 189] on button "Unordered list (CTRL+SHIFT+NUM7)" at bounding box center [462, 187] width 24 height 21
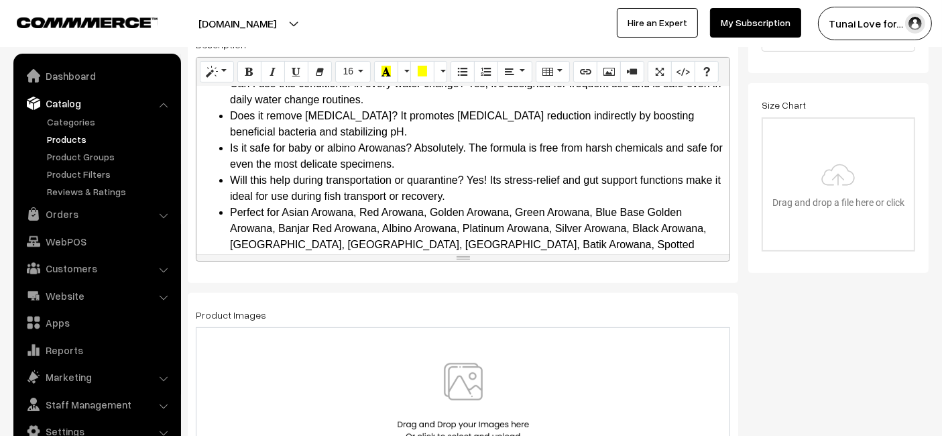
scroll to position [446, 0]
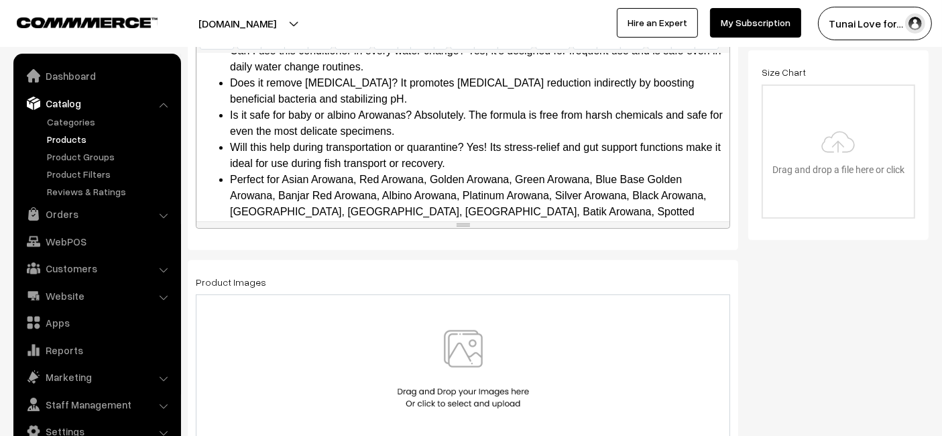
click at [262, 312] on div at bounding box center [463, 368] width 534 height 149
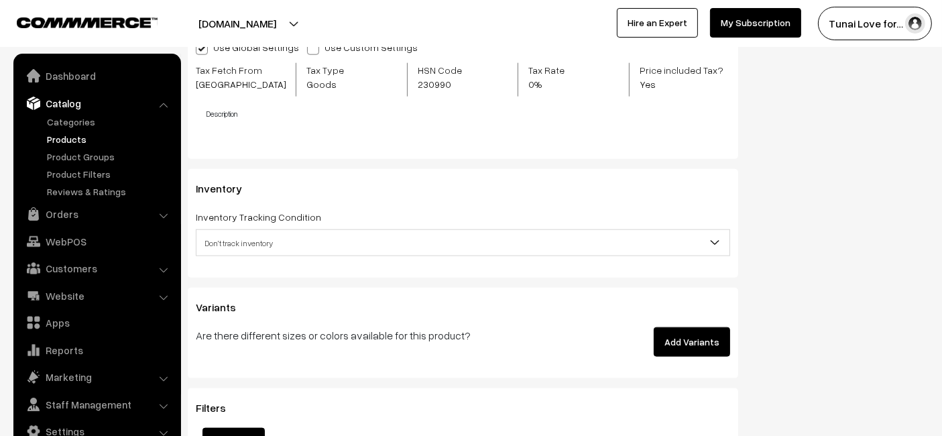
scroll to position [1638, 0]
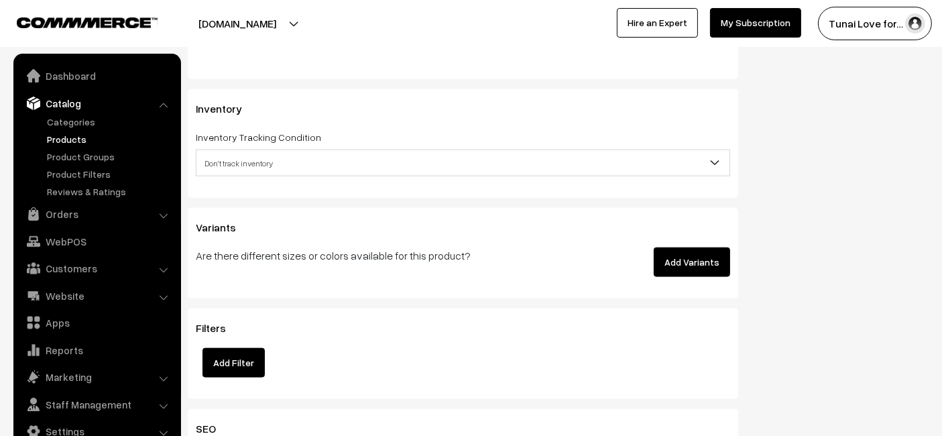
click at [716, 273] on button "Add Variants" at bounding box center [692, 261] width 76 height 29
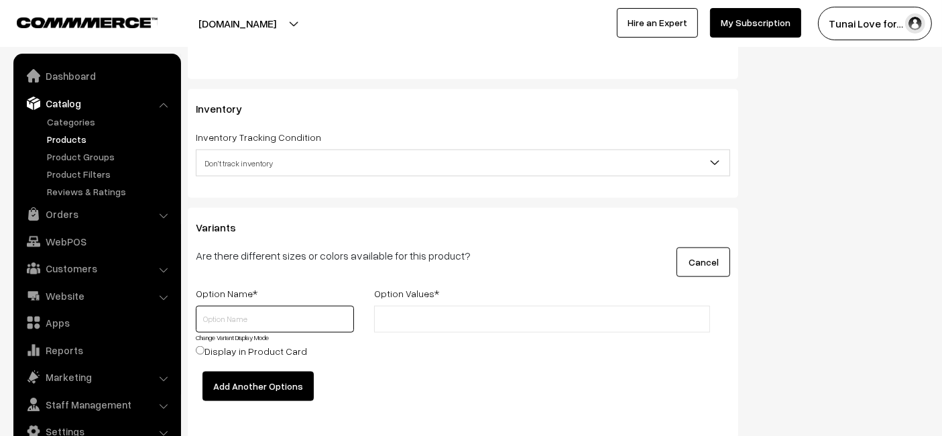
click at [243, 328] on input "text" at bounding box center [275, 319] width 158 height 27
type input "Size"
click at [446, 308] on li at bounding box center [438, 318] width 120 height 21
type input "100ml"
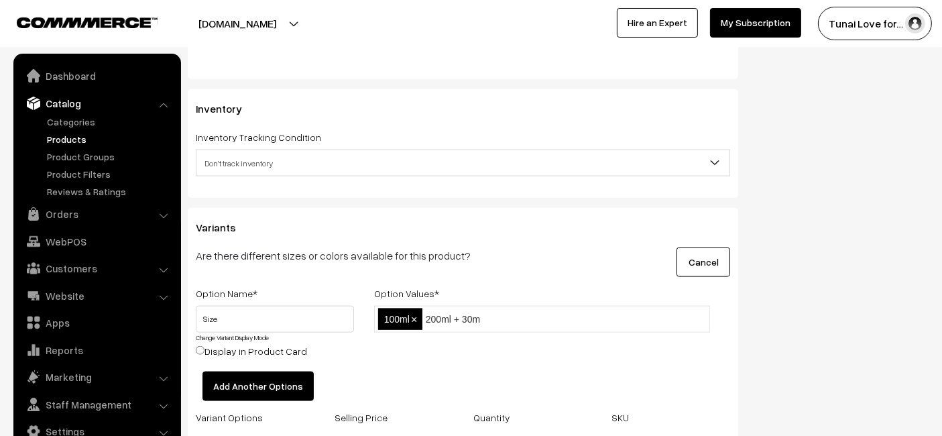
type input "200ml + 30ml"
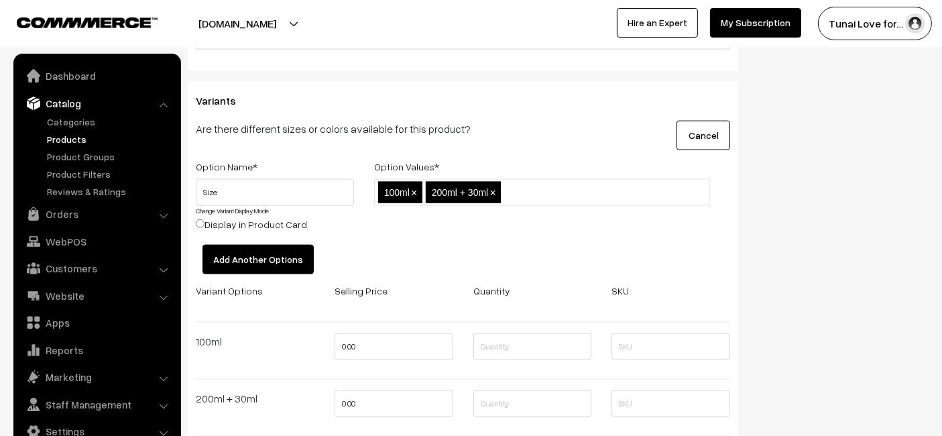
scroll to position [1787, 0]
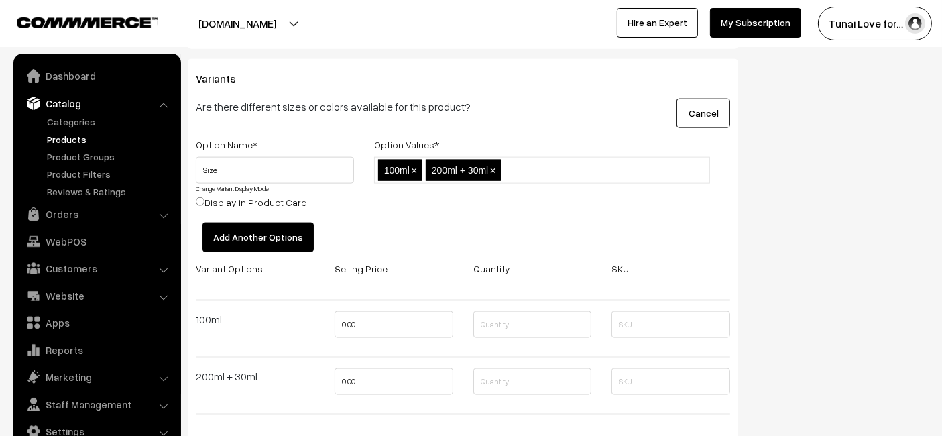
drag, startPoint x: 383, startPoint y: 298, endPoint x: 363, endPoint y: 322, distance: 31.4
click at [371, 309] on div "Variant Options Selling Price Quantity SKU 100ml 0.00 200ml + 30ml 0.00" at bounding box center [463, 342] width 554 height 165
click at [357, 335] on div "0.00" at bounding box center [393, 328] width 139 height 35
click at [371, 322] on input "0.00" at bounding box center [394, 324] width 119 height 27
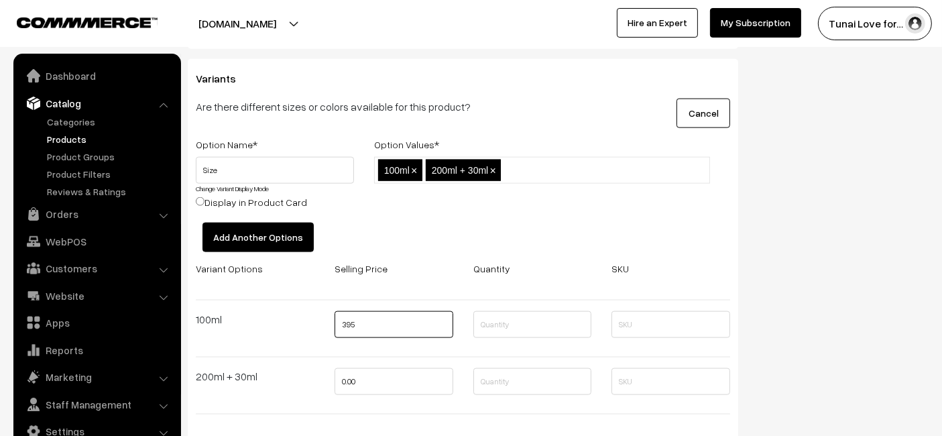
type input "395"
click at [365, 385] on input "0.00" at bounding box center [394, 381] width 119 height 27
type input "0"
type input "432"
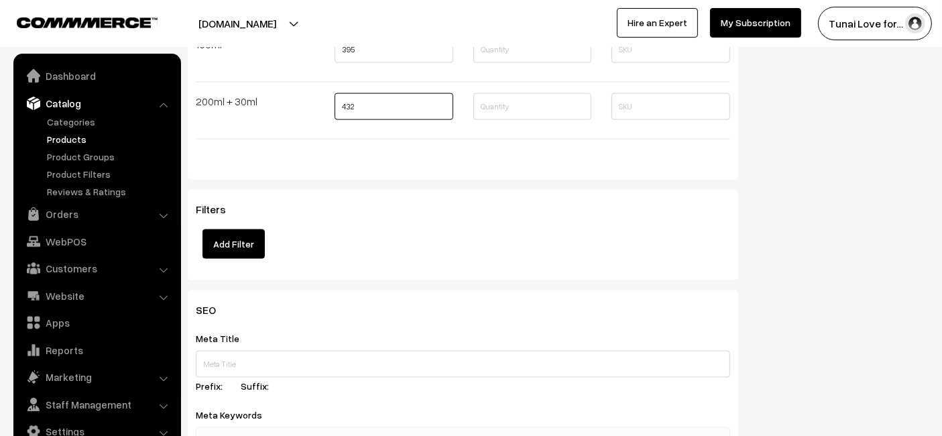
scroll to position [2085, 0]
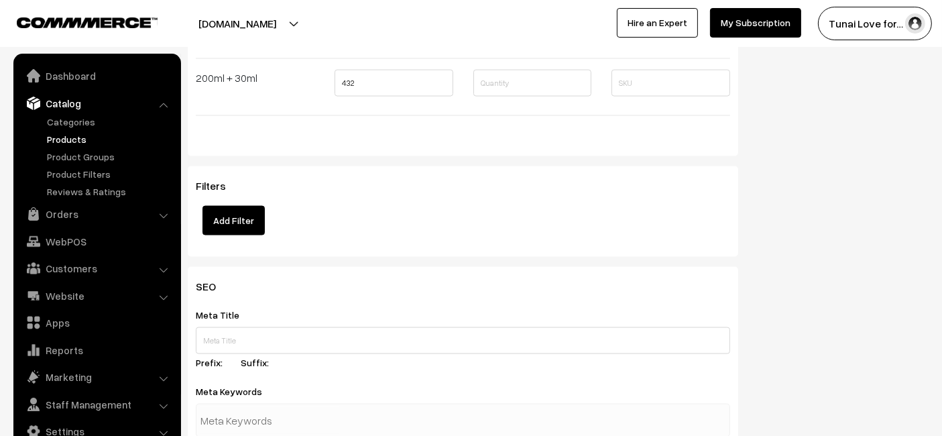
click at [260, 355] on label "Suffix:" at bounding box center [263, 362] width 44 height 14
click at [257, 336] on input "text" at bounding box center [463, 340] width 534 height 27
paste input "Sunken Garden Arowana Water Conditioner"
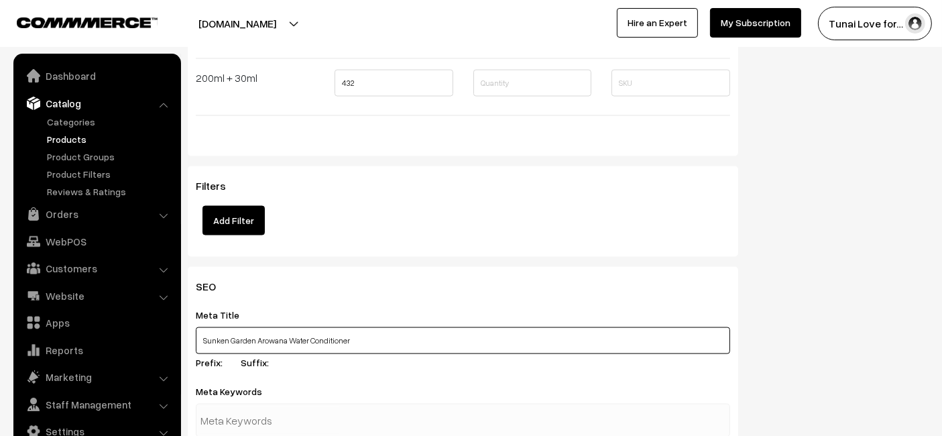
type input "Sunken Garden Arowana Water Conditioner"
click at [376, 246] on div "Filters Add Filter" at bounding box center [463, 211] width 550 height 90
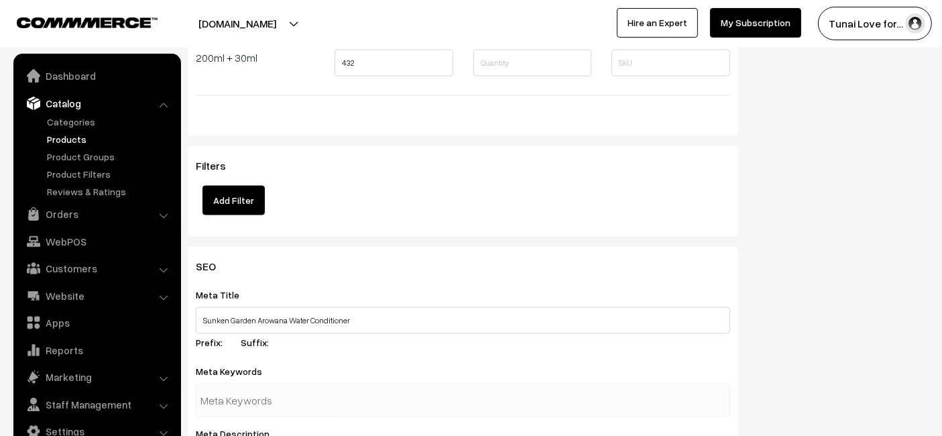
scroll to position [2160, 0]
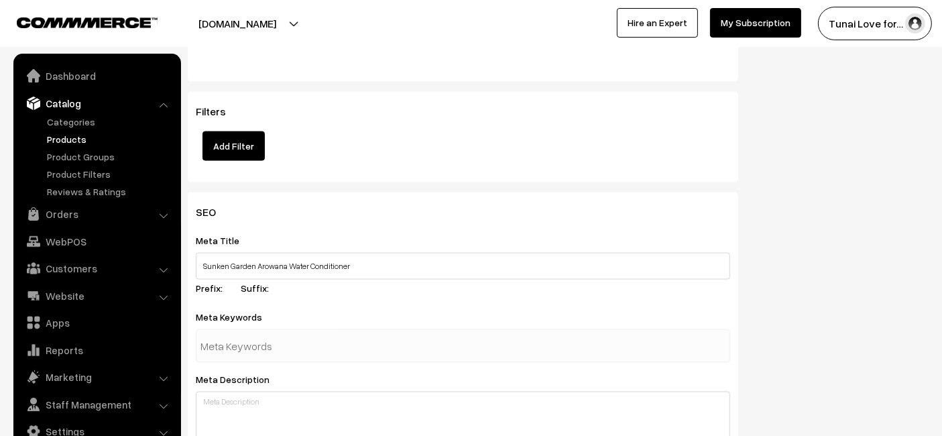
click at [279, 334] on input "text" at bounding box center [269, 345] width 139 height 27
paste input "arowana water conditioner"
type input "arowana water conditioner"
click at [434, 151] on div "Filters Add Filter" at bounding box center [463, 133] width 534 height 56
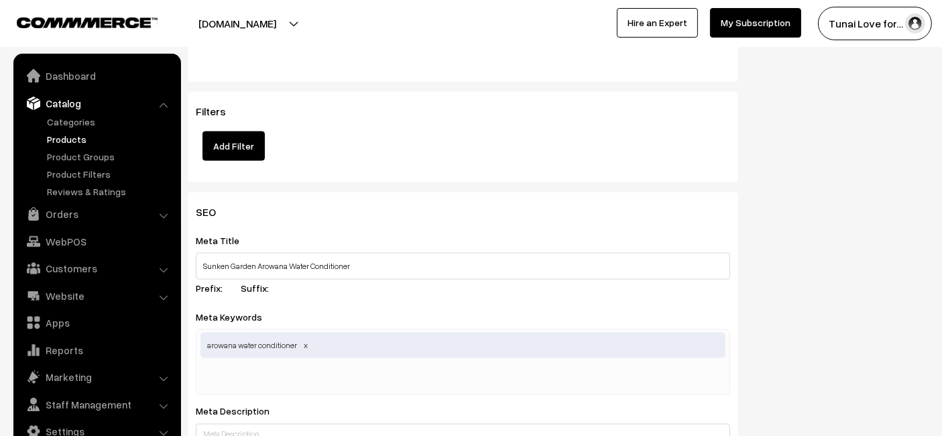
click at [292, 381] on input "text" at bounding box center [269, 378] width 139 height 27
paste input "aquarium conditioner"
type input "aquarium conditioner"
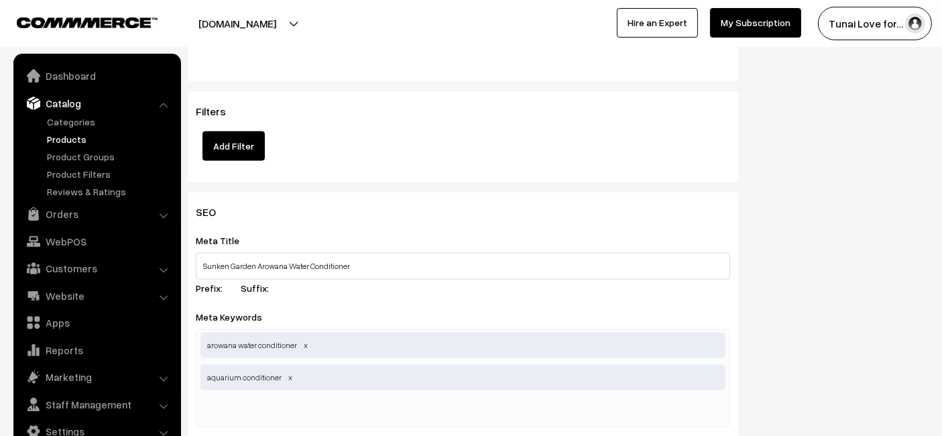
click at [329, 406] on input "text" at bounding box center [269, 410] width 139 height 27
paste input "arowana care"
type input "arowana care"
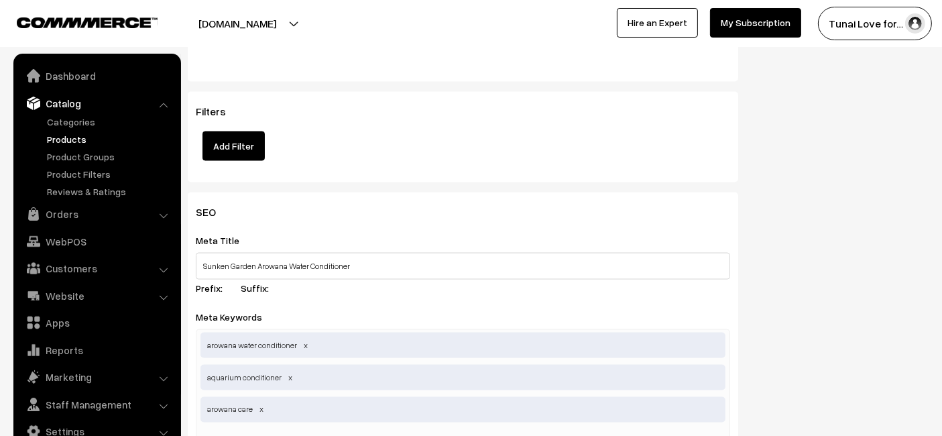
drag, startPoint x: 516, startPoint y: 175, endPoint x: 461, endPoint y: 129, distance: 71.3
click at [515, 175] on div "Filters Add Filter" at bounding box center [463, 137] width 550 height 90
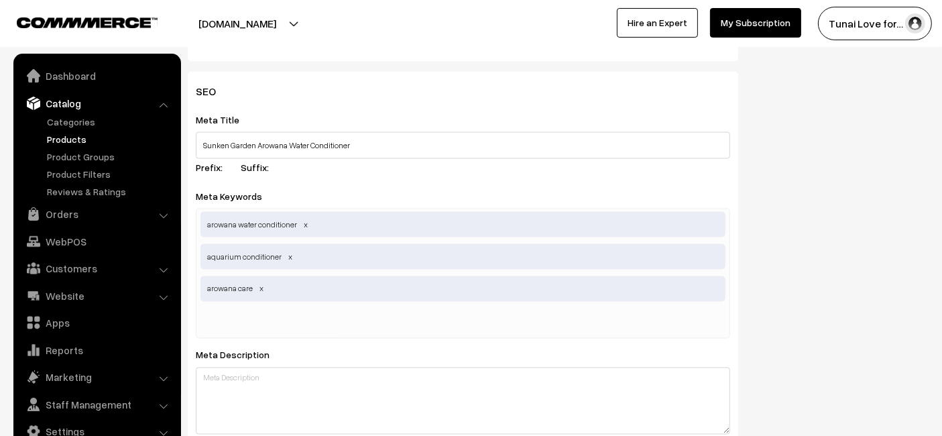
scroll to position [2383, 0]
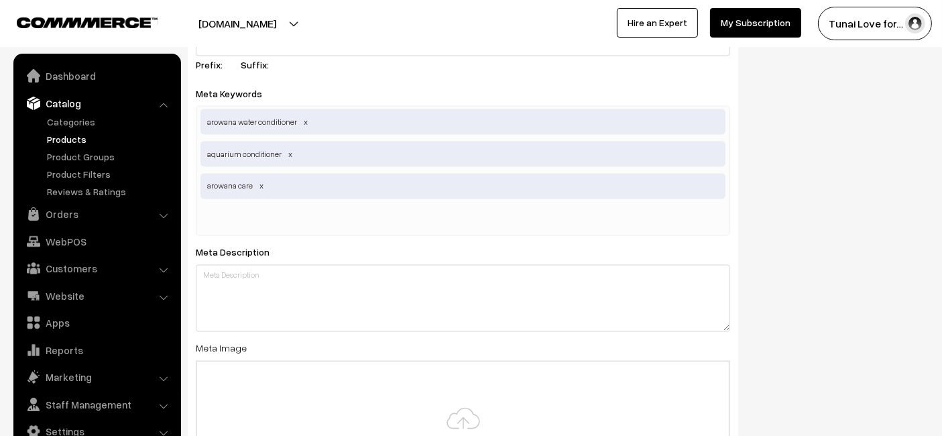
click at [256, 221] on input "text" at bounding box center [269, 219] width 139 height 27
paste input "fish water treatment"
type input "fish water treatment"
click at [821, 157] on div "SEO Meta Title Sunken Garden Arowana Water Conditioner Prefix: Suffix: Meta Key…" at bounding box center [558, 276] width 761 height 615
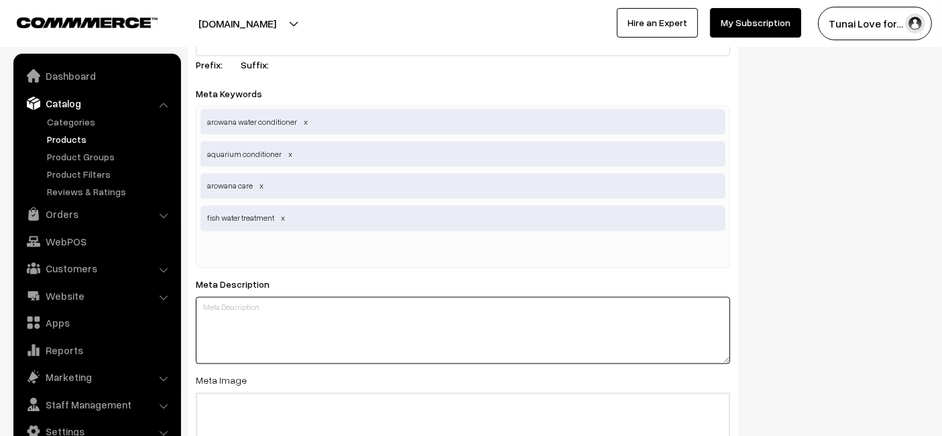
drag, startPoint x: 293, startPoint y: 337, endPoint x: 289, endPoint y: 324, distance: 12.7
click at [292, 336] on textarea at bounding box center [463, 330] width 534 height 67
paste textarea "Sunken Garden Arowana Water Conditioner supports strength, enhances color, and …"
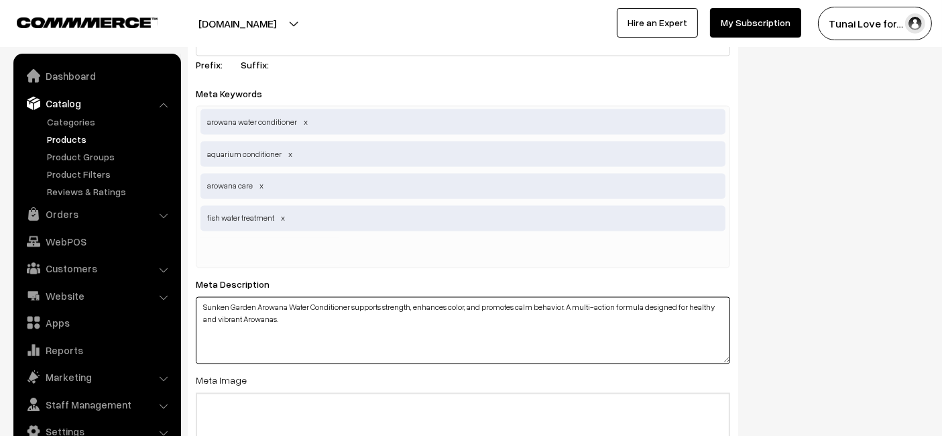
type textarea "Sunken Garden Arowana Water Conditioner supports strength, enhances color, and …"
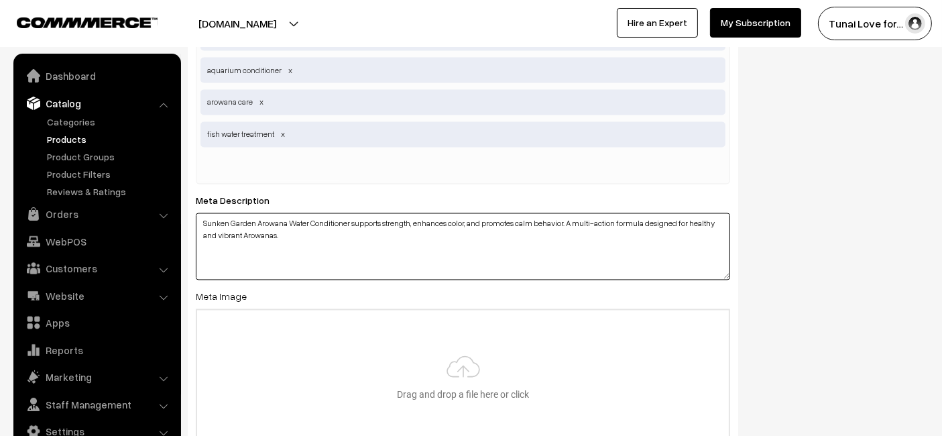
scroll to position [2532, 0]
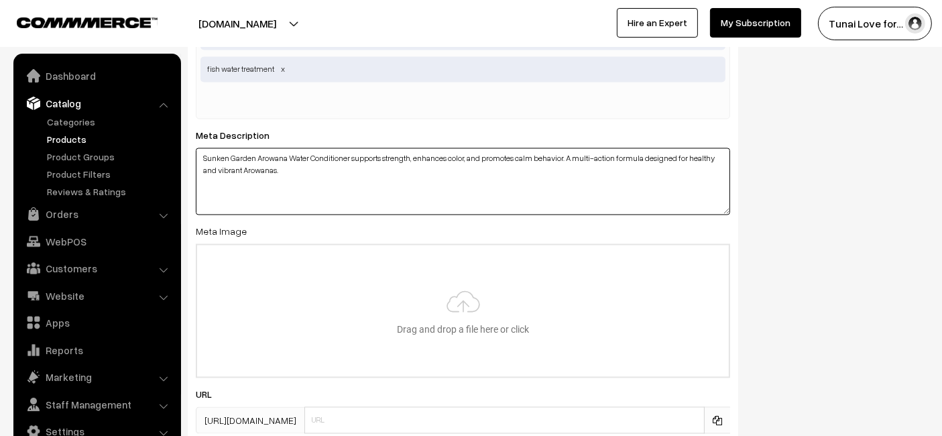
type input "C:\fakepath\sunken-garden-arowana-water-conditioner.jpg"
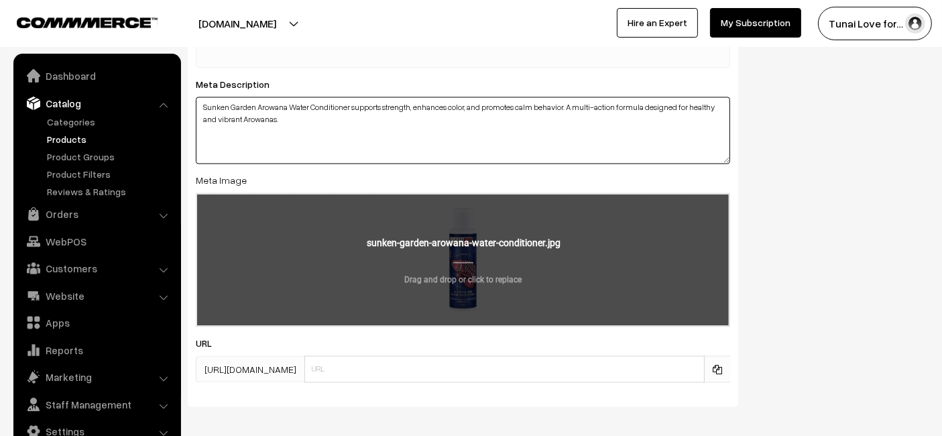
scroll to position [2606, 0]
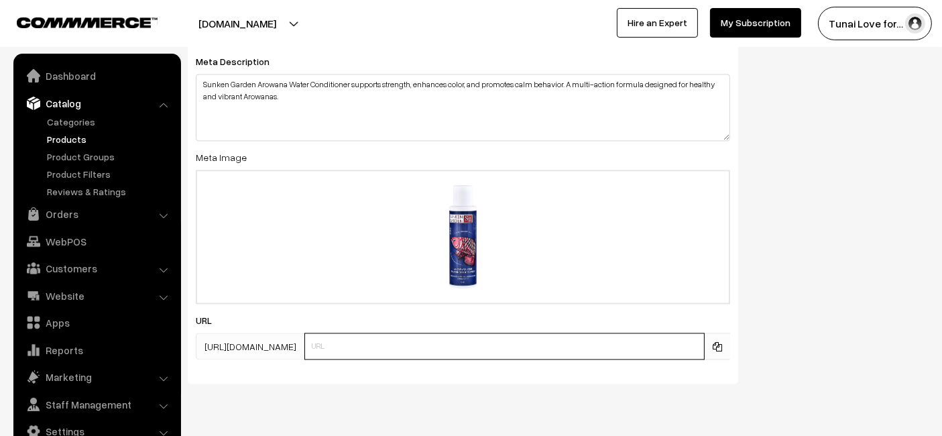
click at [436, 349] on input "text" at bounding box center [504, 345] width 400 height 27
paste input "https://www.yourstore.com/sunken-garden-arowana-water-conditioner"
drag, startPoint x: 412, startPoint y: 341, endPoint x: 296, endPoint y: 378, distance: 121.3
click at [296, 378] on div "SEO Meta Title Sunken Garden Arowana Water Conditioner Prefix: Suffix: Meta Key…" at bounding box center [463, 65] width 550 height 638
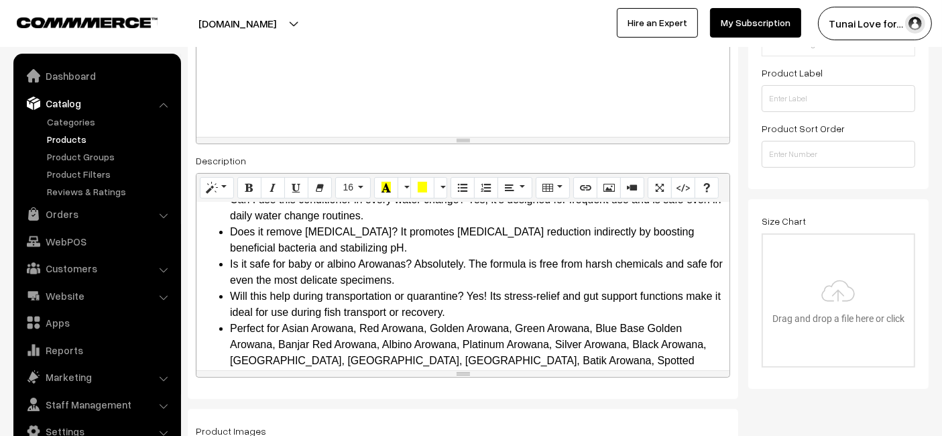
scroll to position [0, 0]
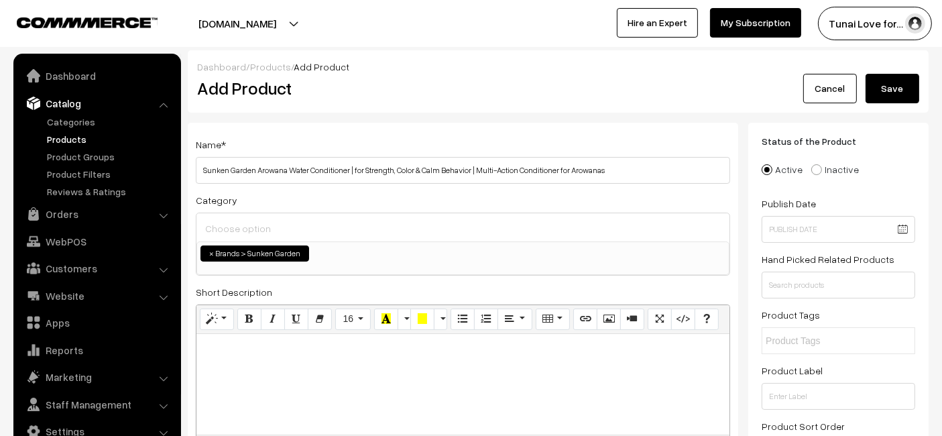
type input "sunken-garden-arowana-water-conditioner"
click at [888, 90] on button "Save" at bounding box center [892, 88] width 54 height 29
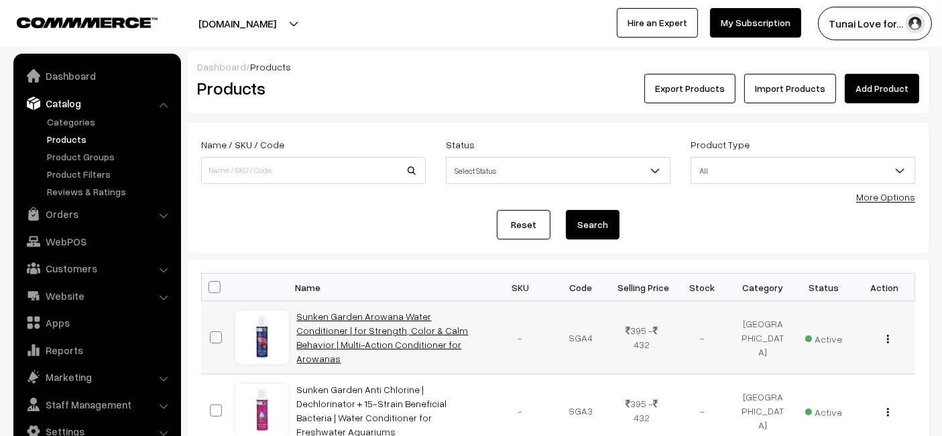
click at [349, 350] on link "Sunken Garden Arowana Water Conditioner | for Strength, Color & Calm Behavior |…" at bounding box center [383, 337] width 172 height 54
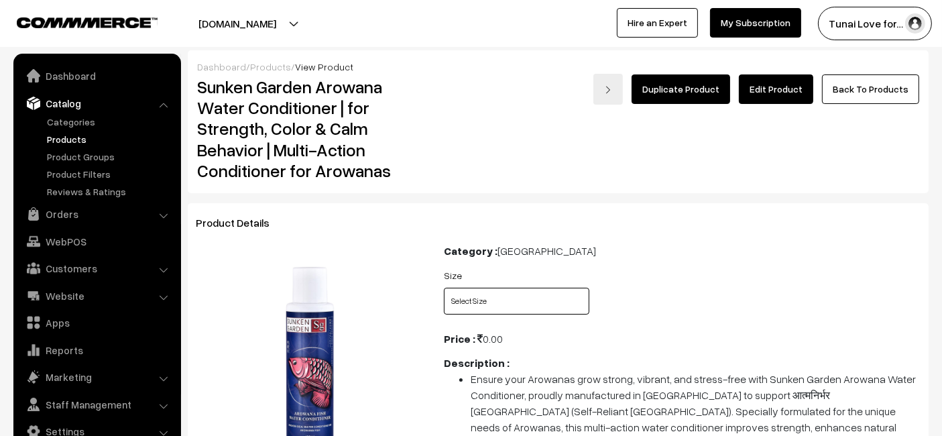
click at [485, 300] on select "Select Size 100ml 200ml + 30ml" at bounding box center [516, 301] width 145 height 27
select select "SGA4_FV2"
click at [444, 288] on select "Select Size 100ml 200ml + 30ml" at bounding box center [516, 301] width 145 height 27
click at [505, 290] on select "Select Size 100ml 200ml + 30ml" at bounding box center [516, 301] width 145 height 27
select select "SGA4_L18"
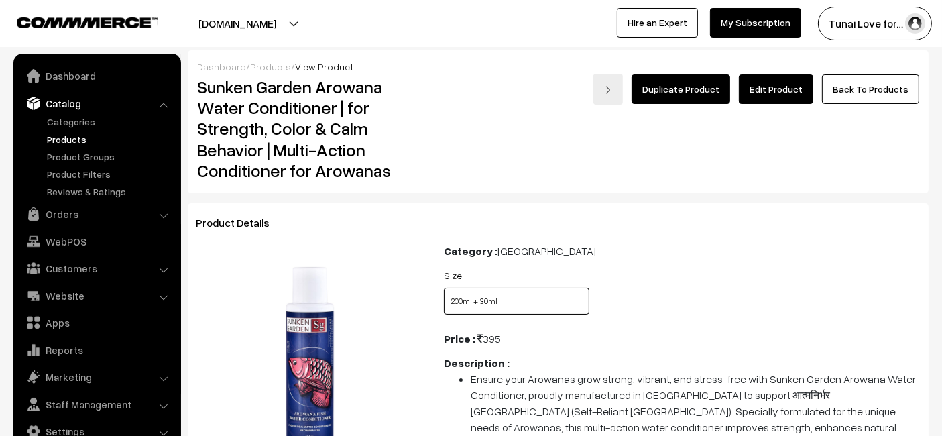
click at [444, 288] on select "Select Size 100ml 200ml + 30ml" at bounding box center [516, 301] width 145 height 27
click at [837, 90] on link "Back To Products" at bounding box center [870, 88] width 97 height 29
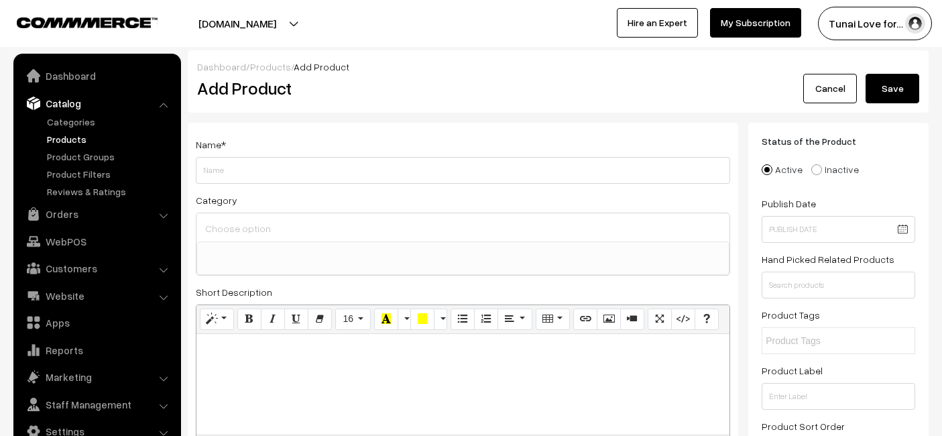
select select
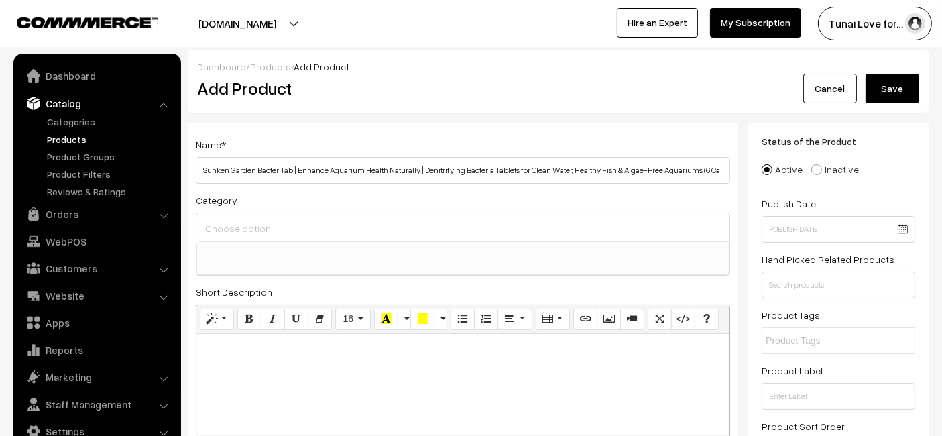
scroll to position [0, 99]
type input "Sunken Garden Bacter Tab | Enhance Aquarium Health Naturally | Denitrifying Bac…"
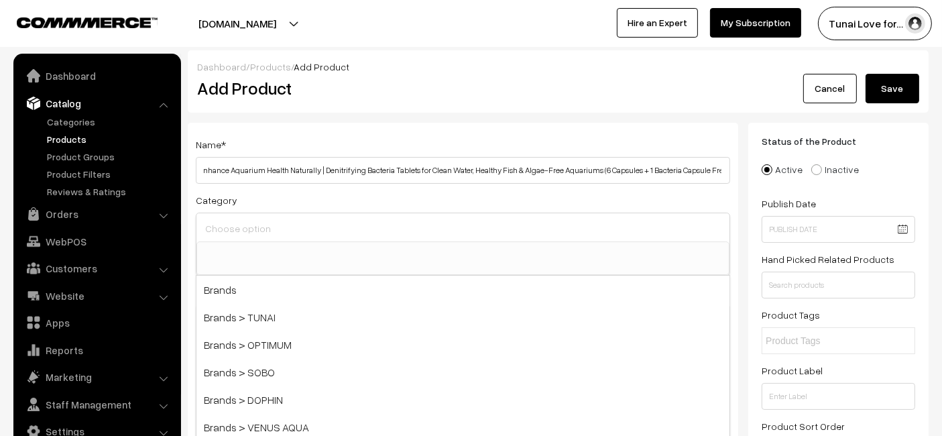
scroll to position [0, 0]
click at [261, 231] on input at bounding box center [463, 228] width 522 height 19
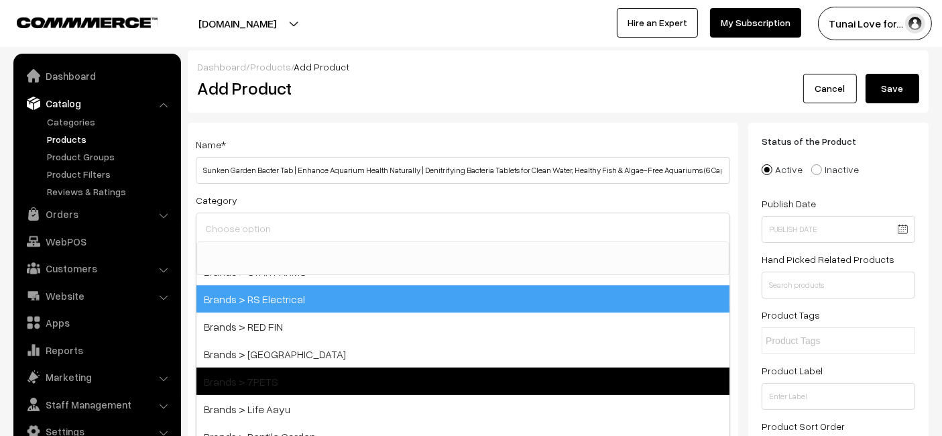
scroll to position [298, 0]
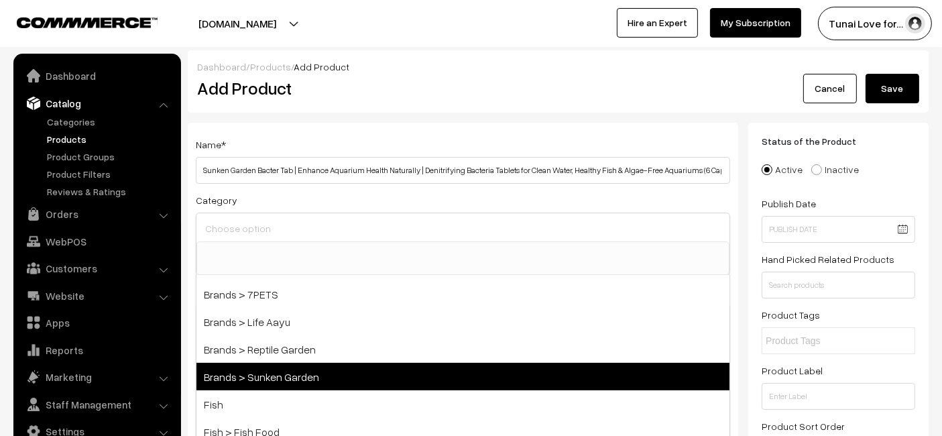
click at [278, 369] on span "Brands > Sunken Garden" at bounding box center [462, 376] width 533 height 27
select select "52"
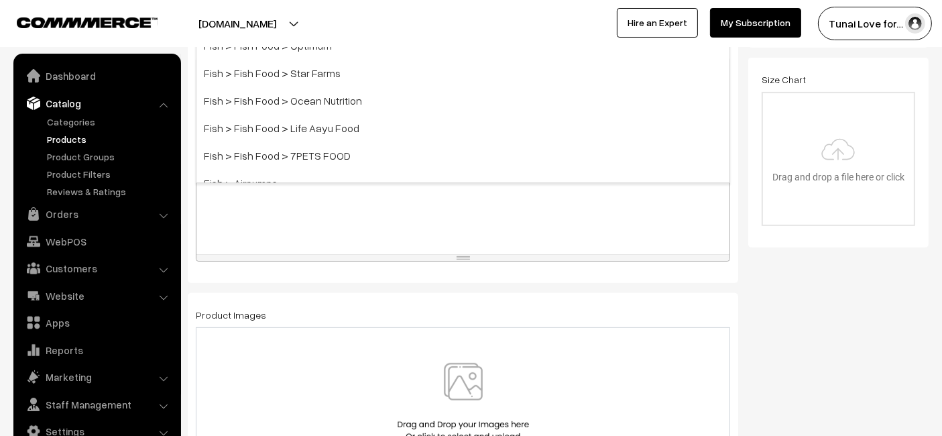
scroll to position [595, 0]
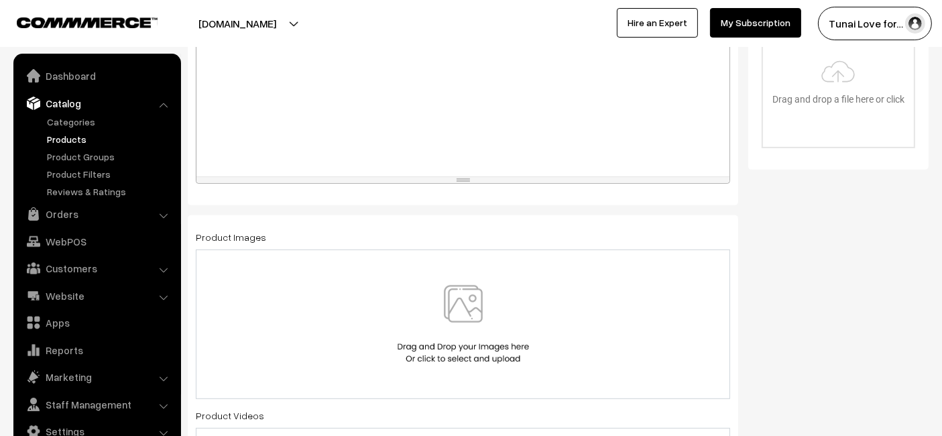
scroll to position [446, 0]
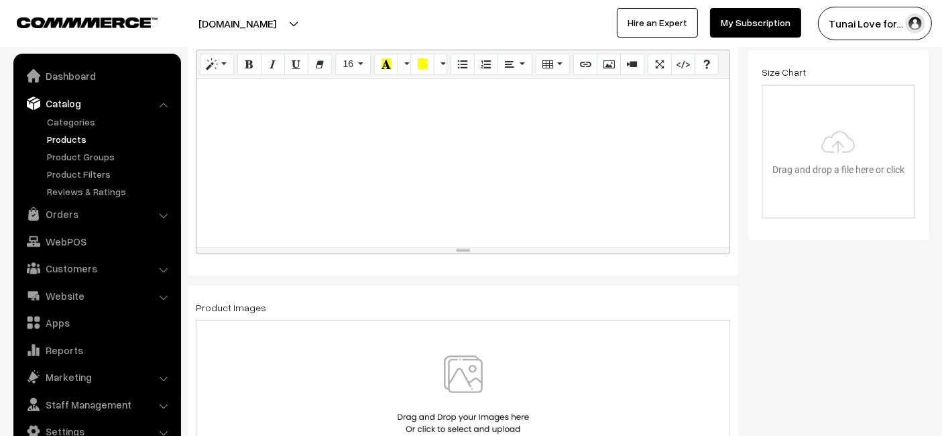
click at [375, 197] on div at bounding box center [462, 163] width 533 height 168
paste div
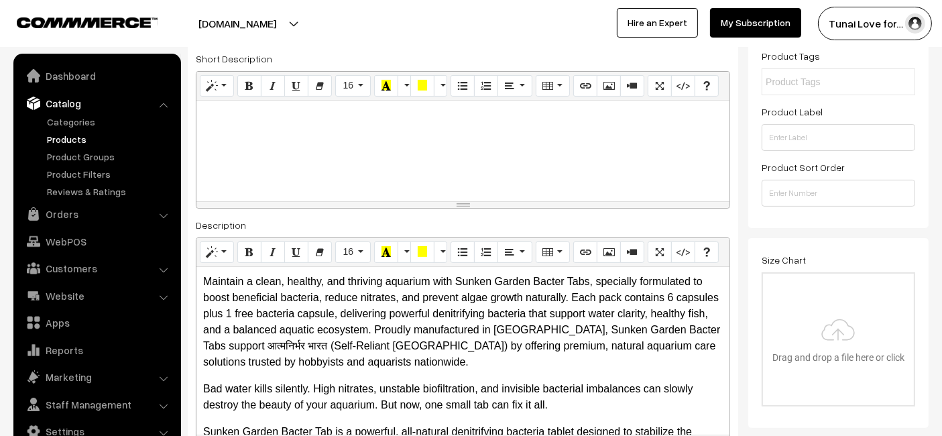
scroll to position [223, 0]
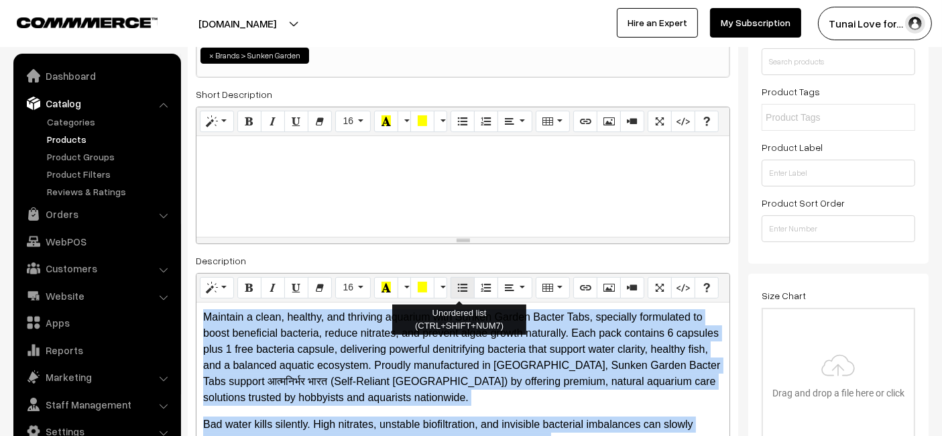
click at [450, 282] on button "Unordered list (CTRL+SHIFT+NUM7)" at bounding box center [462, 287] width 24 height 21
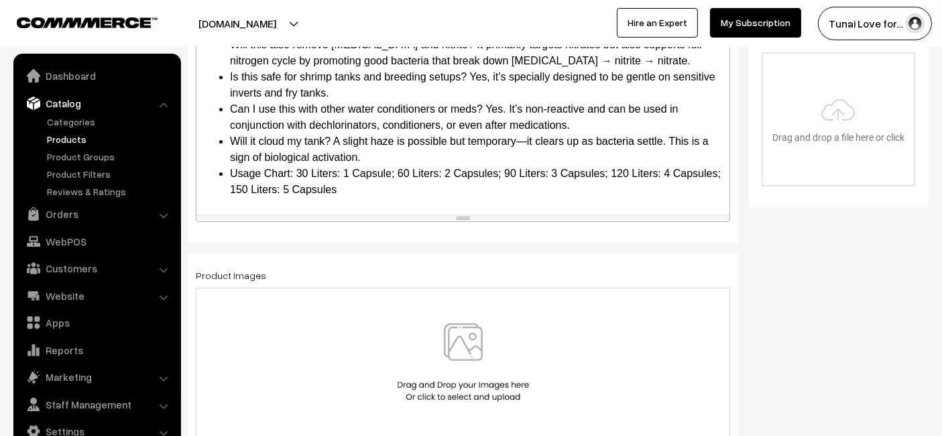
scroll to position [702, 0]
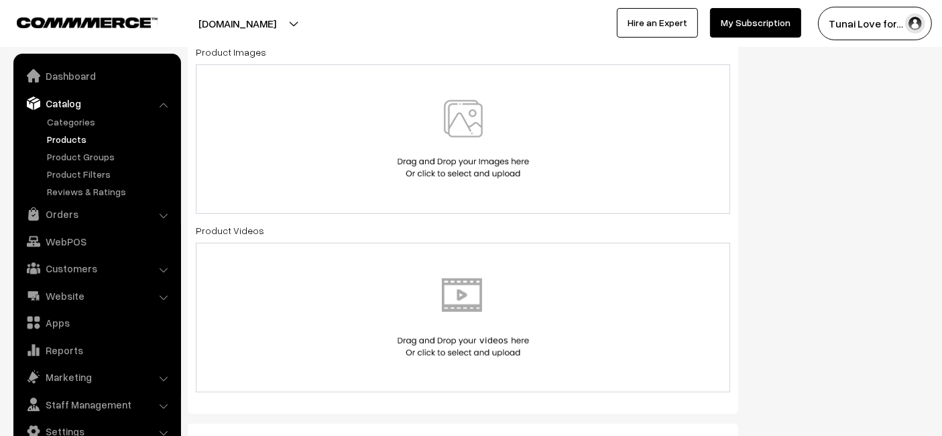
click at [404, 162] on img at bounding box center [463, 139] width 138 height 78
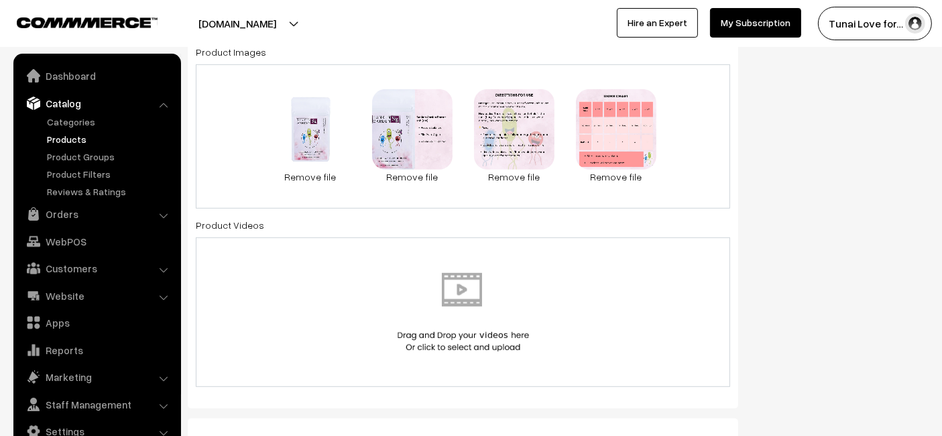
click at [237, 141] on div "65.4 KB 8.1.jpg Check Error Remove file 0.1 MB 8.2.jpg Check Error Remove file …" at bounding box center [463, 136] width 534 height 144
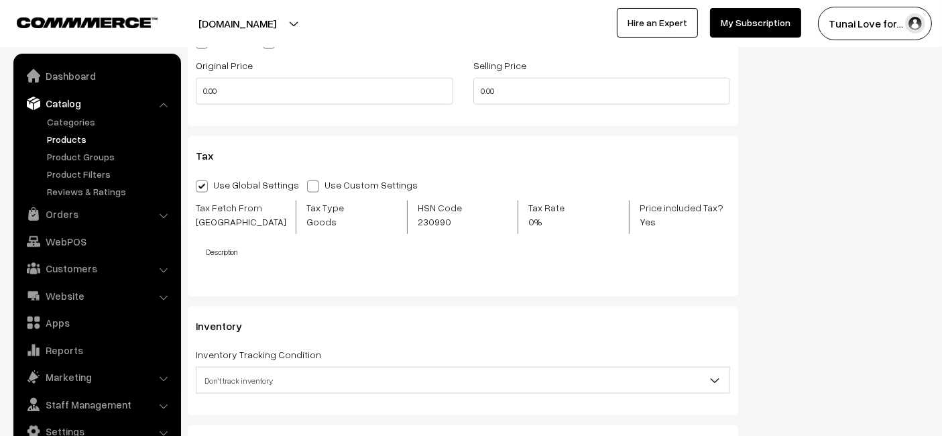
scroll to position [1372, 0]
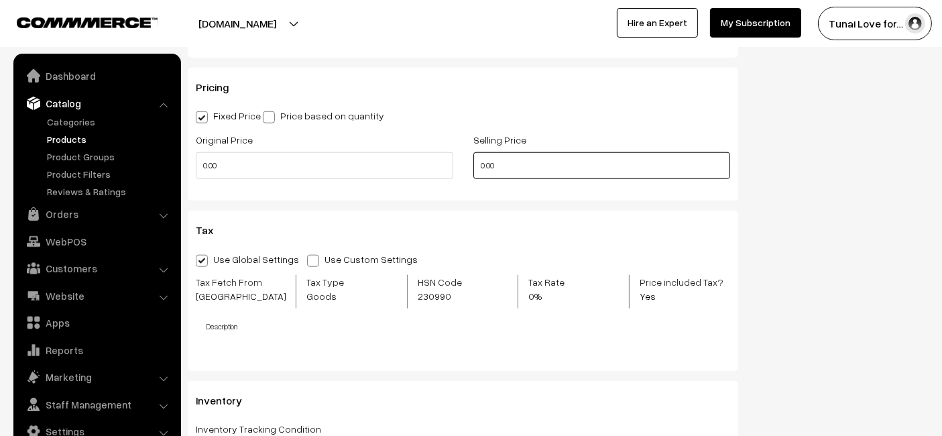
click at [546, 172] on input "0.00" at bounding box center [601, 165] width 257 height 27
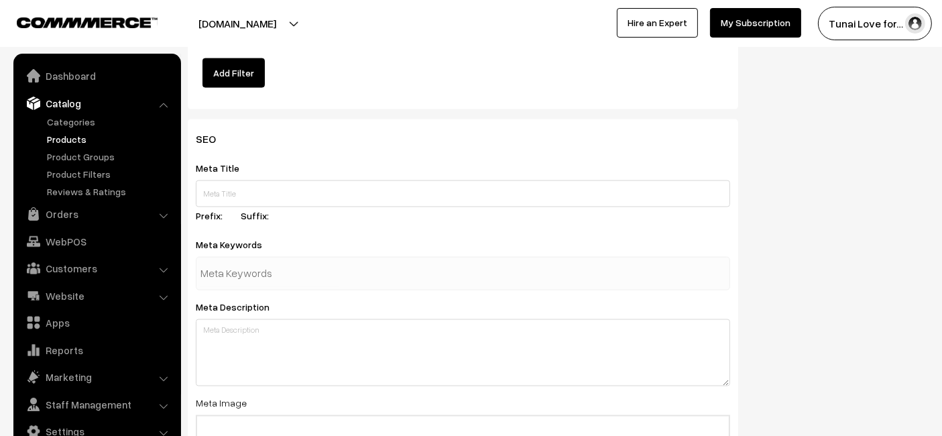
scroll to position [1968, 0]
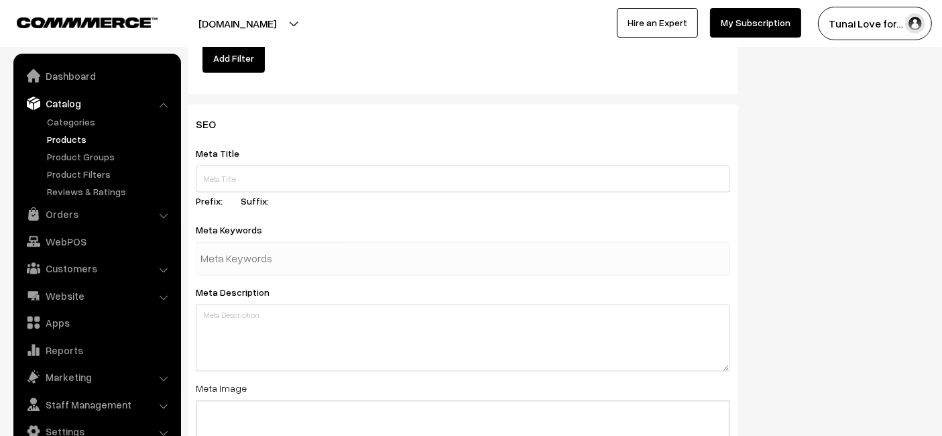
type input "395"
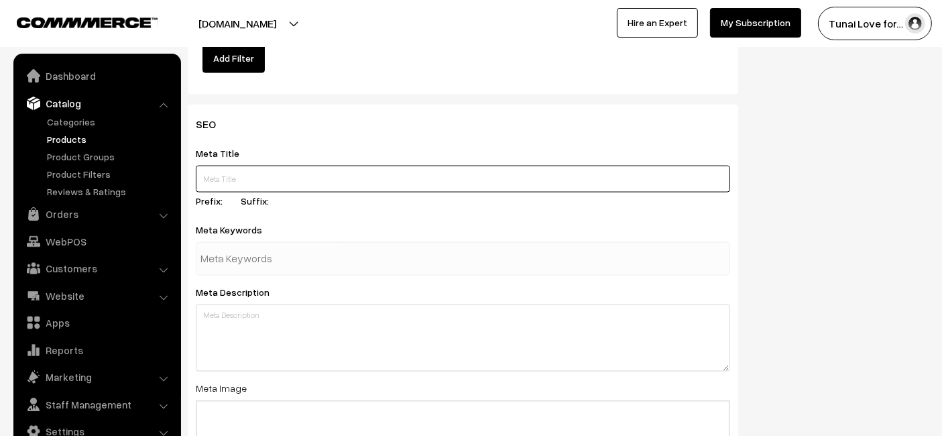
click at [302, 178] on input "text" at bounding box center [463, 179] width 534 height 27
paste input "Sunken Garden Bacter Tab | Enhance Aquarium Health Naturally | Denitrifying Bac…"
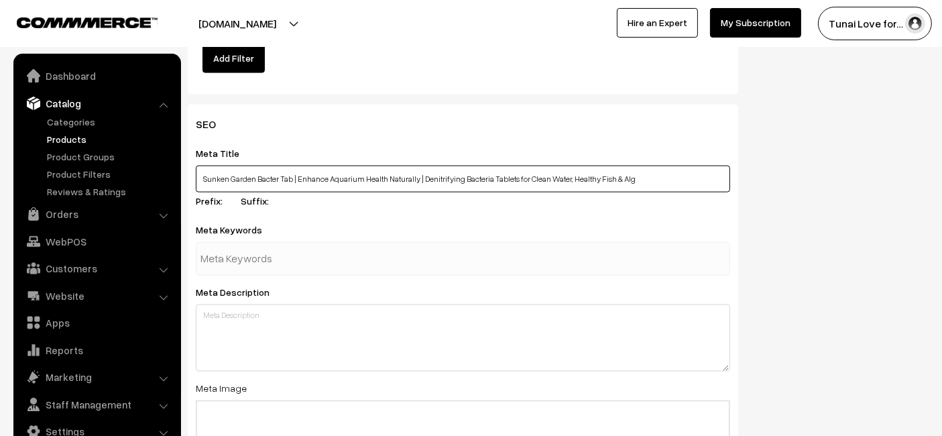
click at [678, 181] on input "Sunken Garden Bacter Tab | Enhance Aquarium Health Naturally | Denitrifying Bac…" at bounding box center [463, 179] width 534 height 27
paste input "Denitrifying Bacteria Tablets"
type input "Sunken Garden Bacter Tab Denitrifying Bacteria Tablets"
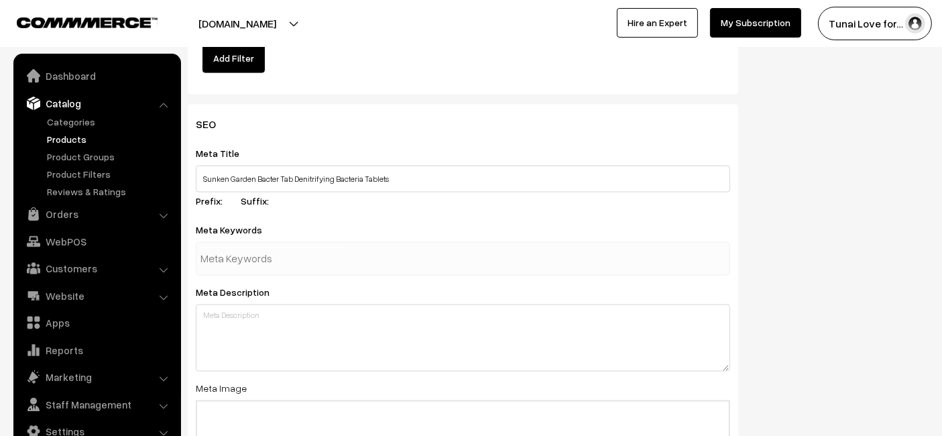
click at [654, 215] on div "SEO Meta Title Sunken Garden Bacter Tab Denitrifying Bacteria Tablets Prefix: S…" at bounding box center [463, 359] width 550 height 509
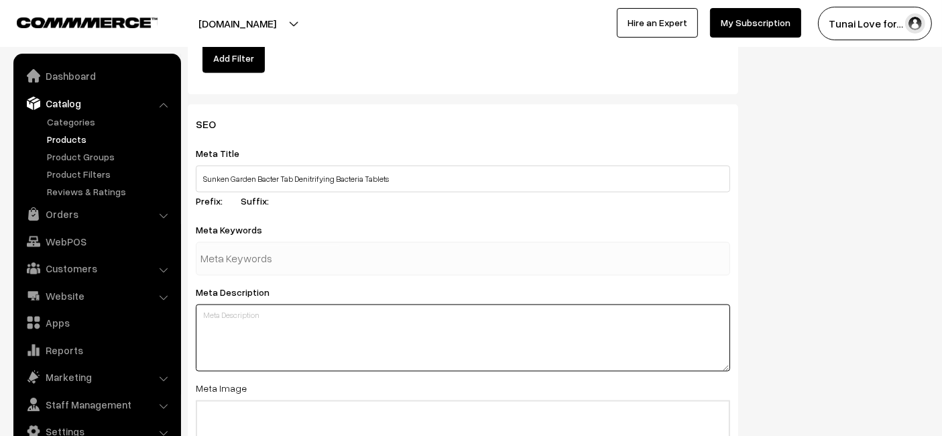
click at [322, 340] on textarea at bounding box center [463, 337] width 534 height 67
paste textarea "Sunken Garden Bacter Tab contains natural denitrifying bacteria that keep aquar…"
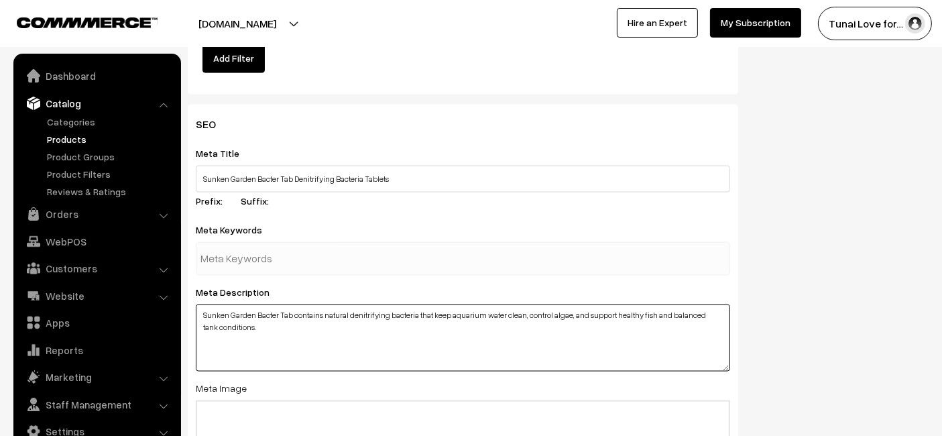
type textarea "Sunken Garden Bacter Tab contains natural denitrifying bacteria that keep aquar…"
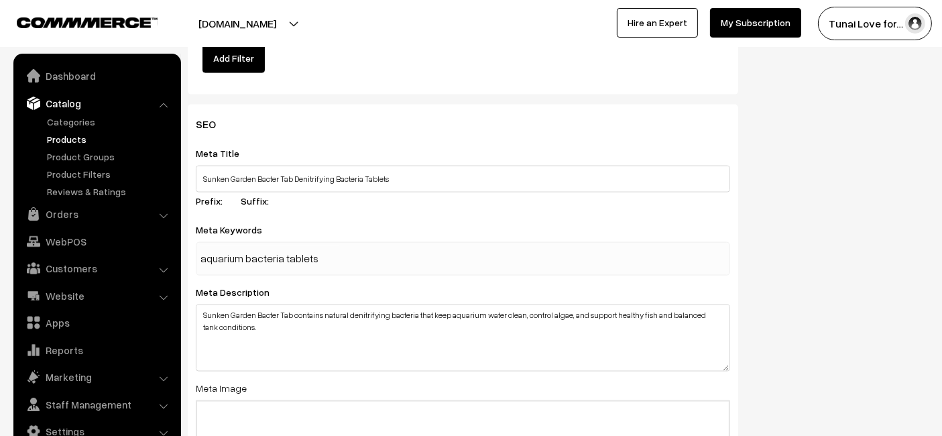
type input "aquarium bacteria tablets"
click at [412, 202] on div "Meta Title Sunken Garden Bacter Tab Denitrifying Bacteria Tablets Prefix: Suffi…" at bounding box center [463, 179] width 534 height 68
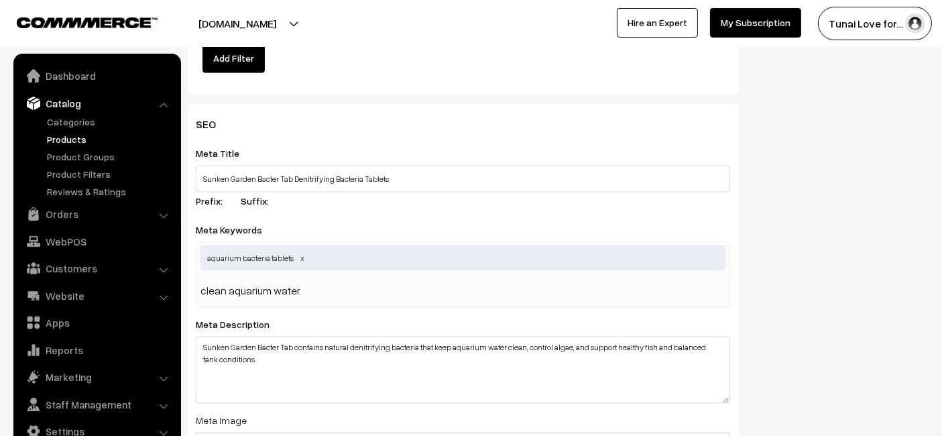
type input "clean aquarium water"
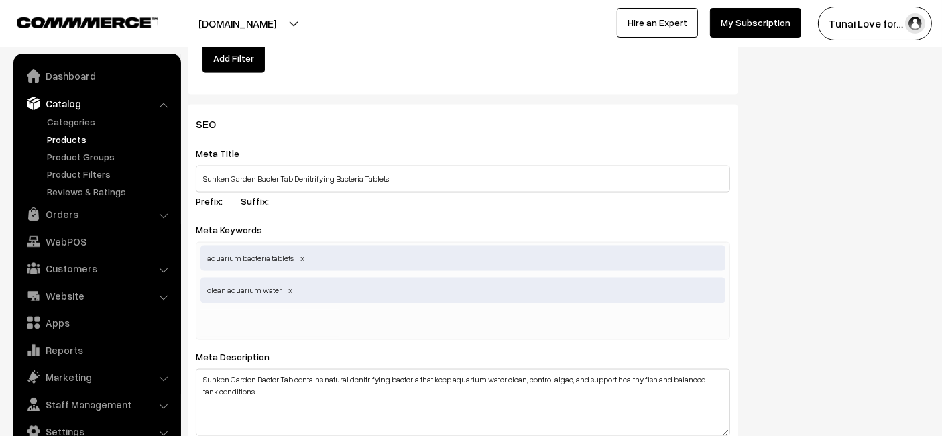
click at [287, 321] on input "text" at bounding box center [269, 323] width 139 height 27
paste input "fish tank health"
type input "fish tank health"
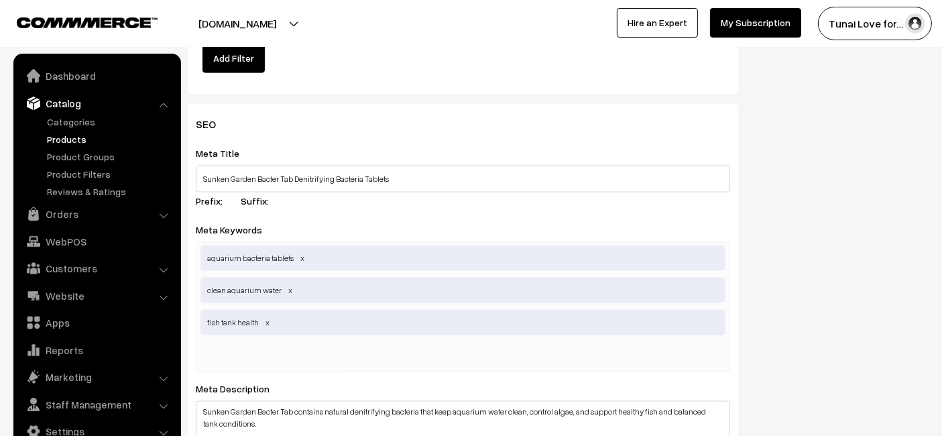
click at [860, 251] on div "SEO Meta Title Sunken Garden Bacter Tab Denitrifying Bacteria Tablets Prefix: S…" at bounding box center [558, 412] width 761 height 615
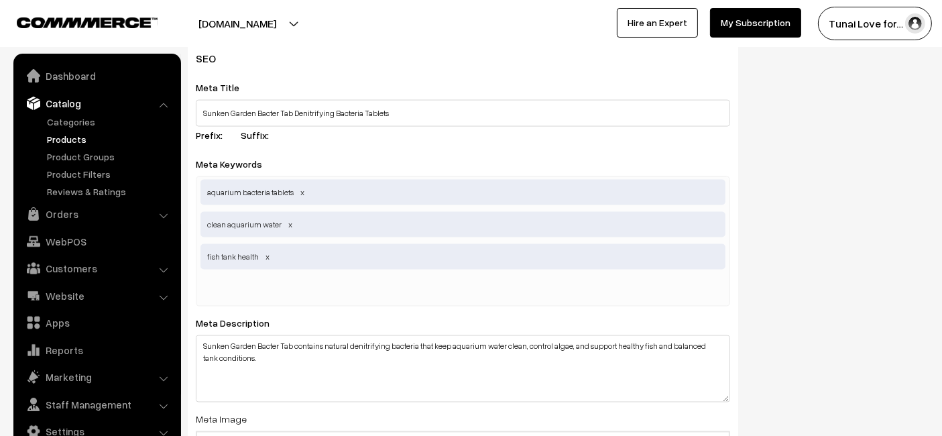
scroll to position [2191, 0]
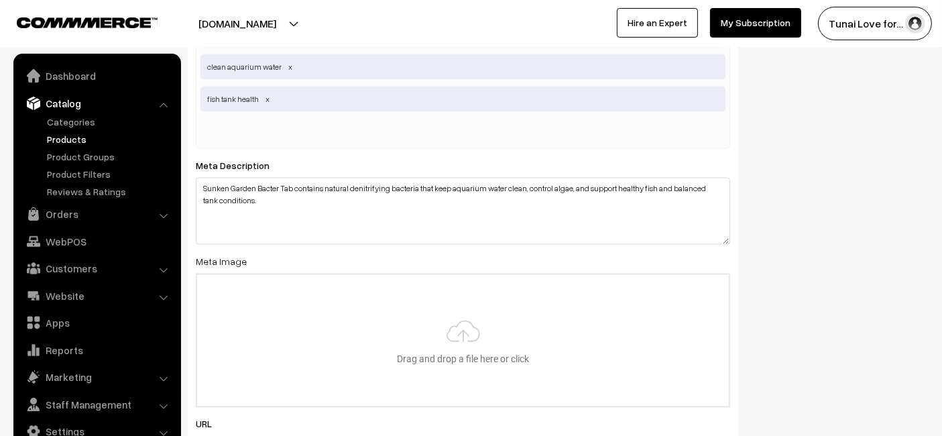
type input "C:\fakepath\8.2.jpg"
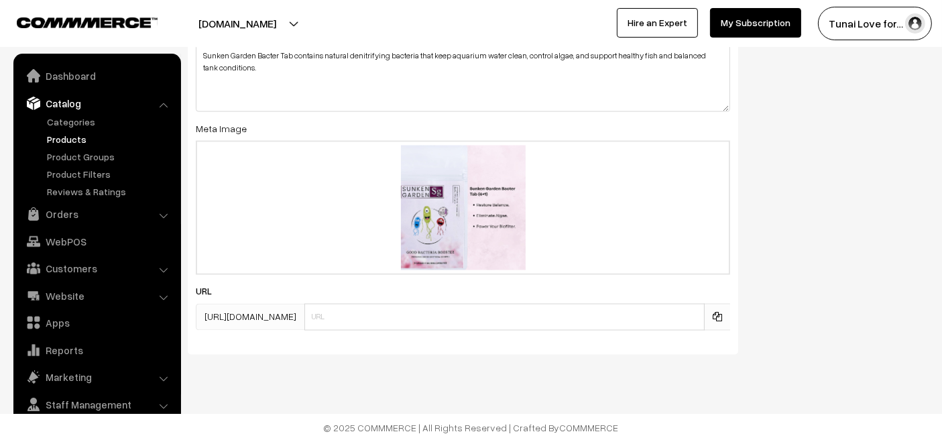
scroll to position [2327, 0]
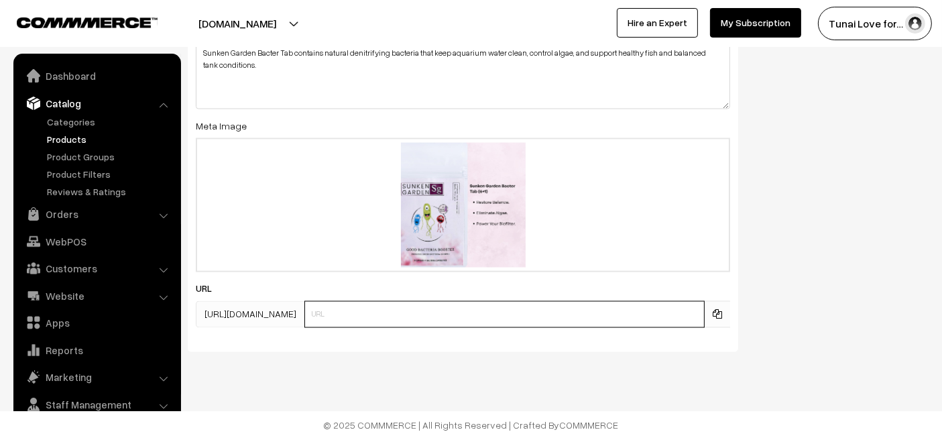
click at [341, 301] on input "text" at bounding box center [504, 314] width 400 height 27
paste input "https://www.yourstore.com/sunken-garden-bacter-tab"
drag, startPoint x: 411, startPoint y: 312, endPoint x: 198, endPoint y: 317, distance: 213.2
click at [204, 326] on div "SEO Meta Title Sunken Garden Bacter Tab Denitrifying Bacteria Tablets Prefix: S…" at bounding box center [463, 48] width 550 height 605
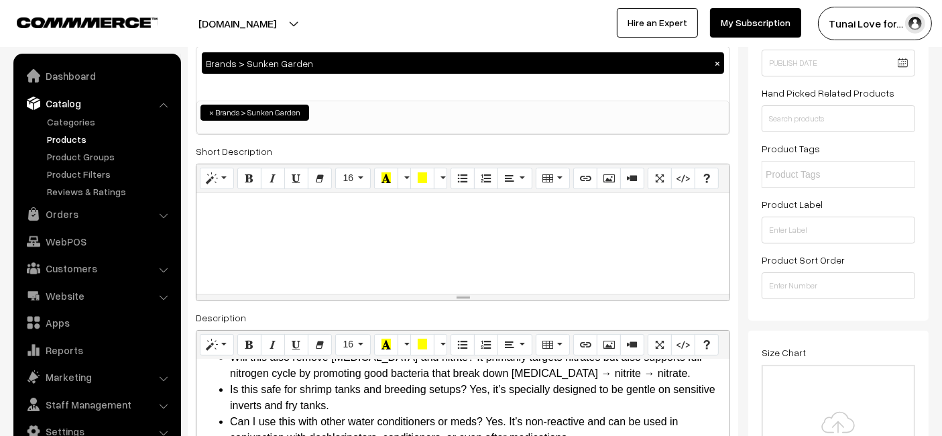
scroll to position [0, 0]
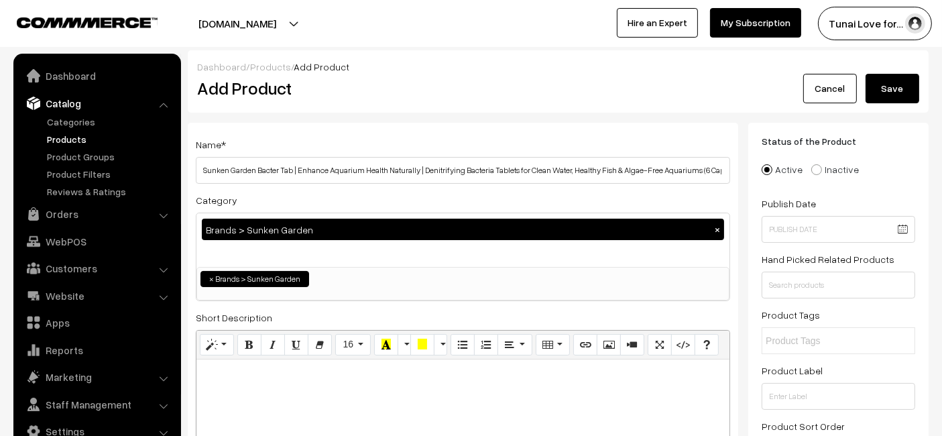
type input "sunken-garden-bacter-tab"
click at [910, 81] on button "Save" at bounding box center [892, 88] width 54 height 29
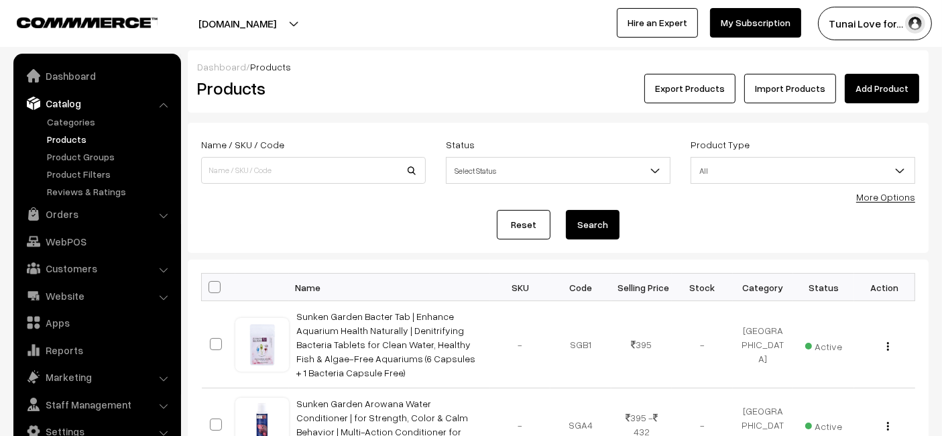
click at [892, 89] on link "Add Product" at bounding box center [882, 88] width 74 height 29
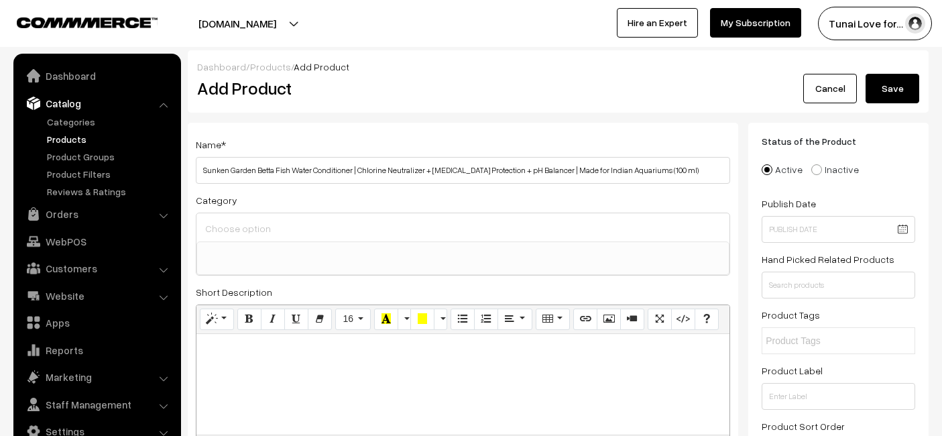
select select
type input "Sunken Garden Betta Fish Water Conditioner | Chlorine Neutralizer + [MEDICAL_DA…"
click at [414, 244] on ul at bounding box center [463, 250] width 532 height 17
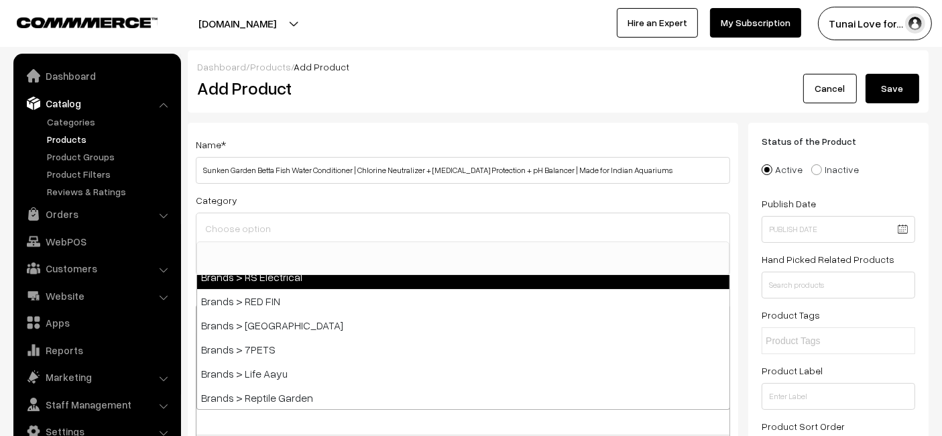
scroll to position [223, 0]
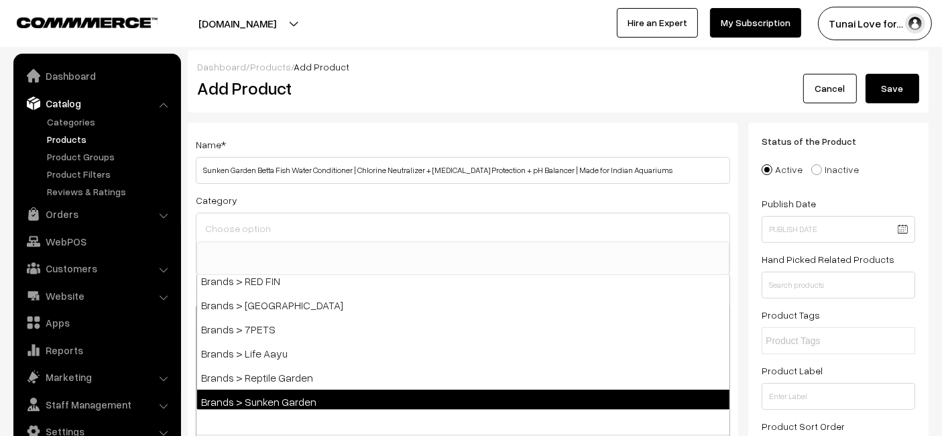
select select "52"
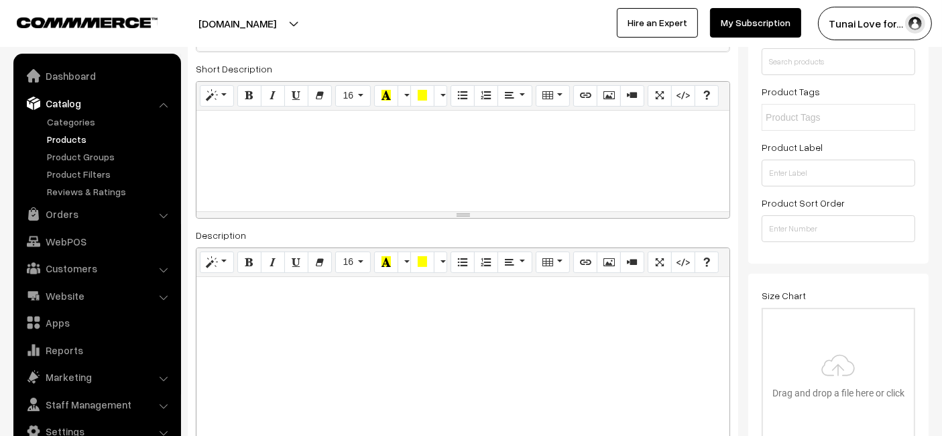
click at [346, 288] on p at bounding box center [463, 292] width 520 height 16
click at [313, 330] on div at bounding box center [462, 361] width 533 height 168
paste div
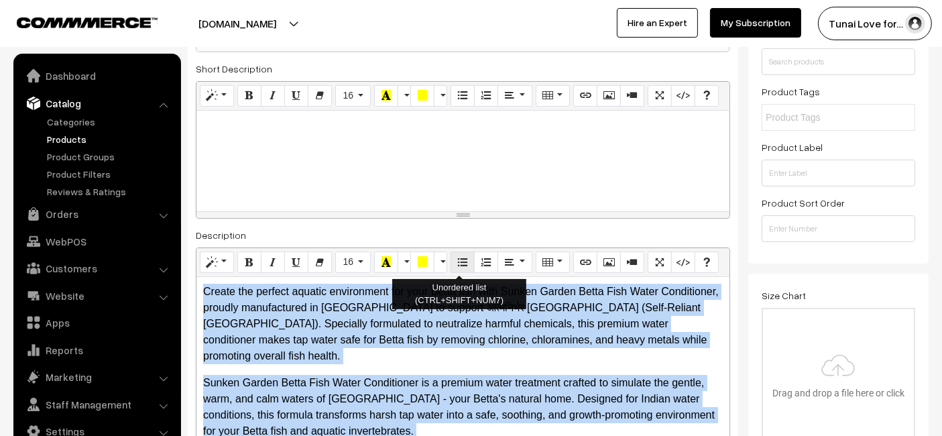
click at [458, 256] on icon "Unordered list (CTRL+SHIFT+NUM7)" at bounding box center [462, 261] width 9 height 11
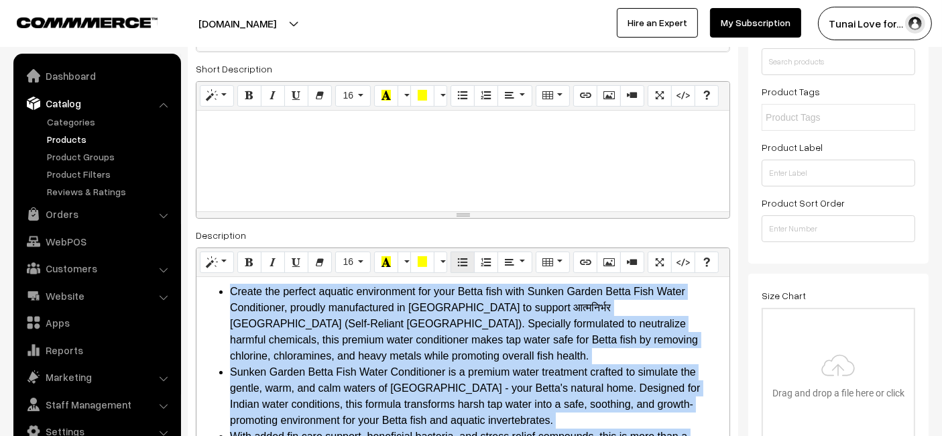
scroll to position [229, 0]
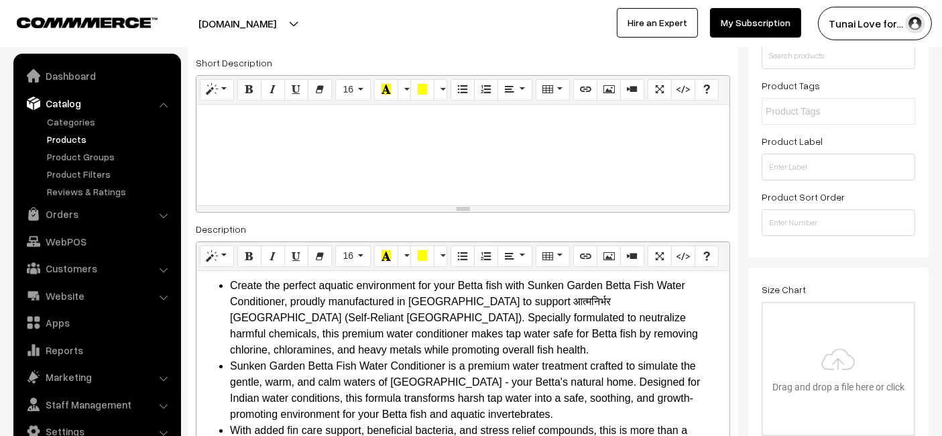
click at [456, 197] on div at bounding box center [462, 155] width 533 height 101
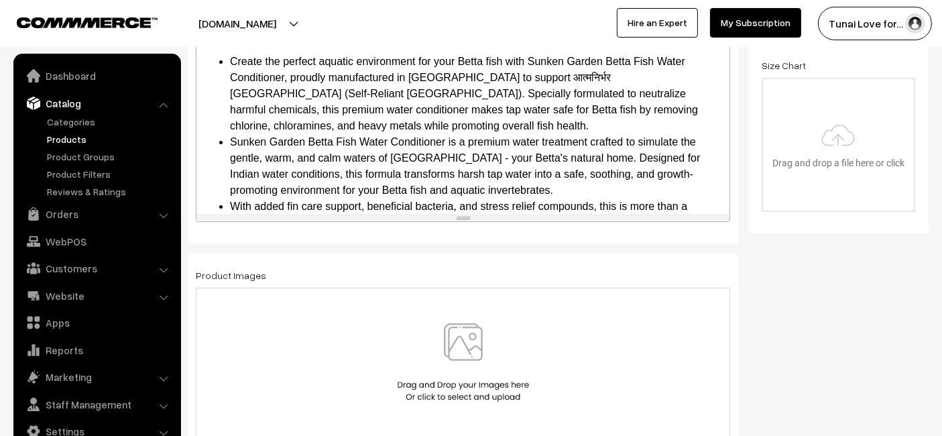
scroll to position [602, 0]
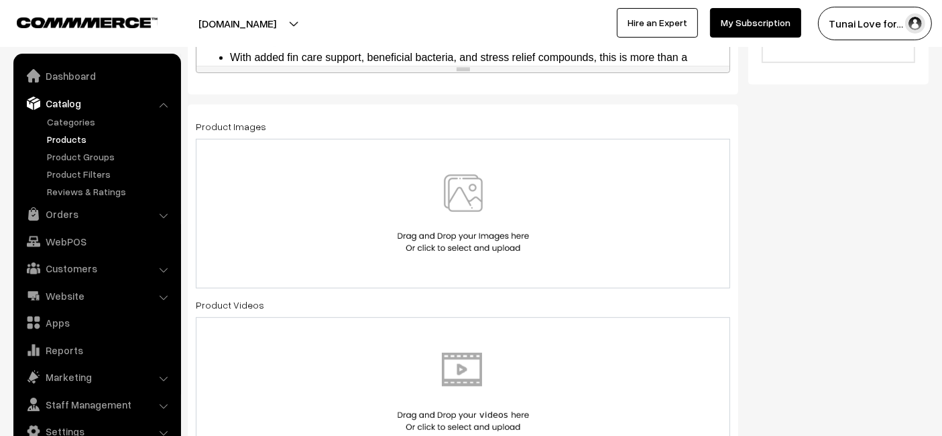
click at [304, 194] on div at bounding box center [463, 213] width 506 height 78
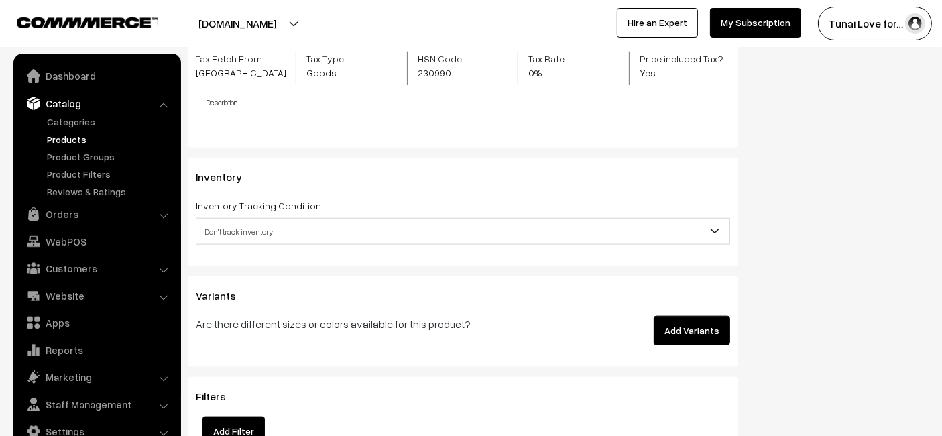
scroll to position [1570, 0]
click at [664, 325] on button "Add Variants" at bounding box center [692, 330] width 76 height 29
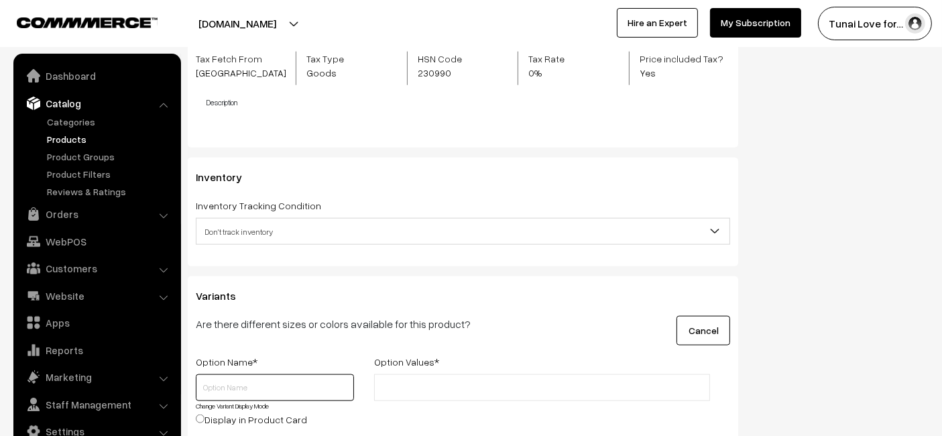
click at [231, 387] on input "text" at bounding box center [275, 387] width 158 height 27
type input "Size"
click at [400, 374] on ul at bounding box center [542, 387] width 336 height 27
type input "50ml"
type input "100ml"
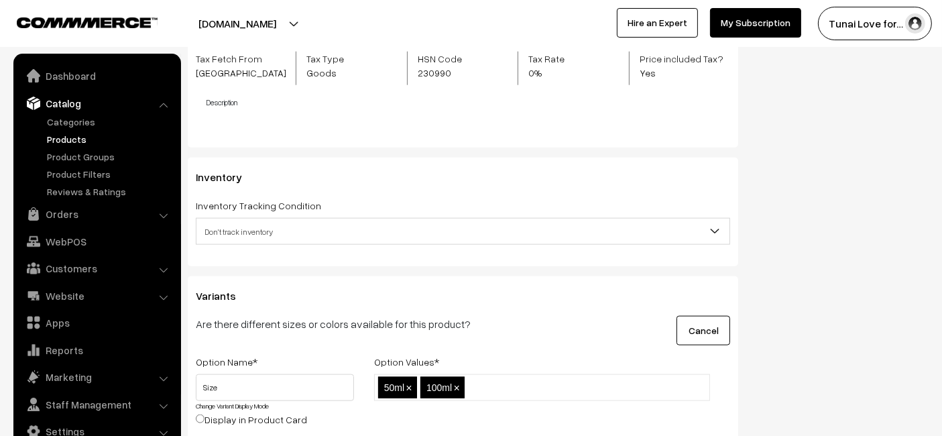
scroll to position [1794, 0]
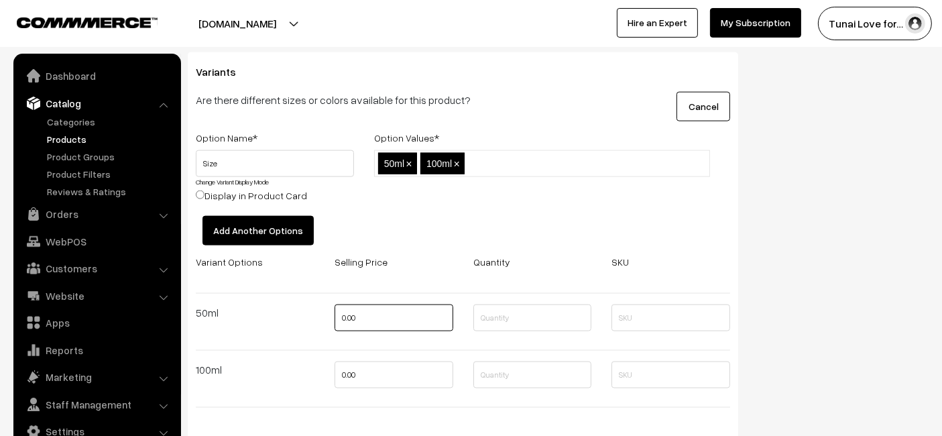
click at [404, 316] on input "0.00" at bounding box center [394, 317] width 119 height 27
click at [402, 319] on input "0.00" at bounding box center [394, 317] width 119 height 27
type input "0"
type input "261"
click at [406, 367] on input "0.00" at bounding box center [394, 374] width 119 height 27
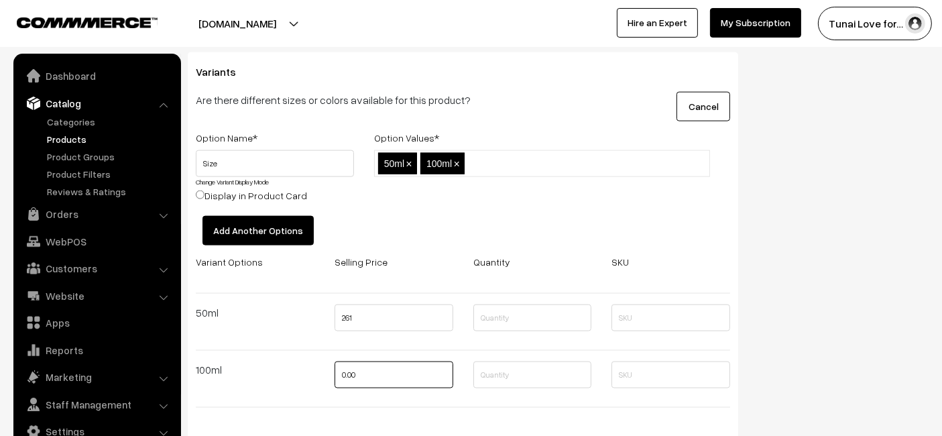
click at [406, 367] on input "0.00" at bounding box center [394, 374] width 119 height 27
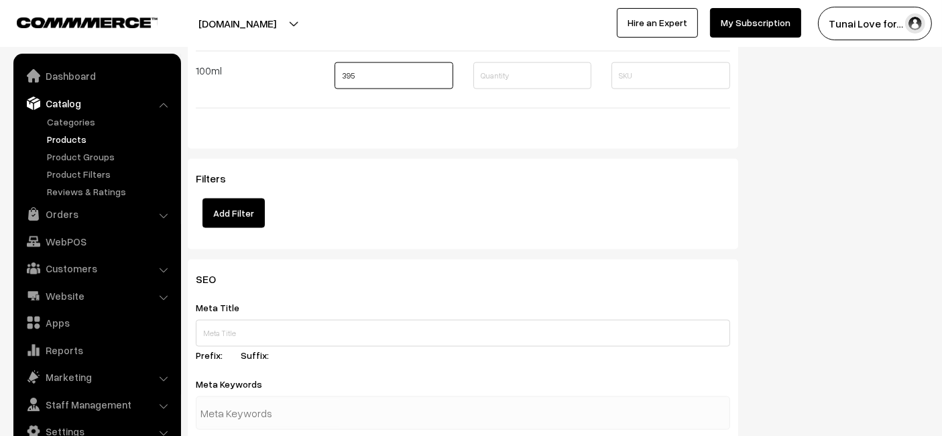
scroll to position [2166, 0]
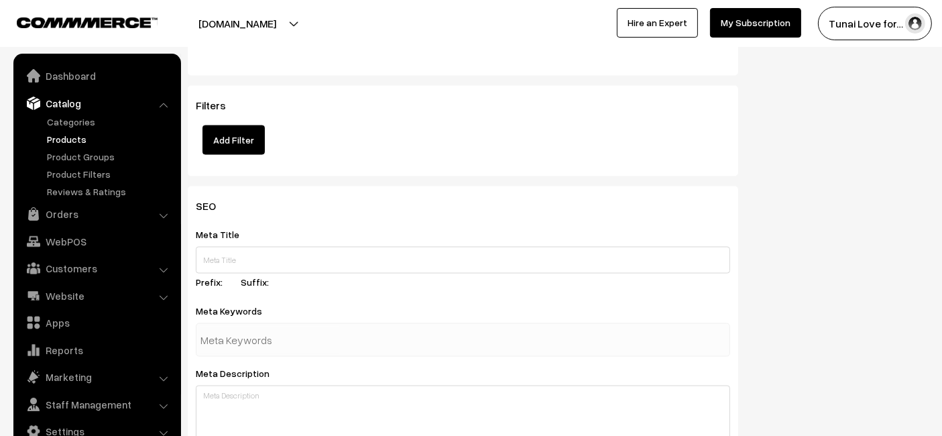
type input "395"
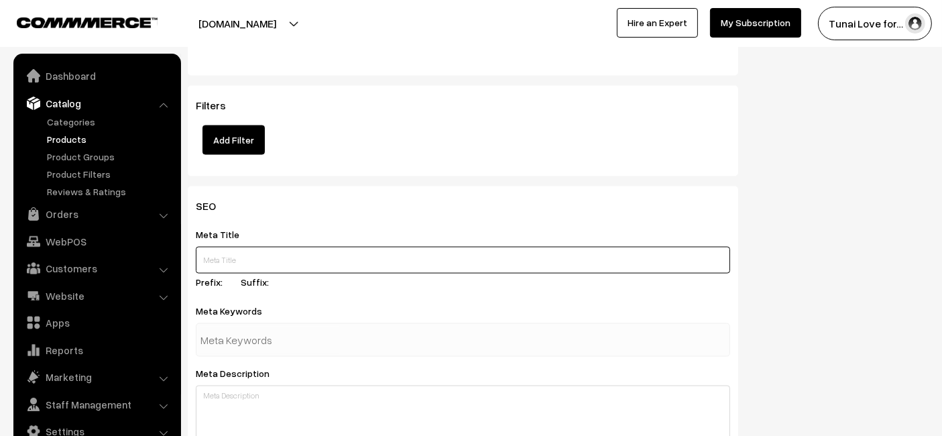
click at [241, 262] on input "text" at bounding box center [463, 260] width 534 height 27
paste input "Sunken Garden Betta Fish Water Conditioner"
type input "Sunken Garden Betta Fish Water Conditioner"
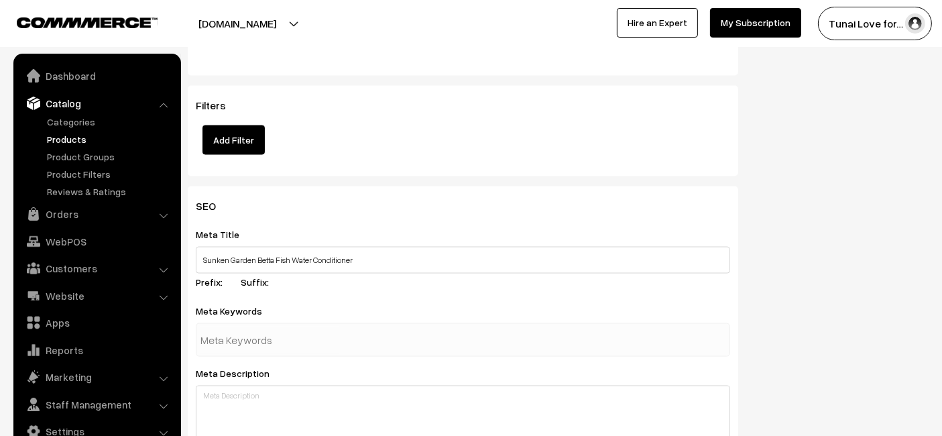
click at [295, 349] on input "text" at bounding box center [269, 339] width 139 height 27
paste input "betta water conditioner"
type input "betta water conditioner"
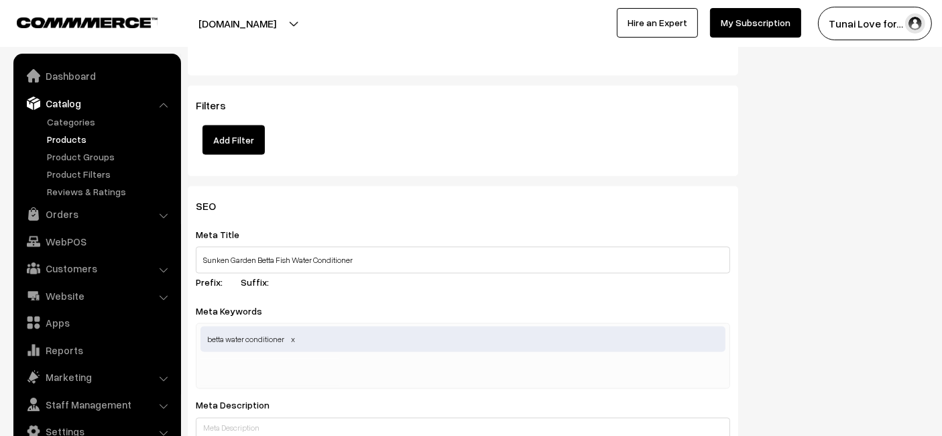
click at [280, 370] on input "text" at bounding box center [269, 372] width 139 height 27
paste input "chlorine neutralizer"
type input "chlorine neutralizer"
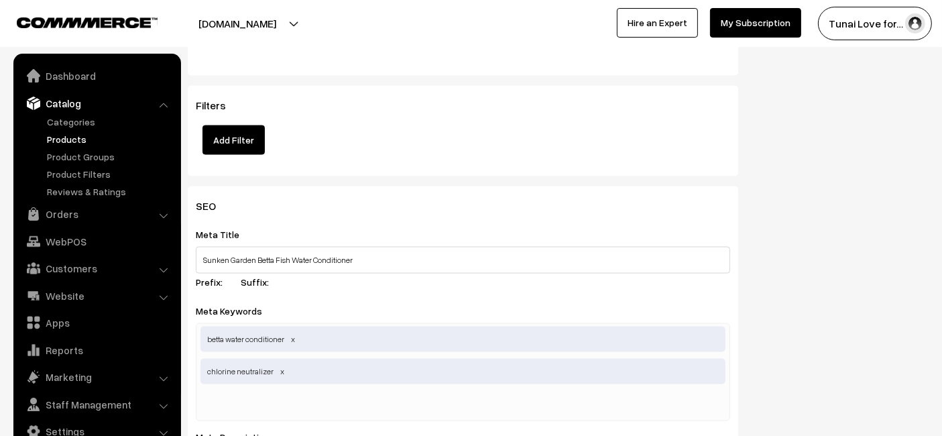
click at [258, 386] on div "betta water conditioner chlorine neutralizer" at bounding box center [463, 372] width 534 height 98
paste input "betta aquarium treatment"
type input "betta aquarium treatment"
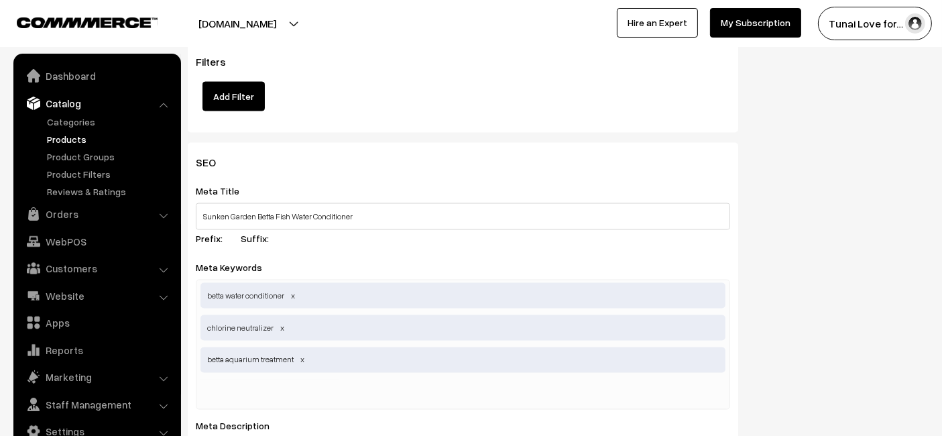
scroll to position [2240, 0]
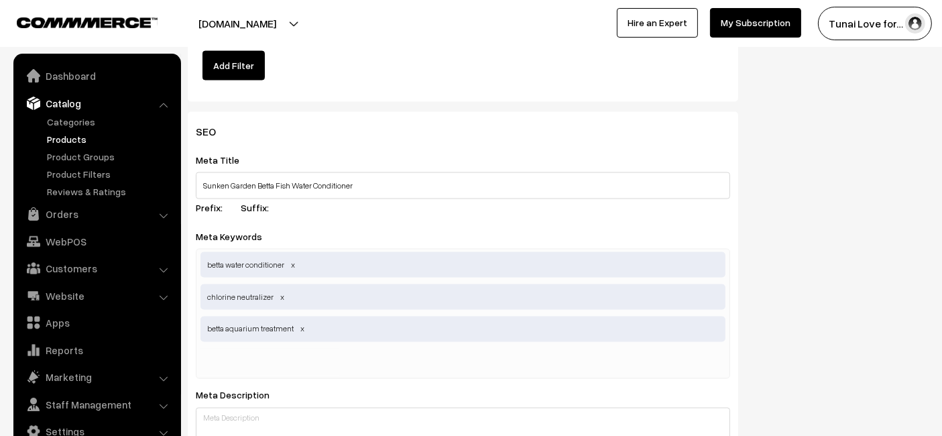
click at [337, 359] on input "text" at bounding box center [269, 362] width 139 height 27
paste input "aquarium water conditioner"
type input "aquarium water conditioner"
click at [884, 308] on div "SEO Meta Title Sunken Garden Betta Fish Water Conditioner Prefix: Suffix: Meta …" at bounding box center [558, 419] width 761 height 615
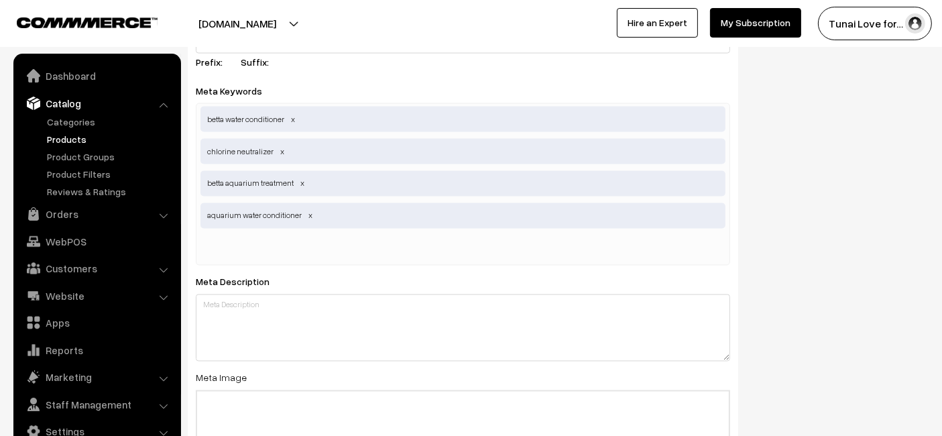
scroll to position [2390, 0]
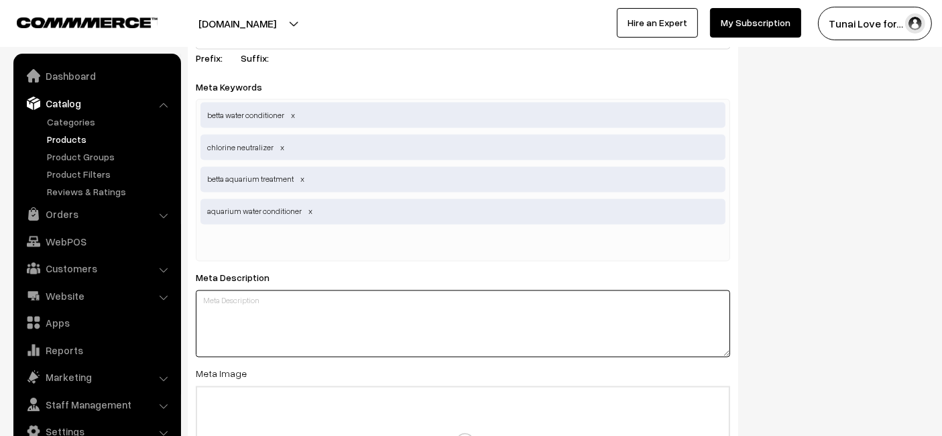
click at [274, 323] on textarea at bounding box center [463, 323] width 534 height 67
paste textarea "Sunken Garden Betta Fish Water Conditioner neutralizes chlorine, balances pH, a…"
type textarea "Sunken Garden Betta Fish Water Conditioner neutralizes chlorine, balances pH, a…"
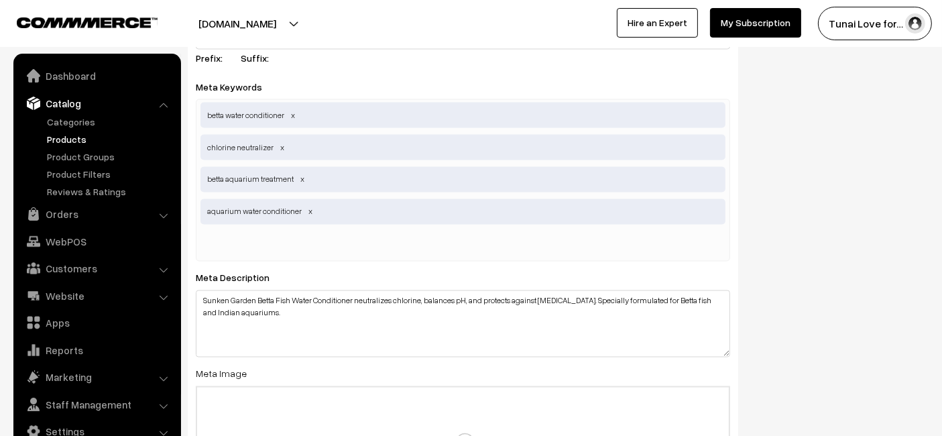
drag, startPoint x: 884, startPoint y: 290, endPoint x: 847, endPoint y: 328, distance: 53.6
click at [879, 299] on div "SEO Meta Title Sunken Garden Betta Fish Water Conditioner Prefix: Suffix: Meta …" at bounding box center [558, 286] width 761 height 648
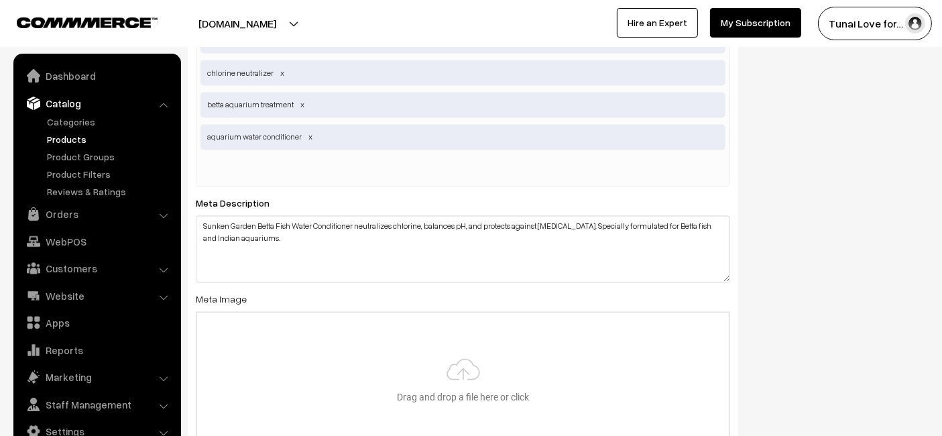
type input "C:\fakepath\sunken-garden-betta-fish-water-conditioner.jpg"
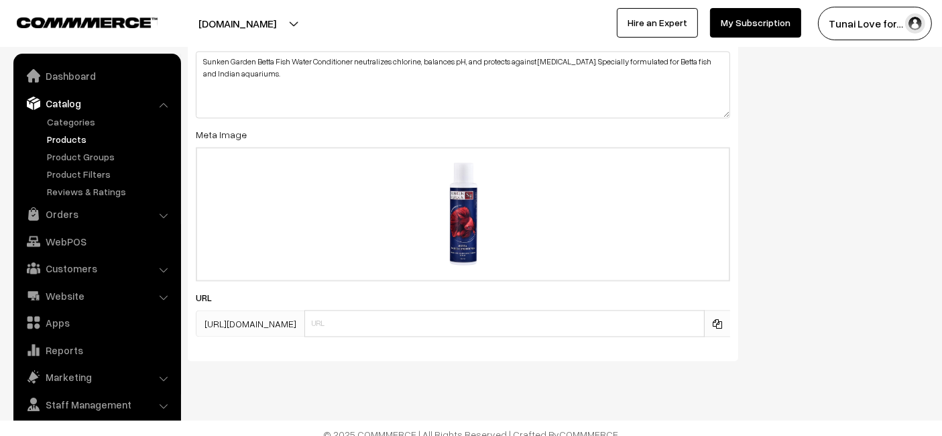
scroll to position [2638, 0]
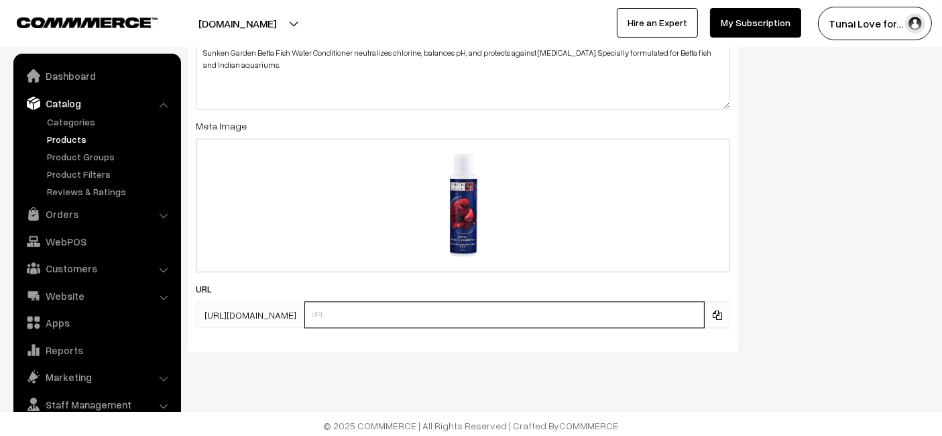
click at [365, 313] on input "text" at bounding box center [504, 314] width 400 height 27
paste input "https://www.yourstore.com/sunken-garden-betta-fish-water-conditioner"
drag, startPoint x: 412, startPoint y: 309, endPoint x: 257, endPoint y: 318, distance: 155.1
click at [257, 318] on div "https://tunai.in/products/ https://www.yourstore.com/sunken-garden-betta-fish-w…" at bounding box center [463, 314] width 534 height 27
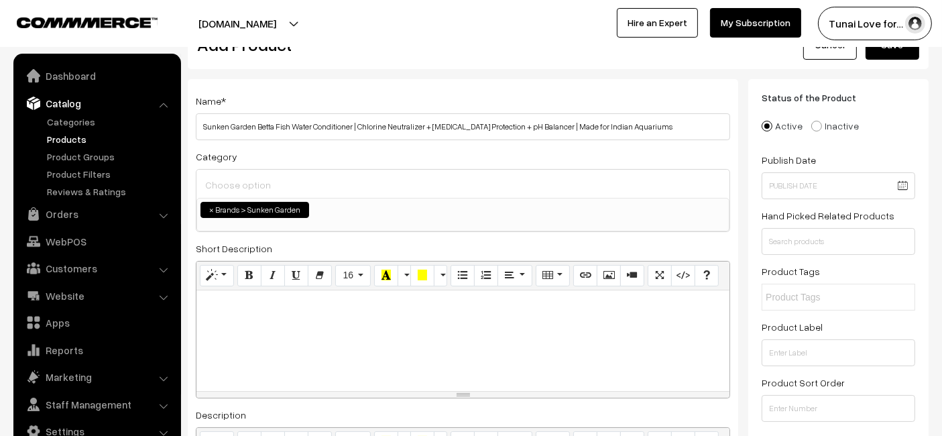
scroll to position [0, 0]
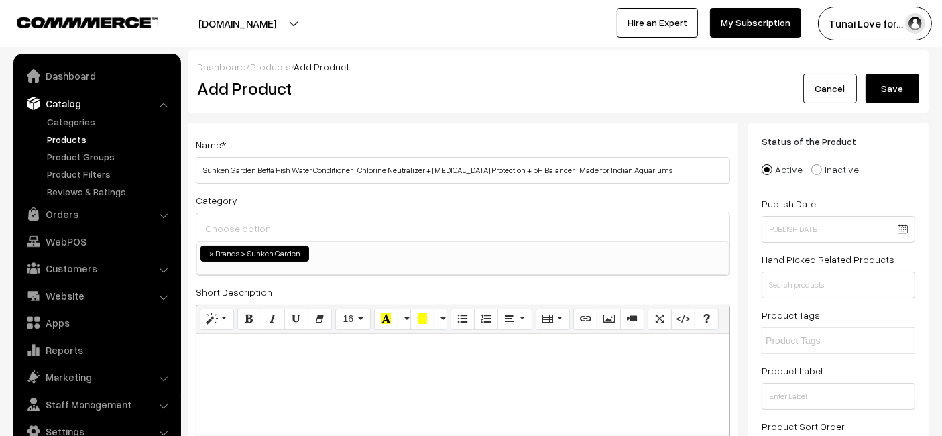
type input "sunken-garden-betta-fish-water-conditioner"
click at [908, 87] on button "Save" at bounding box center [892, 88] width 54 height 29
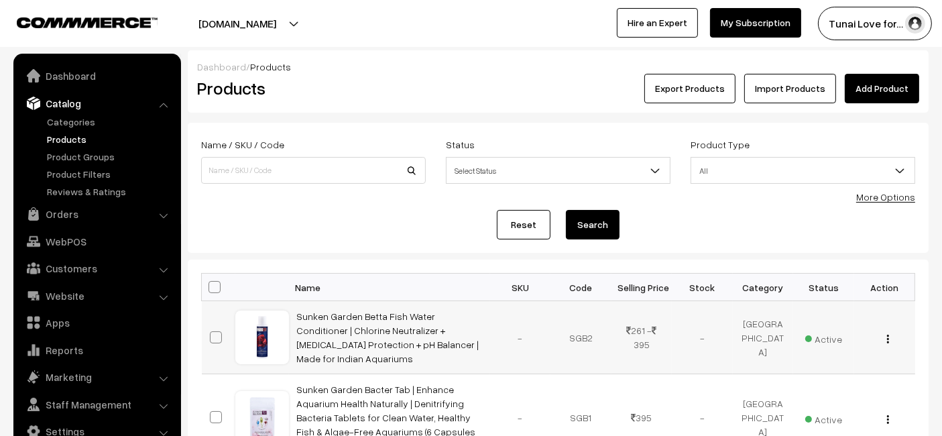
click at [454, 328] on td "Sunken Garden Betta Fish Water Conditioner | Chlorine Neutralizer + [MEDICAL_DA…" at bounding box center [389, 337] width 201 height 73
click at [452, 327] on td "Sunken Garden Betta Fish Water Conditioner | Chlorine Neutralizer + [MEDICAL_DA…" at bounding box center [389, 337] width 201 height 73
